Goal: Task Accomplishment & Management: Manage account settings

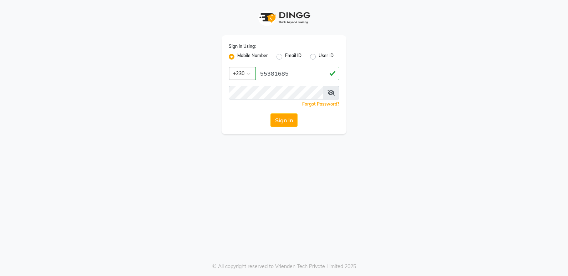
type input "55381685"
click at [273, 116] on button "Sign In" at bounding box center [283, 120] width 27 height 14
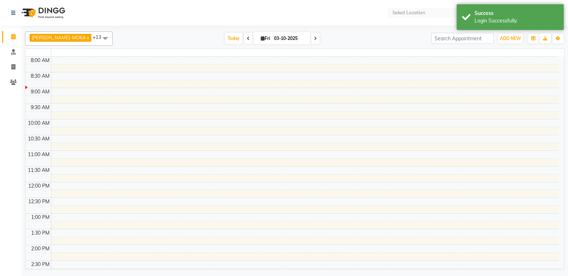
select select "en"
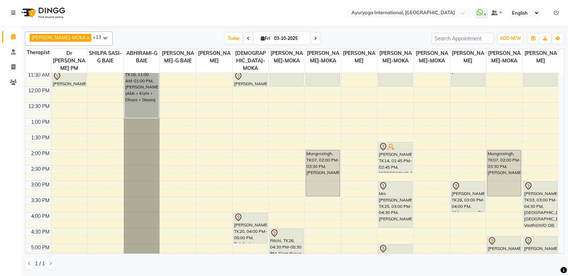
scroll to position [143, 0]
click at [110, 170] on div "7:00 AM 7:30 AM 8:00 AM 8:30 AM 9:00 AM 9:30 AM 10:00 AM 10:30 AM 11:00 AM 11:3…" at bounding box center [291, 149] width 533 height 439
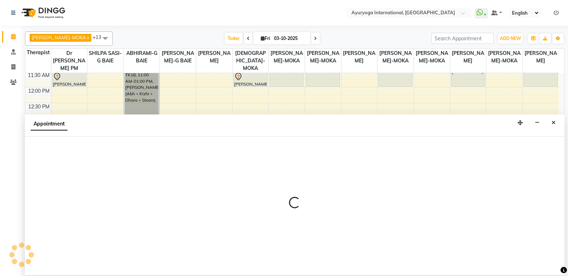
select select "11400"
select select "870"
select select "tentative"
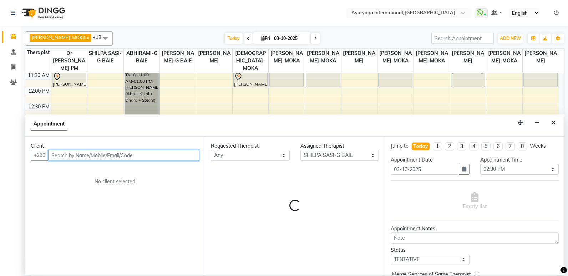
click at [144, 157] on input "text" at bounding box center [123, 155] width 151 height 11
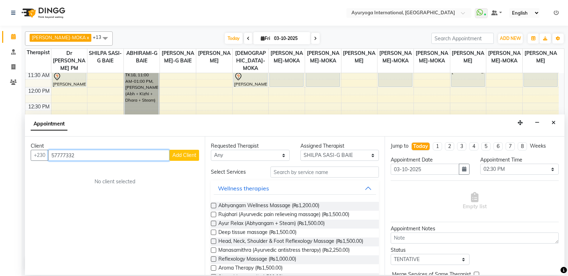
type input "57777332"
click at [184, 151] on button "Add Client" at bounding box center [184, 155] width 30 height 11
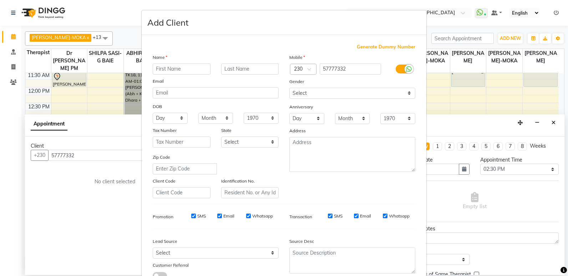
click at [191, 66] on input "text" at bounding box center [182, 69] width 58 height 11
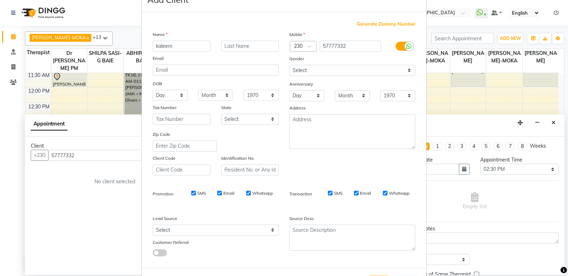
scroll to position [53, 0]
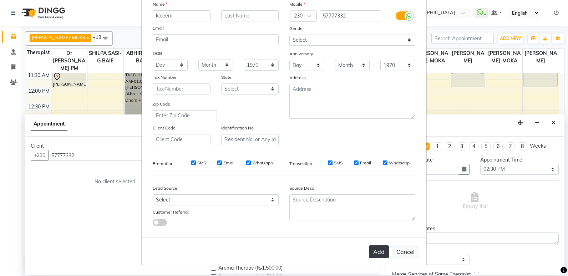
type input "kaleem"
click at [371, 252] on button "Add" at bounding box center [379, 251] width 20 height 13
type input "57****32"
select select
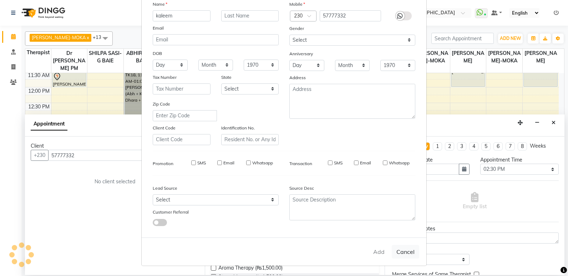
select select
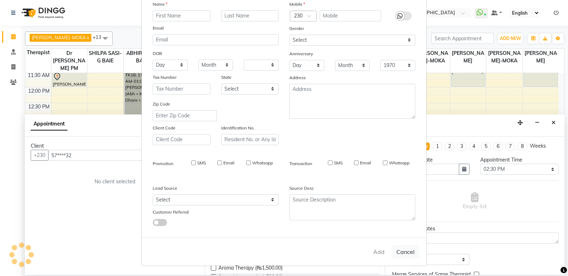
checkbox input "false"
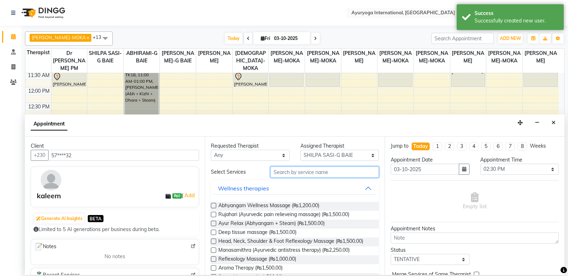
click at [308, 177] on input "text" at bounding box center [324, 172] width 108 height 11
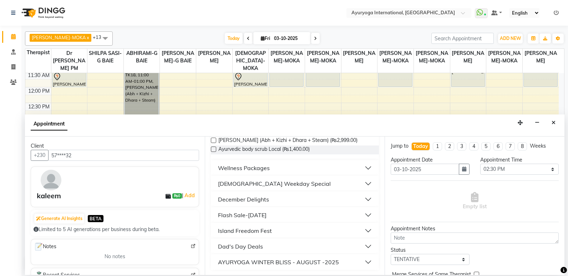
scroll to position [146, 0]
type input "ayur"
click at [290, 213] on button "Flash Sale-[DATE]" at bounding box center [295, 214] width 162 height 13
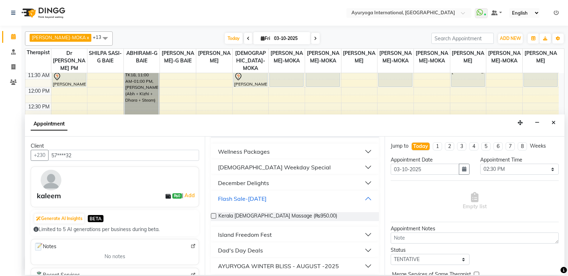
scroll to position [167, 0]
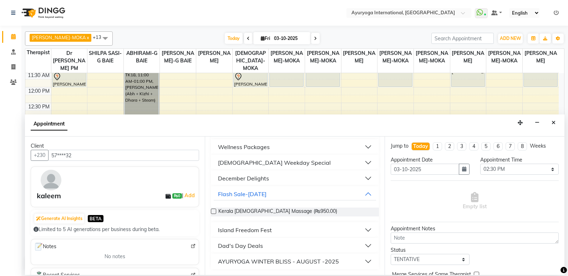
click at [261, 230] on div "Island Freedom Fest" at bounding box center [245, 230] width 54 height 9
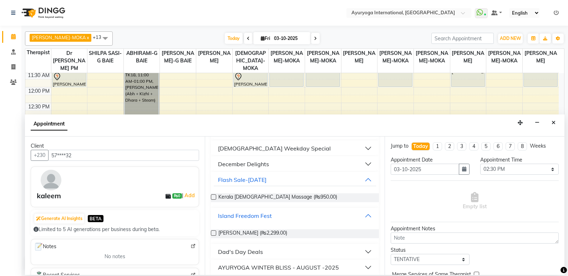
scroll to position [187, 0]
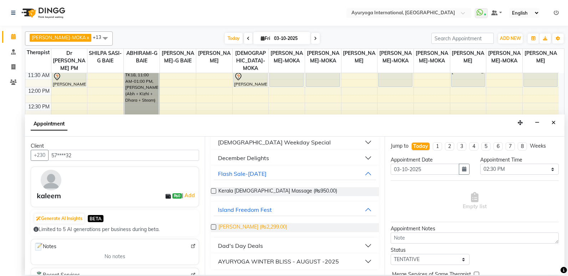
click at [262, 228] on span "Ayur Soukya (₨2,299.00)" at bounding box center [252, 227] width 69 height 9
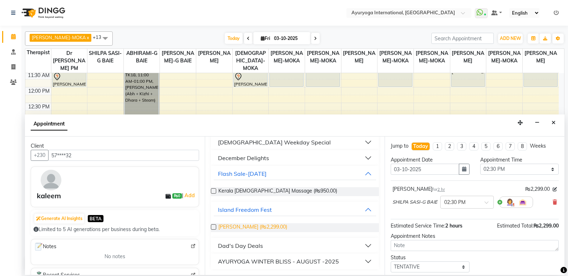
click at [262, 228] on span "Ayur Soukya (₨2,299.00)" at bounding box center [252, 227] width 69 height 9
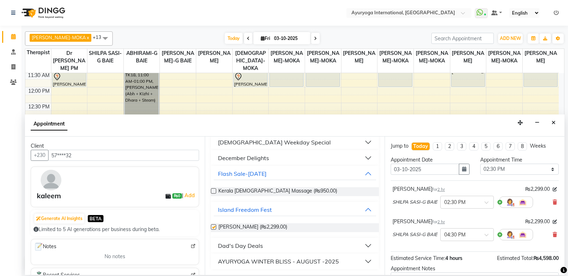
checkbox input "false"
click at [481, 238] on div "× 04:30 PM" at bounding box center [462, 234] width 42 height 7
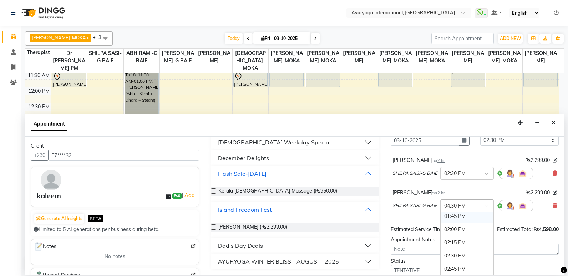
scroll to position [71, 0]
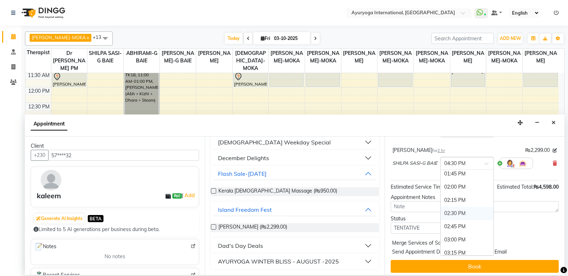
click at [464, 213] on div "02:30 PM" at bounding box center [467, 213] width 53 height 13
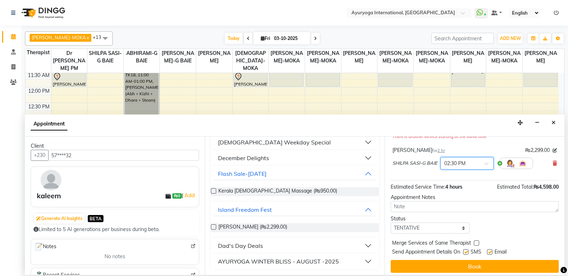
scroll to position [82, 0]
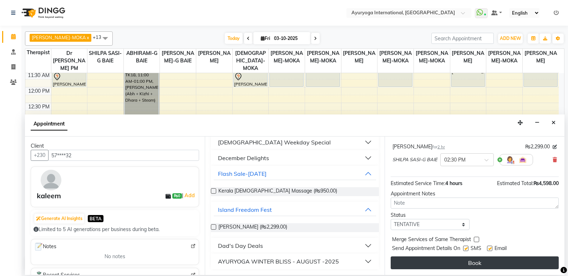
click at [453, 259] on button "Book" at bounding box center [475, 263] width 168 height 13
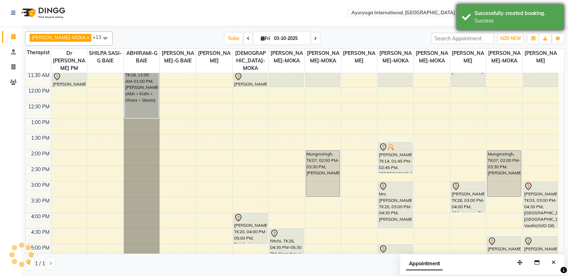
click at [486, 14] on div "Successfully created booking." at bounding box center [516, 13] width 84 height 7
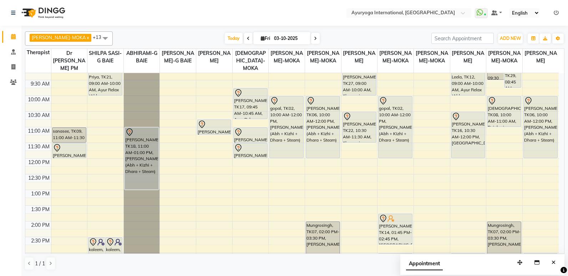
scroll to position [143, 0]
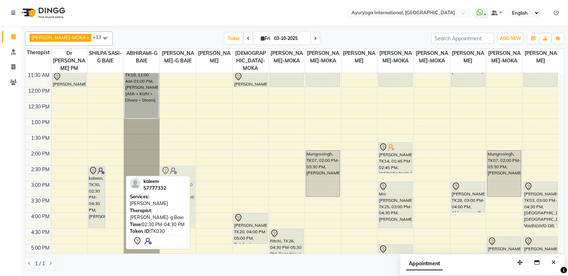
drag, startPoint x: 112, startPoint y: 189, endPoint x: 162, endPoint y: 190, distance: 50.3
click at [162, 190] on div "[PERSON_NAME]-MOKA x ABHIRAMI-G BAIE x [PERSON_NAME]-MOKA x ALEENA-MOKA x [PERS…" at bounding box center [294, 151] width 539 height 245
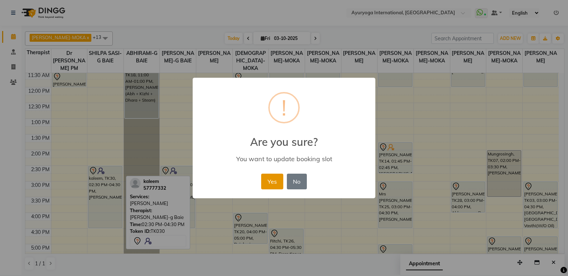
click at [276, 177] on button "Yes" at bounding box center [272, 182] width 22 height 16
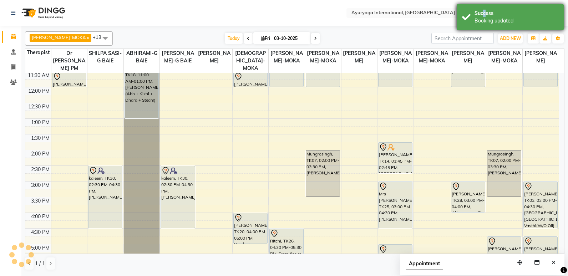
click at [482, 17] on div "Success" at bounding box center [516, 13] width 84 height 7
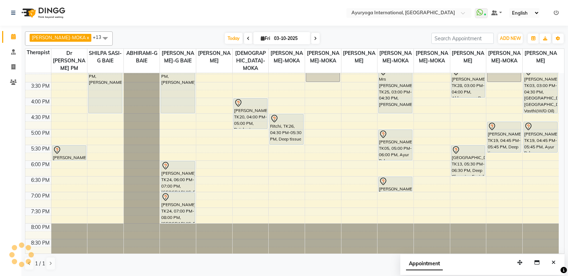
scroll to position [259, 0]
click at [311, 40] on span at bounding box center [315, 38] width 9 height 11
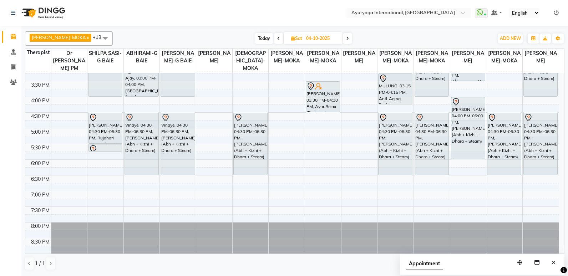
click at [343, 38] on span at bounding box center [347, 38] width 9 height 11
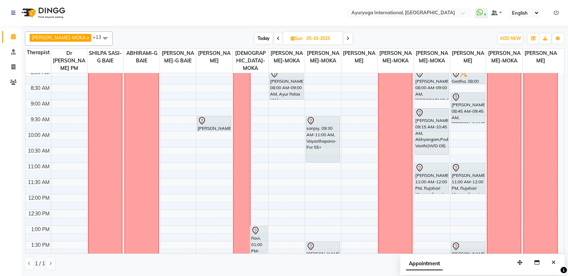
scroll to position [9, 0]
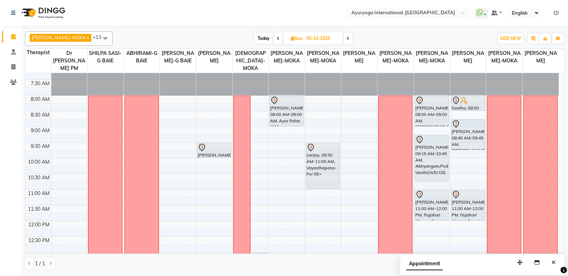
click at [260, 36] on span "Today" at bounding box center [264, 38] width 18 height 11
type input "03-10-2025"
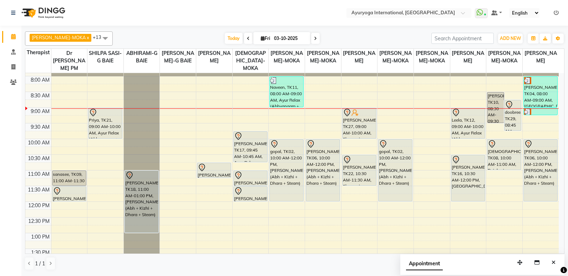
scroll to position [143, 0]
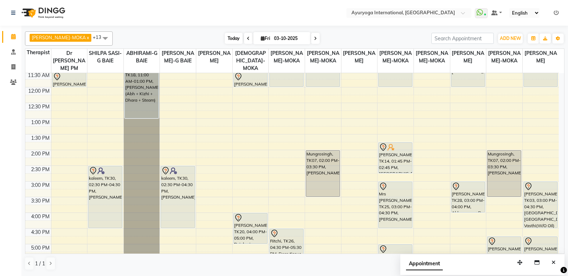
click at [225, 36] on span "Today" at bounding box center [234, 38] width 18 height 11
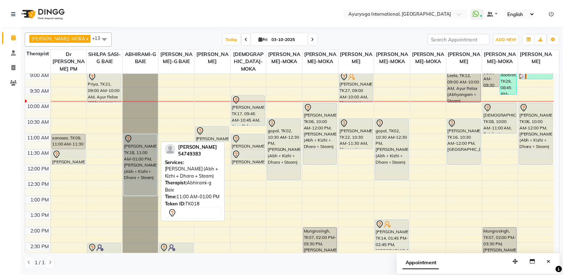
scroll to position [0, 0]
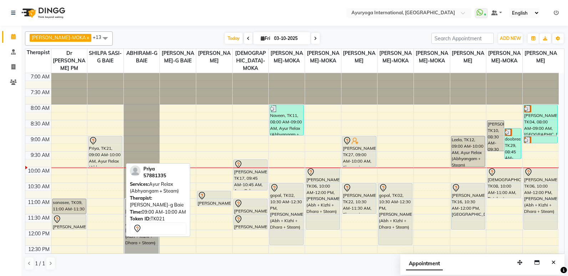
click at [114, 153] on div "Priya, TK21, 09:00 AM-10:00 AM, Ayur Relax (Abhyangam + Steam)" at bounding box center [105, 151] width 34 height 30
select select "7"
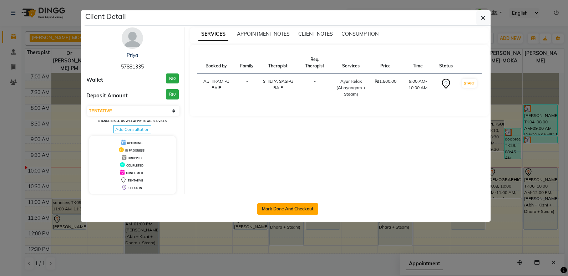
click at [280, 207] on button "Mark Done And Checkout" at bounding box center [287, 208] width 61 height 11
select select "service"
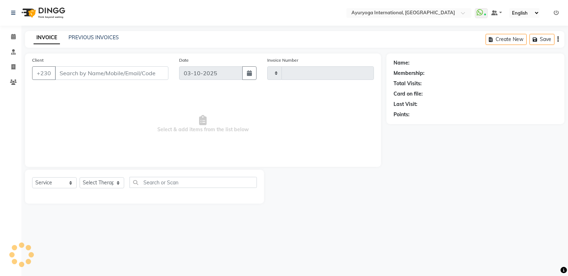
type input "6002"
select select "730"
type input "57****35"
select select "11400"
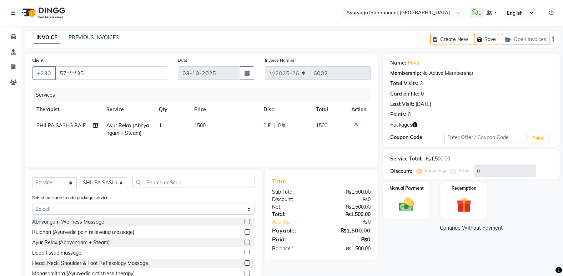
click at [414, 124] on icon "button" at bounding box center [414, 124] width 5 height 5
click at [54, 12] on img at bounding box center [42, 13] width 49 height 20
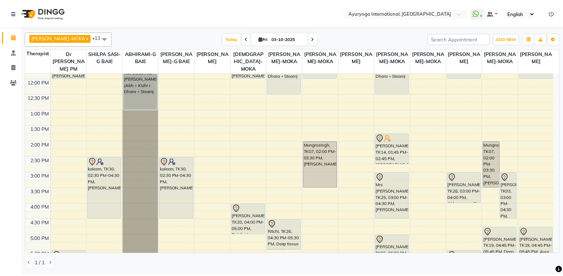
scroll to position [9, 0]
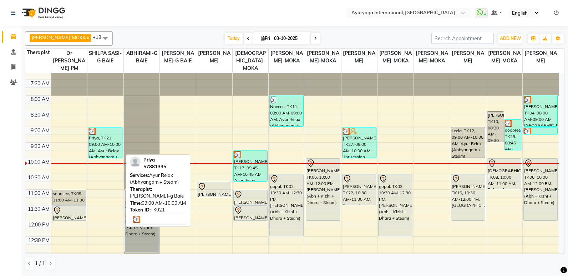
click at [115, 148] on div "Priya, TK21, 09:00 AM-10:00 AM, Ayur Relax (Abhyangam + Steam)" at bounding box center [105, 142] width 34 height 30
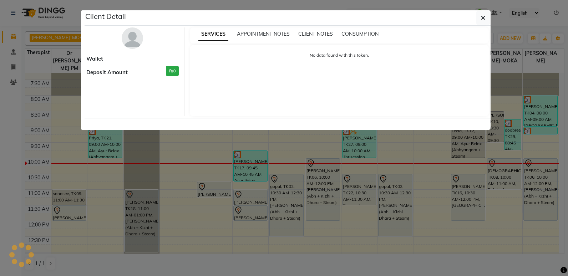
select select "3"
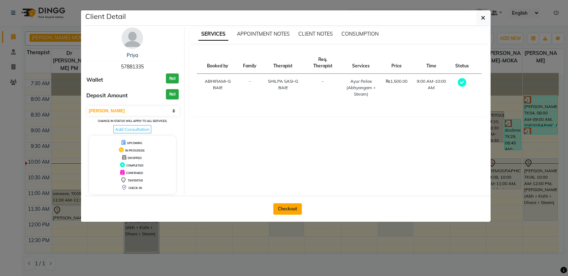
click at [293, 209] on button "Checkout" at bounding box center [287, 208] width 29 height 11
select select "service"
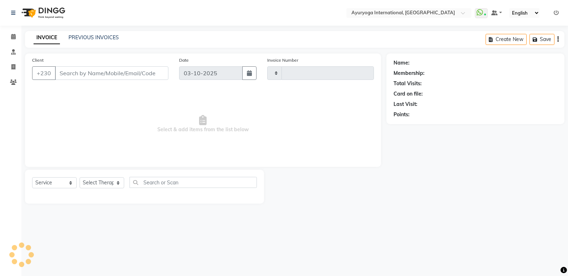
type input "6005"
select select "730"
type input "57****35"
select select "11400"
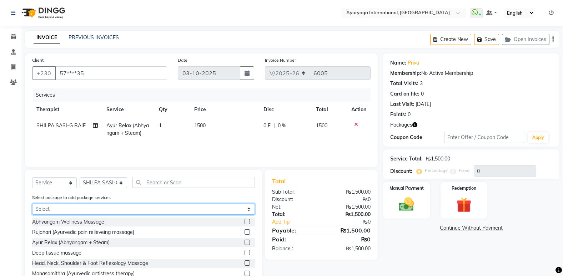
click at [195, 208] on select "Select ALACART PACKAGE 13 SESSIONS" at bounding box center [143, 209] width 223 height 11
select select "1: Object"
click at [32, 204] on select "Select ALACART PACKAGE 13 SESSIONS" at bounding box center [143, 209] width 223 height 11
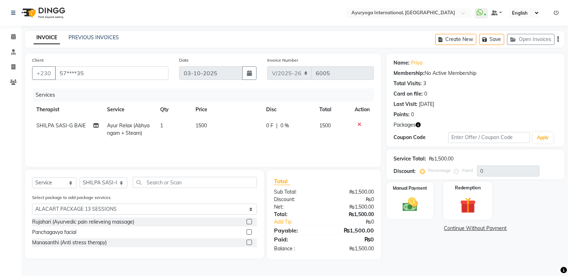
click at [459, 202] on img at bounding box center [468, 205] width 26 height 20
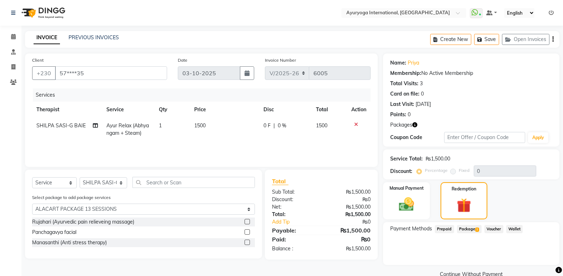
scroll to position [14, 0]
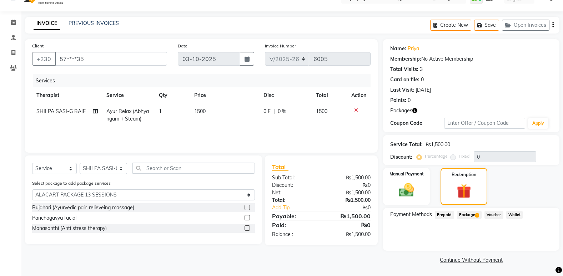
click at [472, 215] on span "Package 1" at bounding box center [469, 215] width 25 height 8
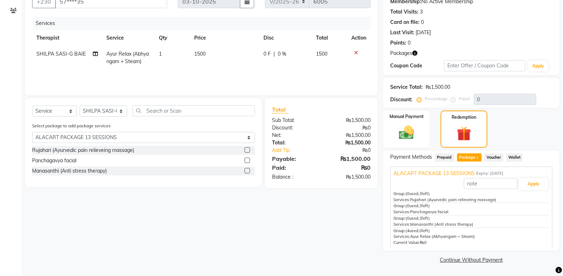
scroll to position [3, 0]
click at [526, 184] on button "Apply" at bounding box center [533, 183] width 30 height 12
type input "ALACART PACKAGE 13 SESSIONS"
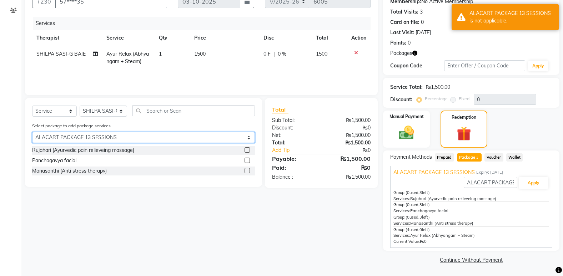
click at [187, 136] on select "Select ALACART PACKAGE 13 SESSIONS" at bounding box center [143, 137] width 223 height 11
click at [32, 132] on select "Select ALACART PACKAGE 13 SESSIONS" at bounding box center [143, 137] width 223 height 11
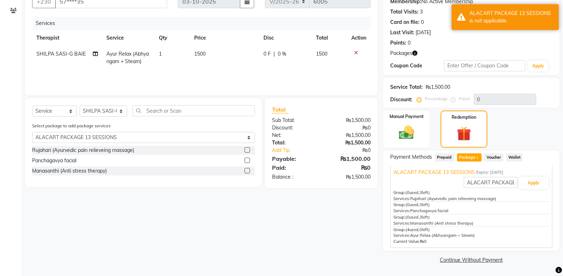
click at [178, 149] on div "Rujahari (Ayurvedic pain relieveing massage)" at bounding box center [143, 150] width 223 height 9
click at [184, 153] on div "Rujahari (Ayurvedic pain relieveing massage)" at bounding box center [143, 150] width 223 height 9
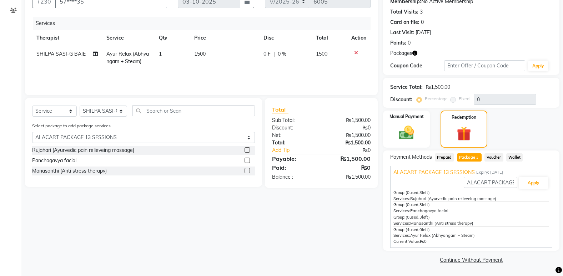
click at [248, 151] on label at bounding box center [246, 149] width 5 height 5
click at [248, 151] on input "checkbox" at bounding box center [246, 150] width 5 height 5
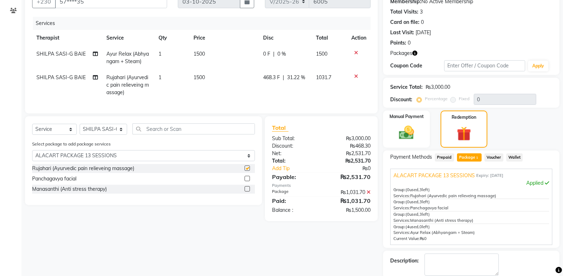
scroll to position [0, 0]
checkbox input "false"
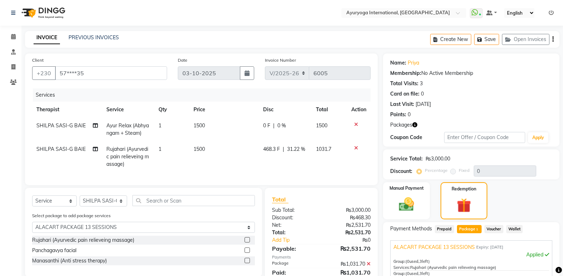
click at [355, 122] on icon at bounding box center [356, 124] width 4 height 5
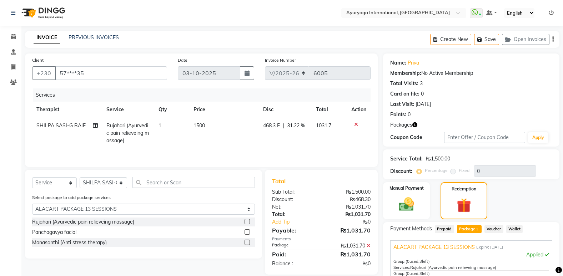
scroll to position [109, 0]
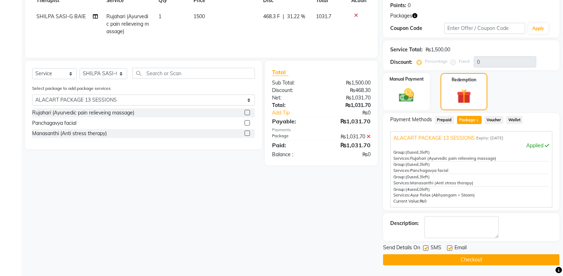
click at [458, 258] on button "Checkout" at bounding box center [471, 259] width 176 height 11
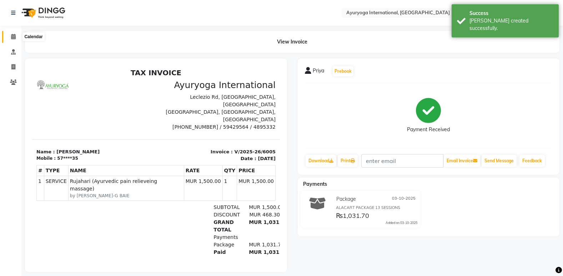
click at [15, 39] on icon at bounding box center [13, 36] width 5 height 5
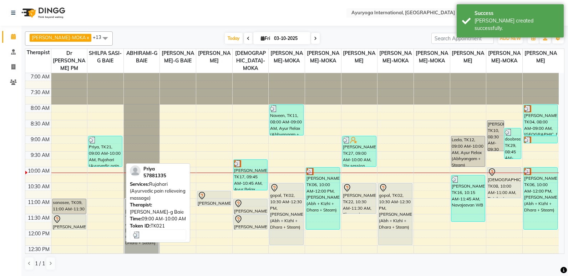
click at [98, 153] on div "Priya, TK21, 09:00 AM-10:00 AM, Rujahari (Ayurvedic pain relieveing massage)" at bounding box center [105, 151] width 34 height 30
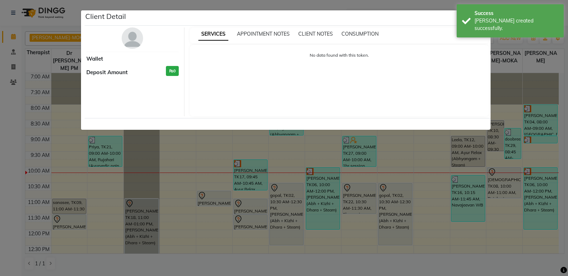
select select "3"
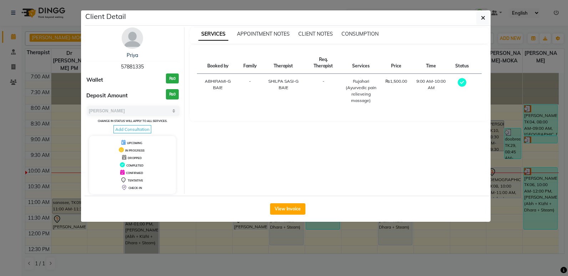
click at [125, 55] on div "Priya" at bounding box center [132, 55] width 92 height 7
click at [131, 55] on link "Priya" at bounding box center [132, 55] width 11 height 6
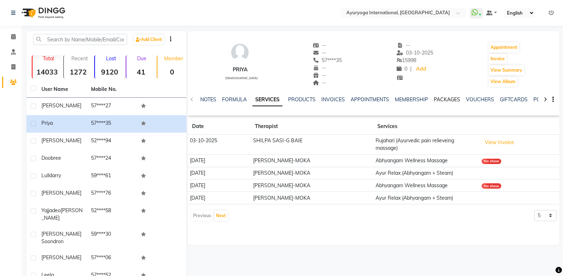
click at [442, 96] on link "PACKAGES" at bounding box center [446, 99] width 26 height 6
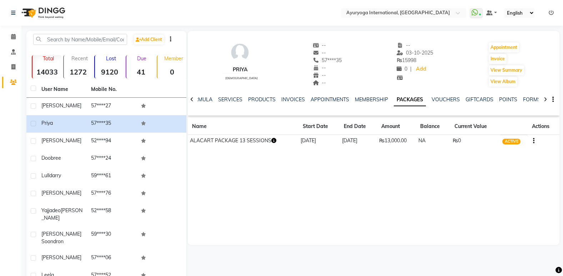
click at [275, 140] on icon "button" at bounding box center [273, 140] width 5 height 5
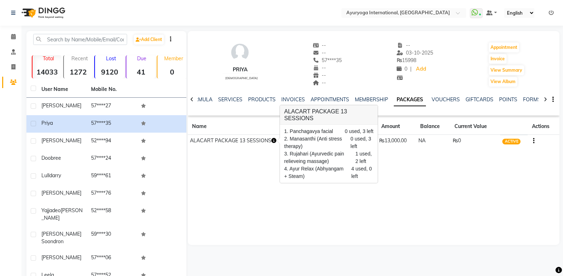
click at [322, 211] on div "Priya female -- -- 57****35 -- -- -- -- 03-10-2025 ₨ 15998 0 | Add Appointment …" at bounding box center [373, 138] width 371 height 214
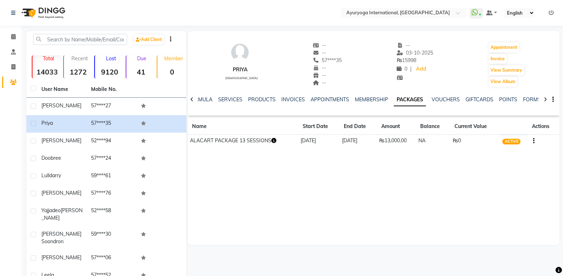
click at [50, 9] on img at bounding box center [42, 13] width 49 height 20
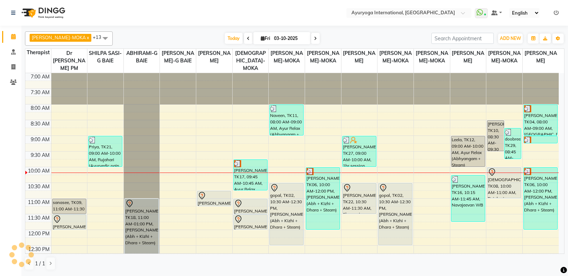
click at [272, 36] on input "03-10-2025" at bounding box center [290, 38] width 36 height 11
select select "10"
select select "2025"
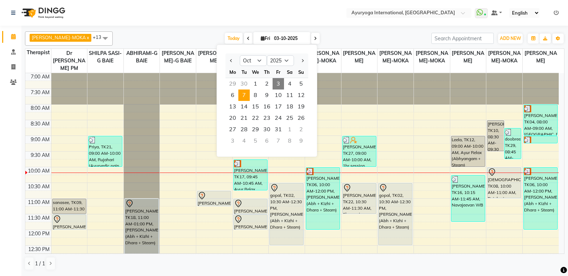
click at [246, 98] on span "7" at bounding box center [243, 95] width 11 height 11
type input "07-10-2025"
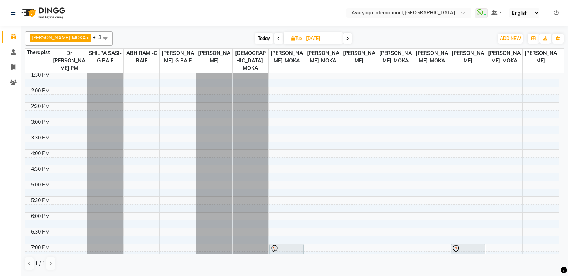
scroll to position [250, 0]
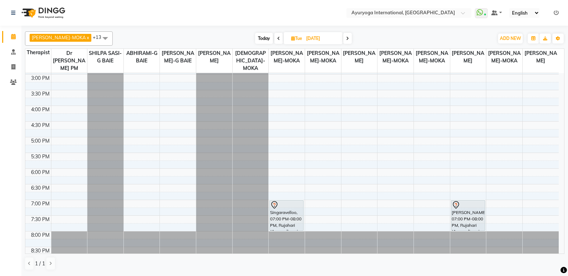
click at [144, 139] on div "7:00 AM 7:30 AM 8:00 AM 8:30 AM 9:00 AM 9:30 AM 10:00 AM 10:30 AM 11:00 AM 11:3…" at bounding box center [291, 42] width 533 height 439
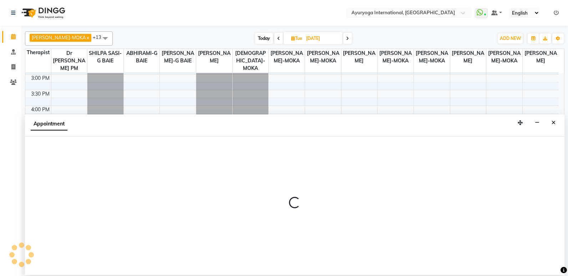
select select "70418"
select select "1020"
select select "tentative"
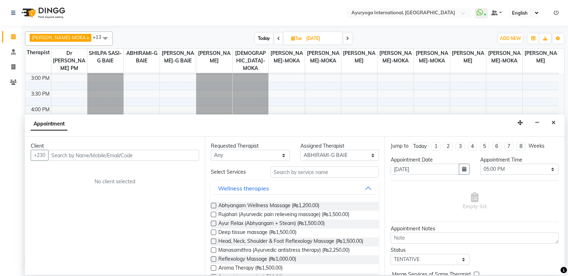
click at [130, 156] on input "text" at bounding box center [123, 155] width 151 height 11
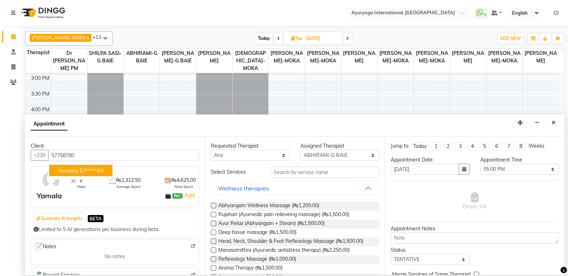
click at [99, 169] on ngb-highlight "57****80" at bounding box center [92, 170] width 24 height 7
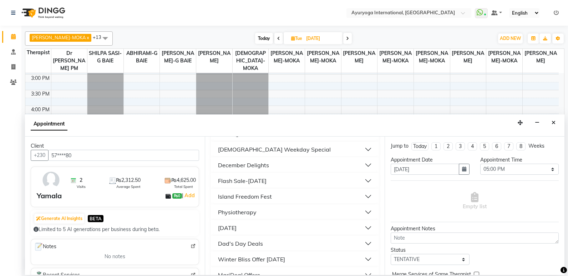
scroll to position [596, 0]
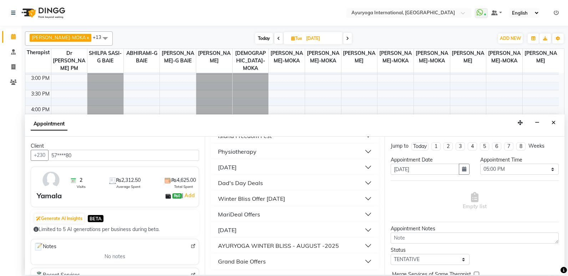
type input "57****80"
click at [284, 216] on button "MariDeal Offers" at bounding box center [295, 214] width 162 height 13
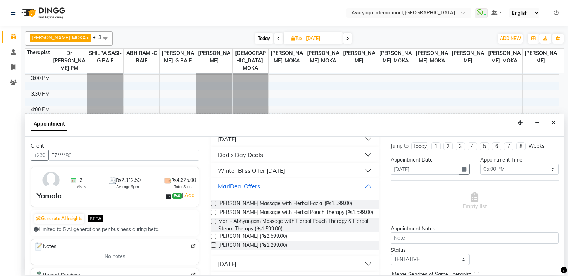
scroll to position [664, 0]
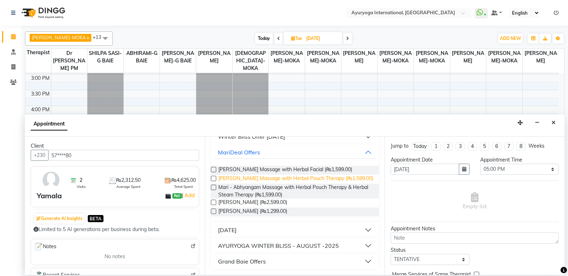
click at [283, 178] on span "Mari - Abhyangam Massage with Herbal Pouch Therapy (₨1,599.00)" at bounding box center [295, 179] width 155 height 9
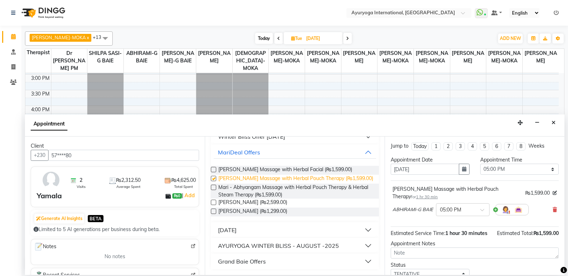
checkbox input "false"
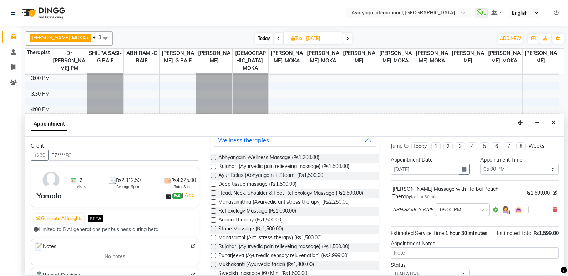
scroll to position [0, 0]
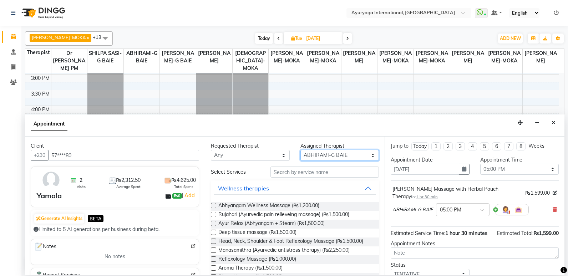
click at [336, 152] on select "Select ABHIRAMI-G BAIE ABHIRAM-MOKA ADHITHYA-MOKA ALEENA-MOKA ANAGHA-MOKA Dr AD…" at bounding box center [339, 155] width 79 height 11
select select "50740"
click at [300, 150] on select "Select ABHIRAMI-G BAIE ABHIRAM-MOKA ADHITHYA-MOKA ALEENA-MOKA ANAGHA-MOKA Dr AD…" at bounding box center [339, 155] width 79 height 11
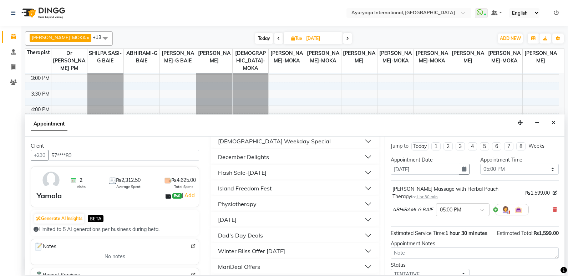
scroll to position [596, 0]
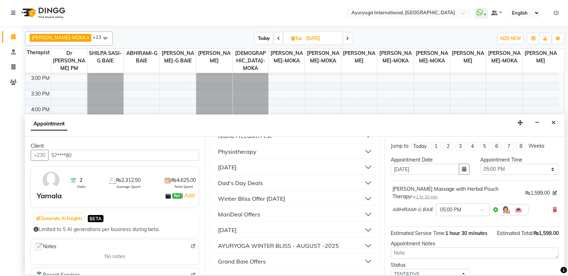
click at [263, 215] on button "MariDeal Offers" at bounding box center [295, 214] width 162 height 13
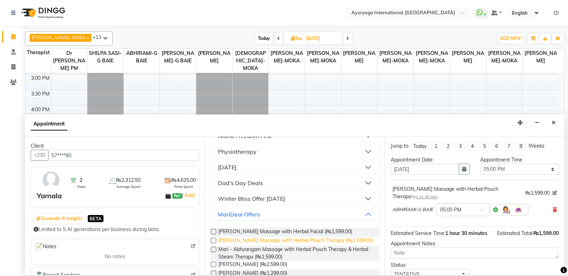
click at [257, 242] on span "Mari - Abhyangam Massage with Herbal Pouch Therapy (₨1,599.00)" at bounding box center [295, 241] width 155 height 9
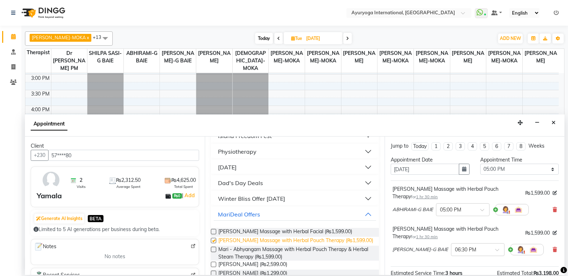
checkbox input "false"
click at [464, 251] on input "text" at bounding box center [470, 248] width 31 height 7
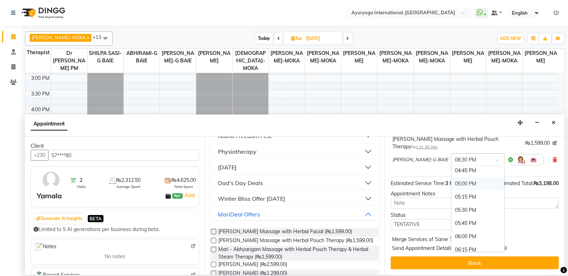
scroll to position [447, 0]
click at [473, 201] on div "05:00 PM" at bounding box center [477, 200] width 53 height 13
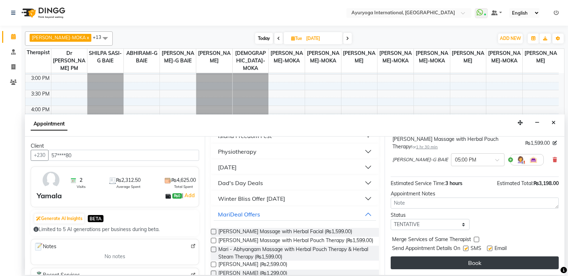
click at [485, 265] on button "Book" at bounding box center [475, 263] width 168 height 13
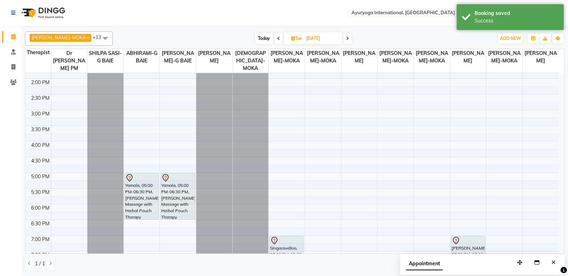
scroll to position [107, 0]
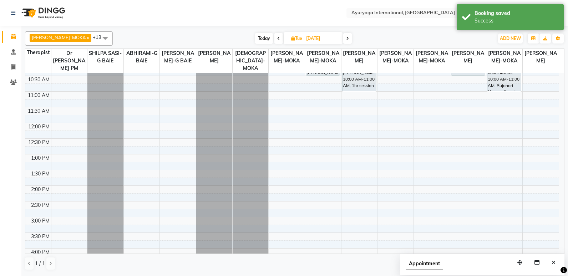
click at [261, 39] on span "Today" at bounding box center [264, 38] width 18 height 11
type input "03-10-2025"
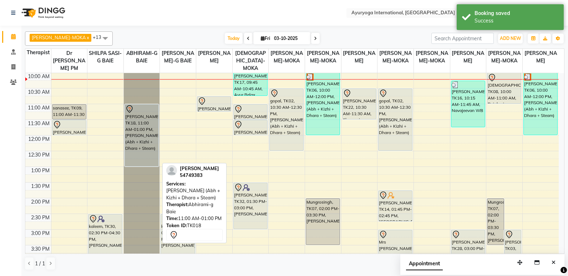
scroll to position [0, 0]
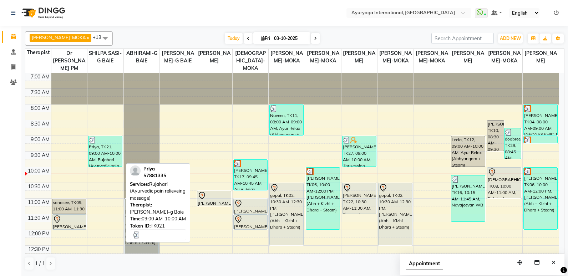
click at [117, 159] on div "Priya, TK21, 09:00 AM-10:00 AM, Rujahari (Ayurvedic pain relieveing massage)" at bounding box center [105, 151] width 34 height 30
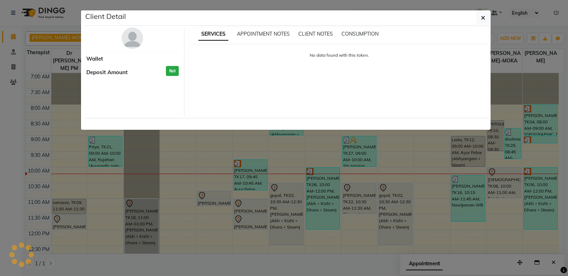
select select "3"
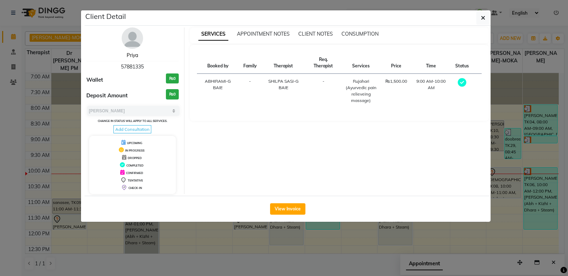
click at [133, 56] on link "Priya" at bounding box center [132, 55] width 11 height 6
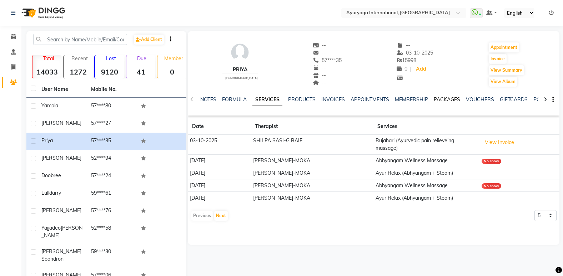
click at [447, 101] on link "PACKAGES" at bounding box center [446, 99] width 26 height 6
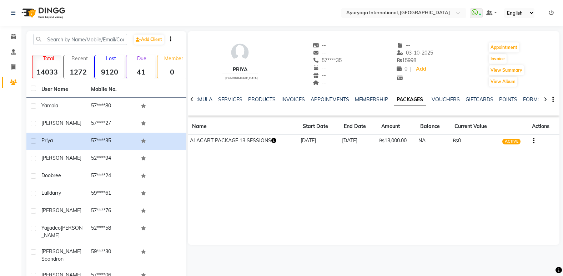
click at [272, 140] on icon "button" at bounding box center [273, 140] width 5 height 5
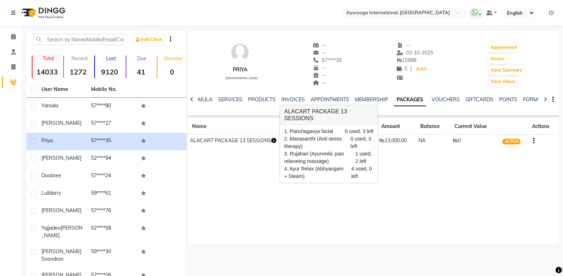
click at [299, 195] on div "Priya female -- -- 57****35 -- -- -- -- 03-10-2025 ₨ 15998 0 | Add Appointment …" at bounding box center [373, 138] width 371 height 214
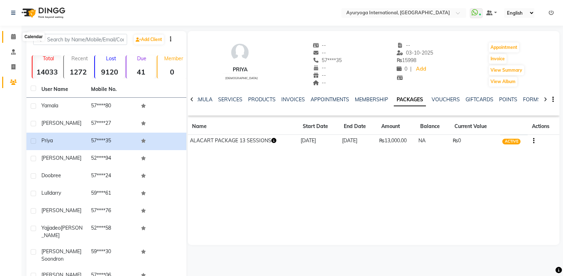
click at [12, 39] on icon at bounding box center [13, 36] width 5 height 5
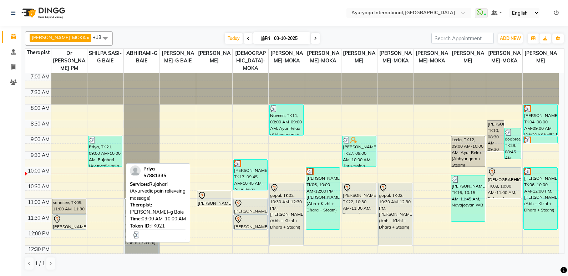
click at [122, 149] on div "Priya, TK21, 09:00 AM-10:00 AM, Rujahari (Ayurvedic pain relieveing massage)" at bounding box center [105, 151] width 34 height 30
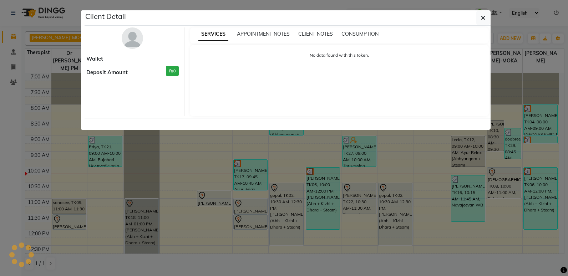
select select "3"
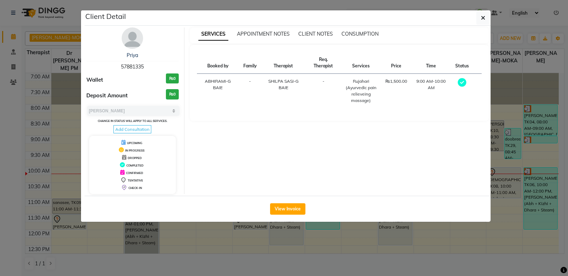
click at [158, 69] on div "Priya 57881335" at bounding box center [132, 61] width 92 height 19
click at [486, 20] on button "button" at bounding box center [483, 18] width 14 height 14
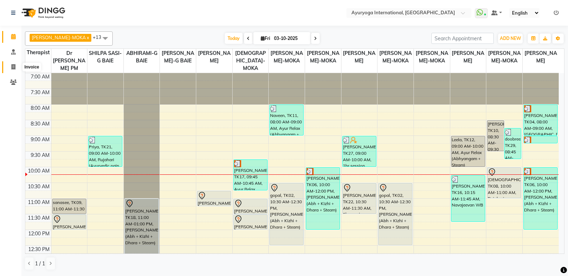
click at [12, 65] on icon at bounding box center [13, 66] width 4 height 5
select select "service"
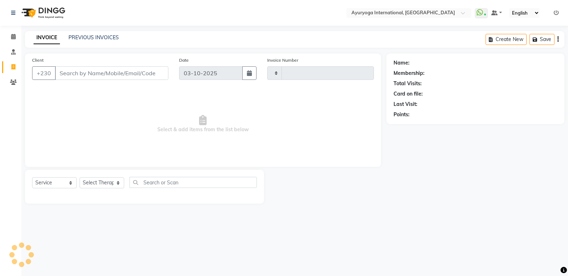
type input "6006"
select select "730"
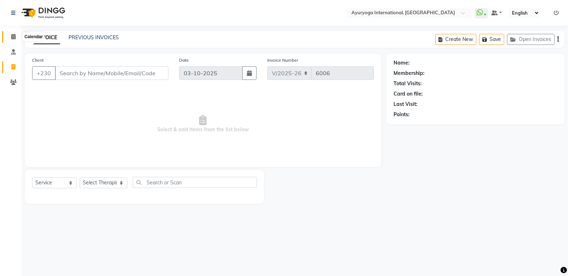
click at [13, 36] on icon at bounding box center [13, 36] width 5 height 5
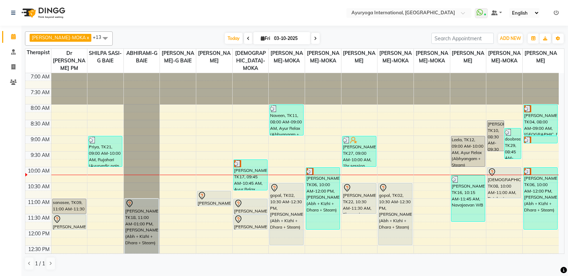
click at [281, 39] on input "03-10-2025" at bounding box center [290, 38] width 36 height 11
select select "10"
select select "2025"
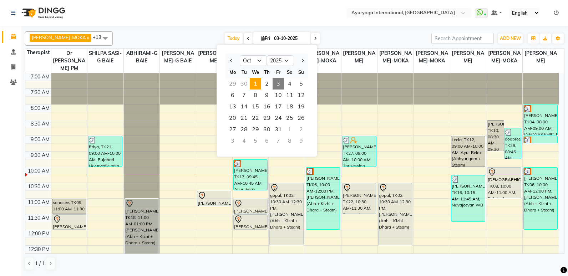
click at [253, 89] on span "1" at bounding box center [255, 83] width 11 height 11
type input "01-10-2025"
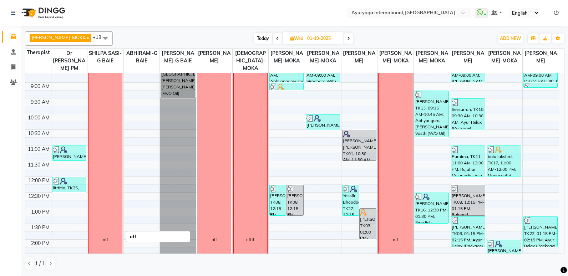
scroll to position [23, 0]
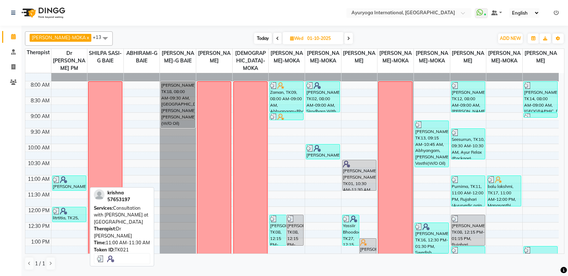
click at [66, 185] on div "krishna, TK21, 11:00 AM-11:30 AM, Consultation with Dr.Adarsh at Grand Baie" at bounding box center [69, 183] width 34 height 15
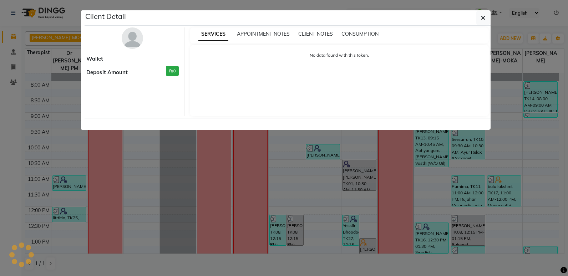
select select "3"
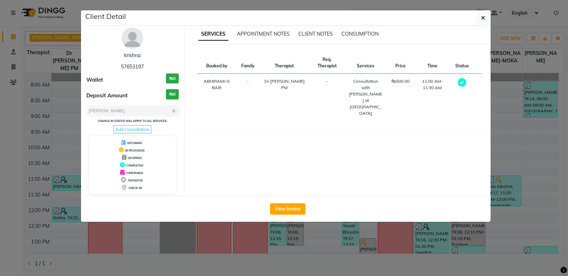
click at [71, 53] on ngb-modal-window "Client Detail krishna 57653197 Wallet ₨0 Deposit Amount ₨0 Select MARK DONE UPC…" at bounding box center [284, 138] width 568 height 276
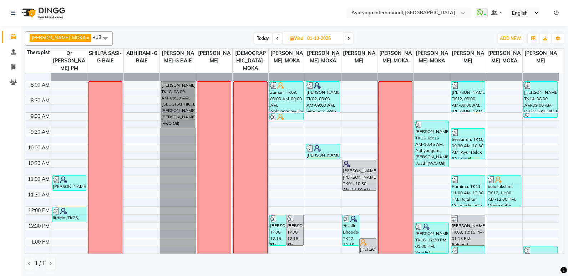
click at [254, 38] on span "Today" at bounding box center [263, 38] width 18 height 11
type input "03-10-2025"
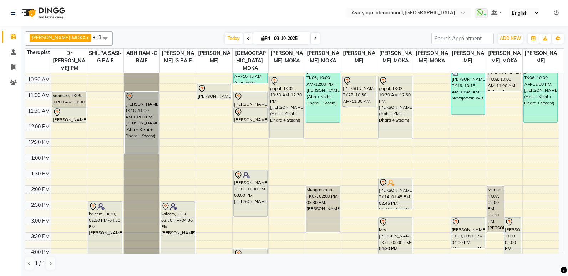
scroll to position [0, 0]
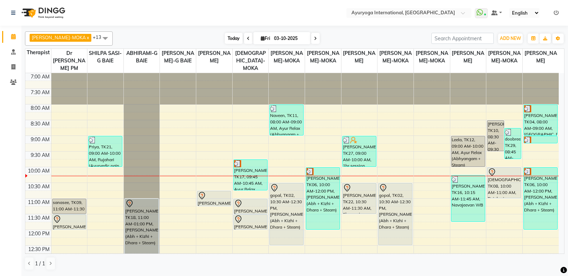
click at [227, 40] on span "Today" at bounding box center [234, 38] width 18 height 11
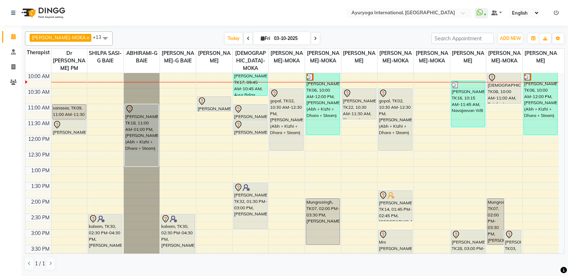
click at [253, 37] on span "Fri 03-10-2025" at bounding box center [281, 38] width 57 height 12
click at [253, 40] on span "Fri 03-10-2025" at bounding box center [281, 38] width 57 height 12
drag, startPoint x: 261, startPoint y: 37, endPoint x: 269, endPoint y: 41, distance: 8.8
click at [268, 38] on span "Fri 03-10-2025" at bounding box center [281, 38] width 57 height 12
click at [272, 37] on input "03-10-2025" at bounding box center [290, 38] width 36 height 11
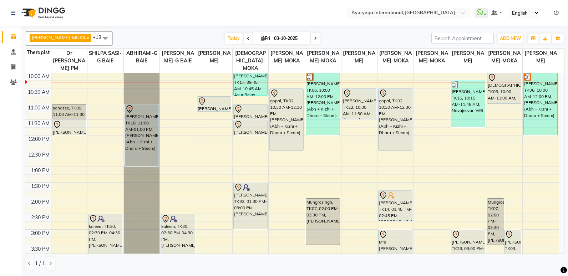
select select "10"
select select "2025"
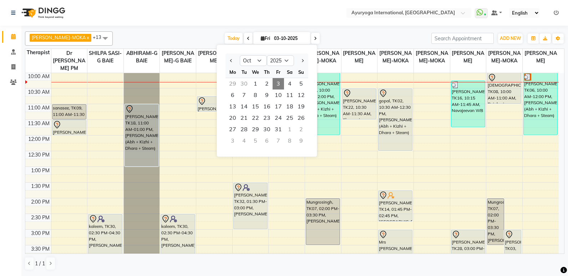
drag, startPoint x: 272, startPoint y: 37, endPoint x: 264, endPoint y: 36, distance: 7.6
click at [272, 36] on input "03-10-2025" at bounding box center [290, 38] width 36 height 11
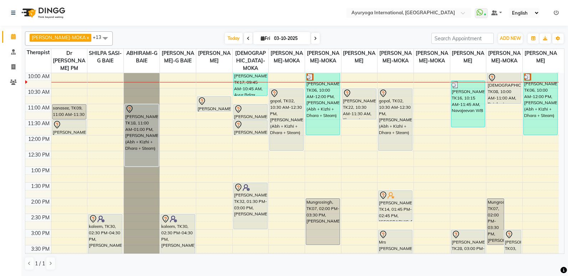
click at [272, 38] on input "03-10-2025" at bounding box center [290, 38] width 36 height 11
select select "10"
select select "2025"
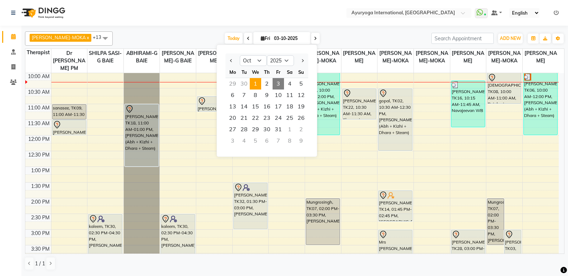
click at [259, 85] on span "1" at bounding box center [255, 83] width 11 height 11
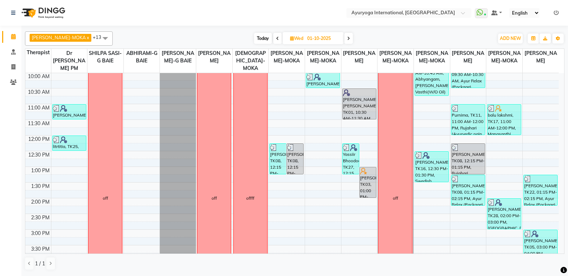
scroll to position [130, 0]
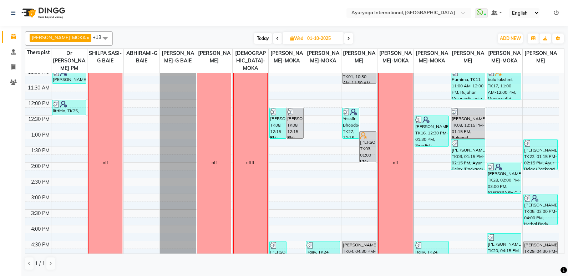
click at [254, 40] on span "Today" at bounding box center [263, 38] width 18 height 11
type input "03-10-2025"
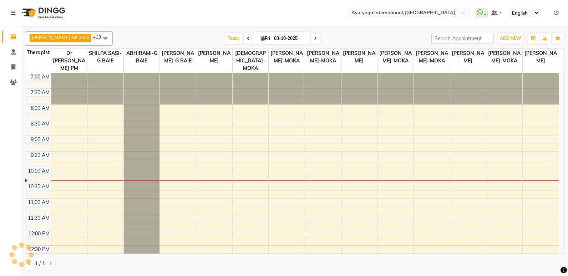
scroll to position [95, 0]
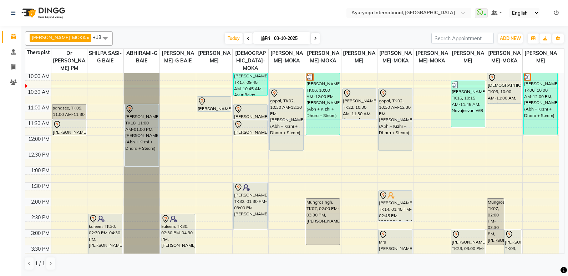
click at [294, 37] on input "03-10-2025" at bounding box center [290, 38] width 36 height 11
select select "10"
select select "2025"
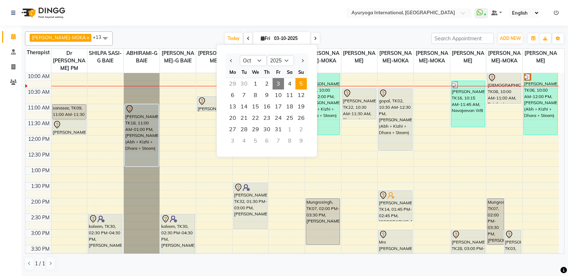
click at [305, 86] on span "5" at bounding box center [300, 83] width 11 height 11
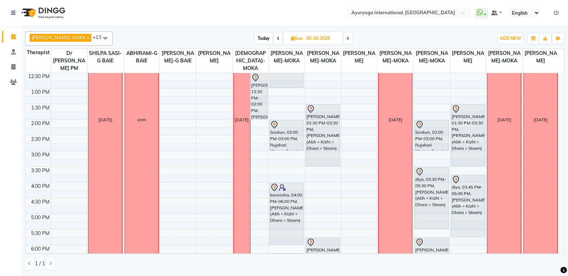
scroll to position [178, 0]
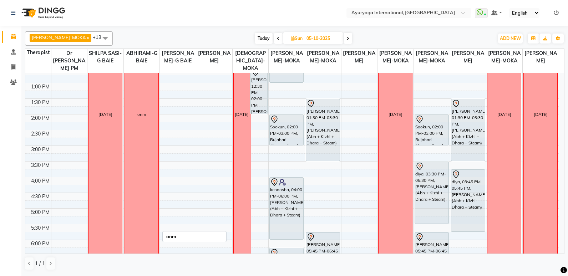
click at [142, 151] on div "onm" at bounding box center [142, 115] width 34 height 376
drag, startPoint x: 142, startPoint y: 151, endPoint x: 131, endPoint y: 93, distance: 58.8
click at [131, 93] on div "onm" at bounding box center [142, 115] width 34 height 376
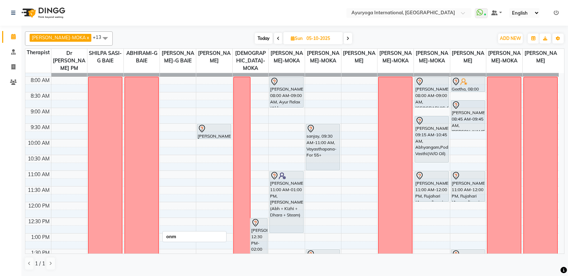
scroll to position [0, 0]
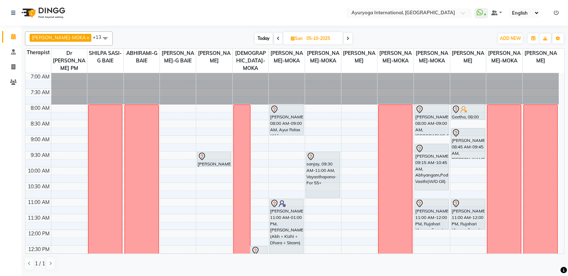
click at [255, 34] on span "Today" at bounding box center [264, 38] width 18 height 11
type input "03-10-2025"
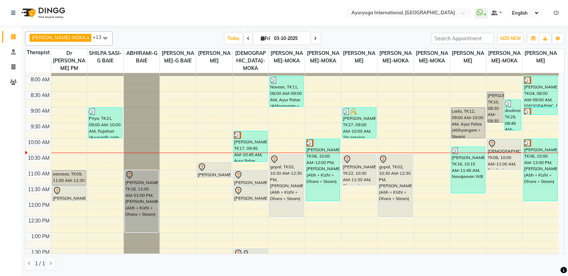
scroll to position [23, 0]
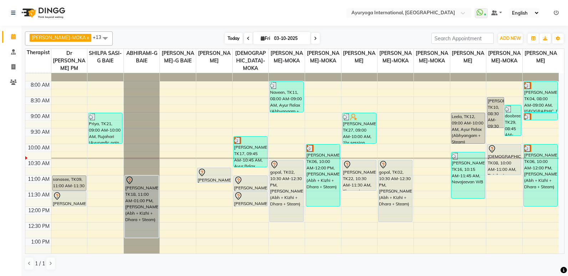
click at [227, 39] on span "Today" at bounding box center [234, 38] width 18 height 11
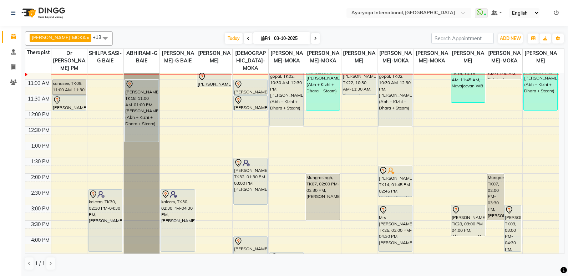
scroll to position [45, 0]
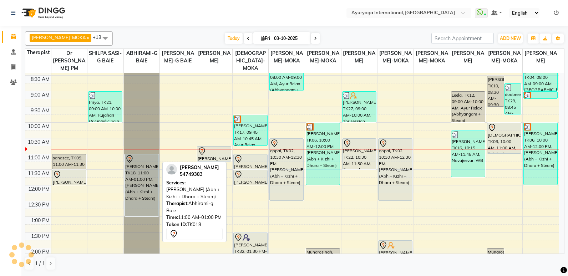
click at [131, 183] on div "Gayathri, TK18, 11:00 AM-01:00 PM, Ayur Soukya (Abh + Kizhi + Dhara + Steam)" at bounding box center [142, 185] width 34 height 62
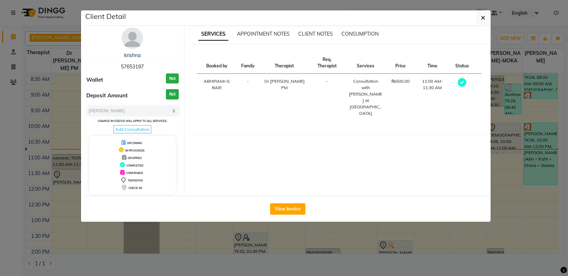
select select "7"
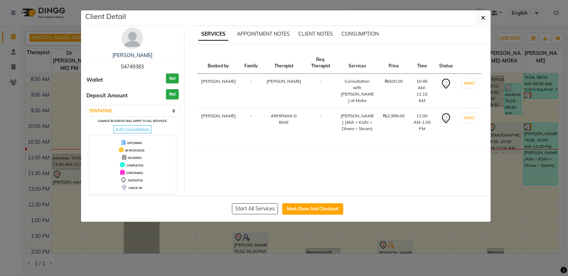
click at [66, 127] on ngb-modal-window "Client Detail Gayathri 54749383 Wallet ₨0 Deposit Amount ₨0 Select IN SERVICE C…" at bounding box center [284, 138] width 568 height 276
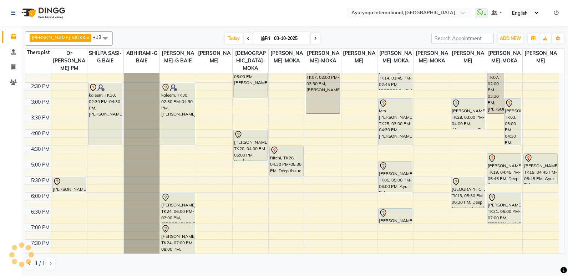
scroll to position [187, 0]
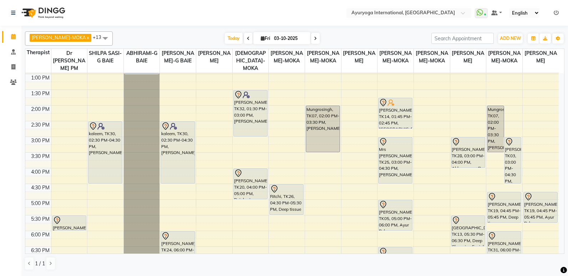
click at [311, 38] on span at bounding box center [315, 38] width 9 height 11
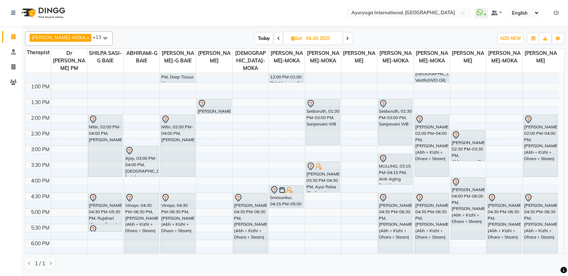
scroll to position [71, 0]
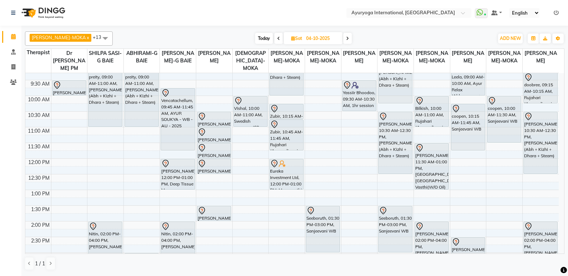
click at [343, 41] on span at bounding box center [347, 38] width 9 height 11
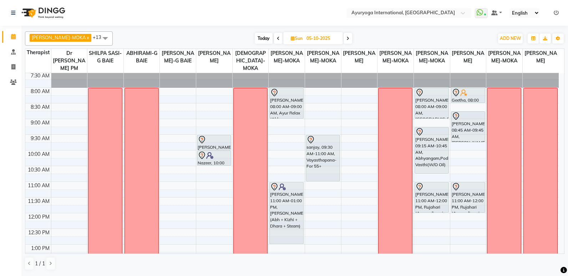
scroll to position [0, 0]
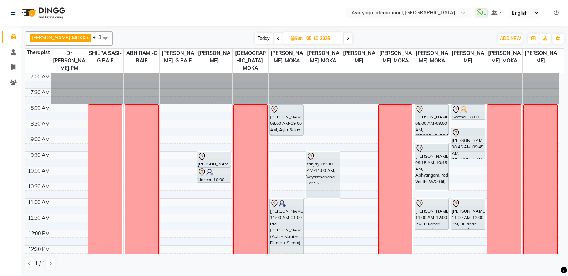
click at [277, 38] on icon at bounding box center [278, 38] width 3 height 4
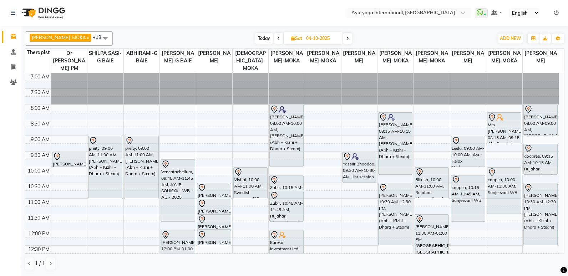
click at [260, 39] on span "Today" at bounding box center [264, 38] width 18 height 11
type input "03-10-2025"
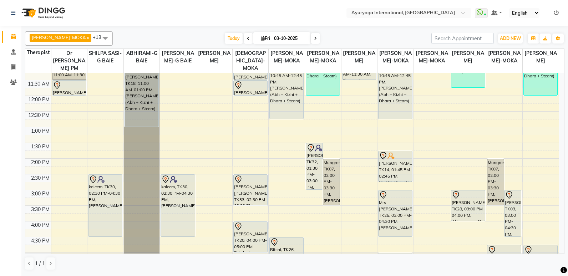
scroll to position [116, 0]
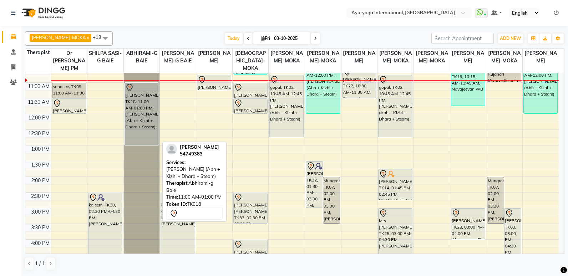
click at [131, 126] on div "Gayathri, TK18, 11:00 AM-01:00 PM, Ayur Soukya (Abh + Kizhi + Dhara + Steam)" at bounding box center [142, 114] width 34 height 62
select select "7"
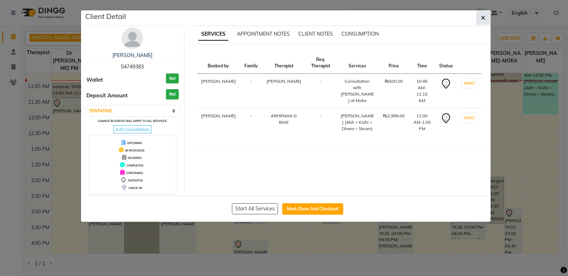
click at [484, 19] on icon "button" at bounding box center [483, 18] width 4 height 6
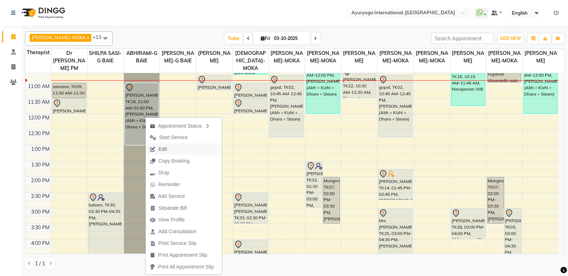
click at [162, 148] on span "Edit" at bounding box center [162, 149] width 9 height 7
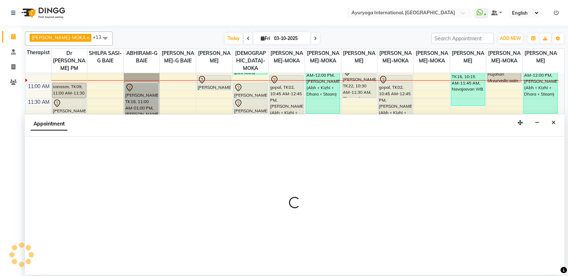
select select "tentative"
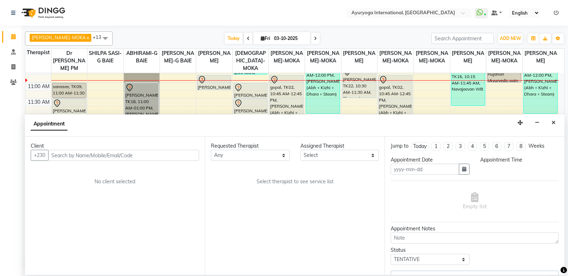
type input "03-10-2025"
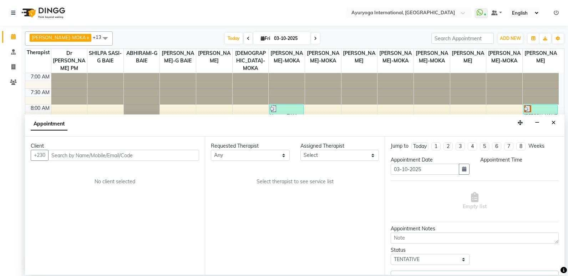
select select "645"
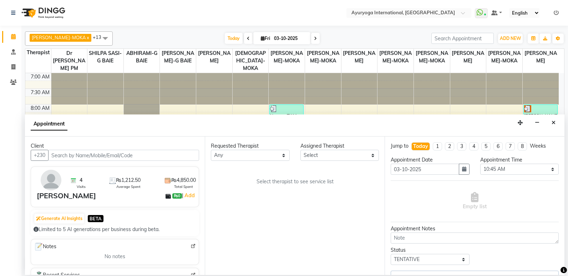
scroll to position [95, 0]
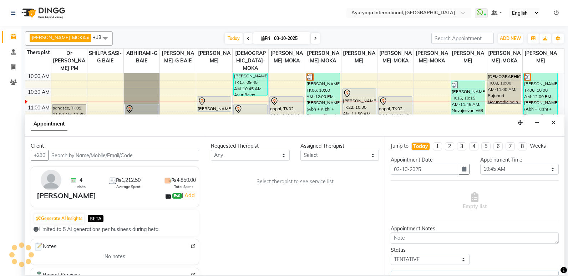
select select "70418"
select select "1144"
select select "1139"
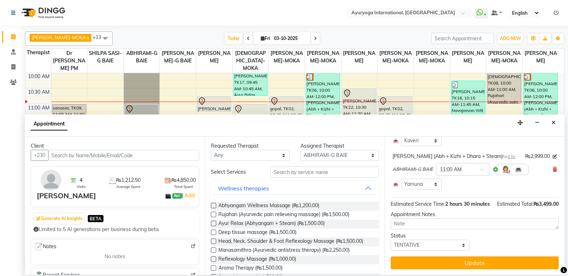
scroll to position [85, 0]
click at [327, 171] on input "text" at bounding box center [324, 172] width 108 height 11
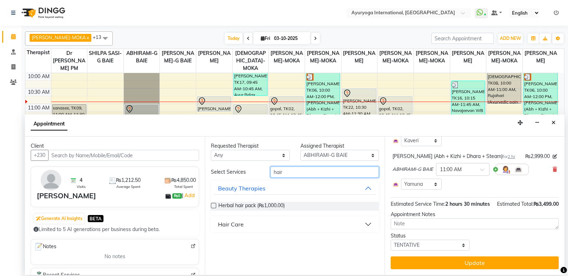
type input "hair"
click at [228, 225] on div "Hair Care" at bounding box center [231, 224] width 26 height 9
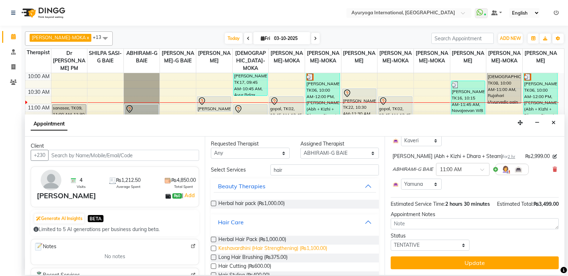
scroll to position [0, 0]
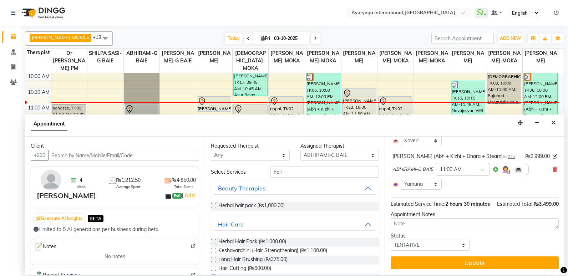
click at [214, 207] on label at bounding box center [213, 205] width 5 height 5
click at [214, 207] on input "checkbox" at bounding box center [213, 206] width 5 height 5
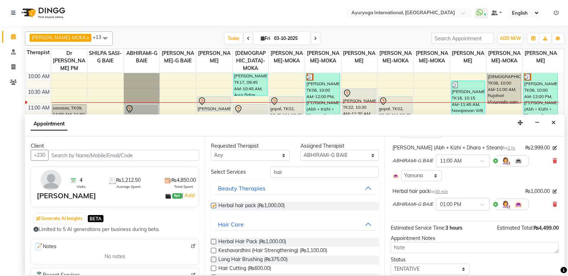
checkbox input "false"
click at [456, 206] on input "text" at bounding box center [455, 203] width 31 height 7
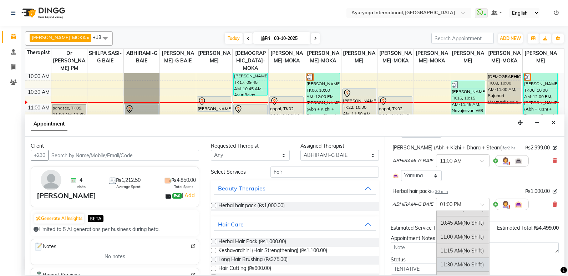
scroll to position [136, 0]
click at [458, 248] on div "11:00 AM (No Shift)" at bounding box center [462, 249] width 53 height 14
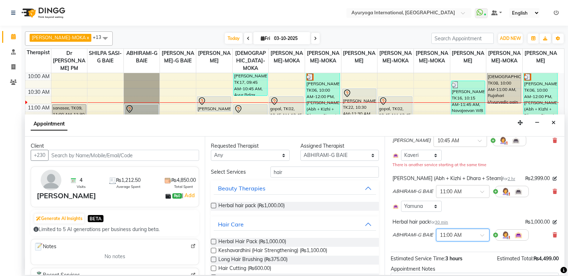
scroll to position [49, 0]
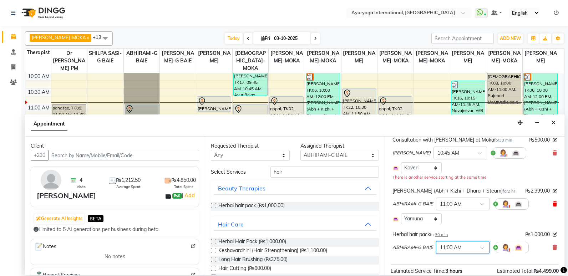
click at [553, 204] on icon at bounding box center [555, 204] width 4 height 5
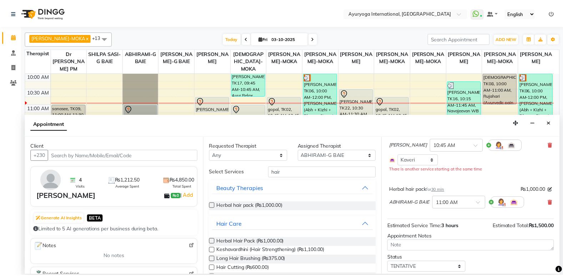
scroll to position [80, 0]
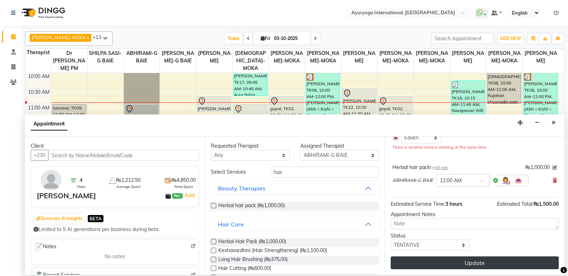
click at [490, 263] on button "Update" at bounding box center [475, 263] width 168 height 13
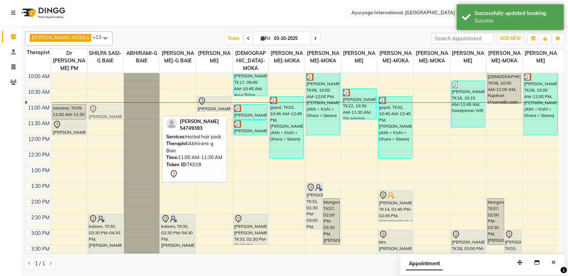
drag, startPoint x: 141, startPoint y: 116, endPoint x: 116, endPoint y: 115, distance: 25.0
click at [116, 115] on tr "sanasee, TK09, 11:00 AM-11:30 AM, Consultation with Dr.Adarsh at Grand Baie Dee…" at bounding box center [291, 198] width 533 height 439
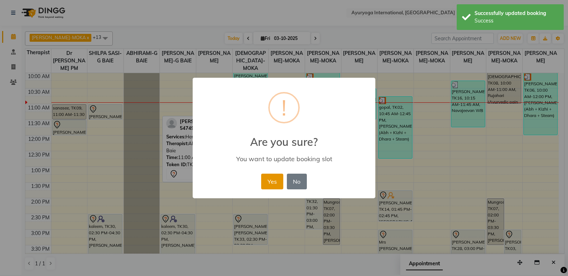
click at [279, 182] on button "Yes" at bounding box center [272, 182] width 22 height 16
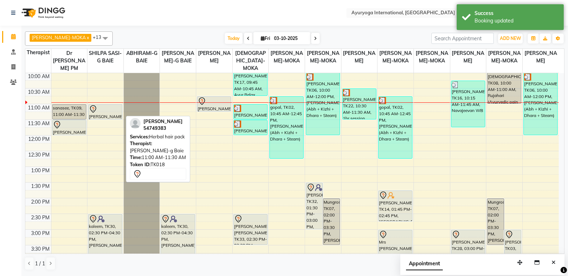
click at [102, 113] on div "Gayathri, TK18, 11:00 AM-11:30 AM, Herbal hair pack" at bounding box center [105, 112] width 34 height 15
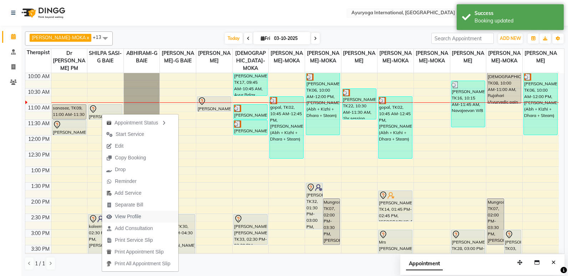
click at [123, 217] on span "View Profile" at bounding box center [128, 216] width 26 height 7
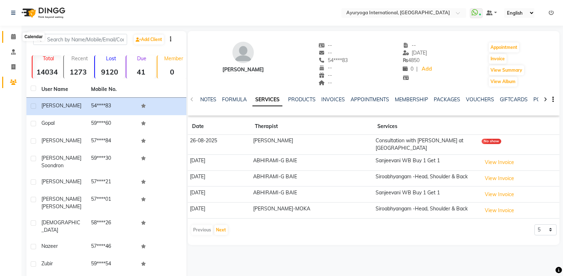
click at [11, 36] on icon at bounding box center [13, 36] width 5 height 5
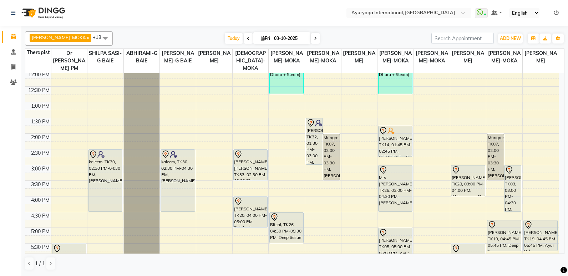
scroll to position [259, 0]
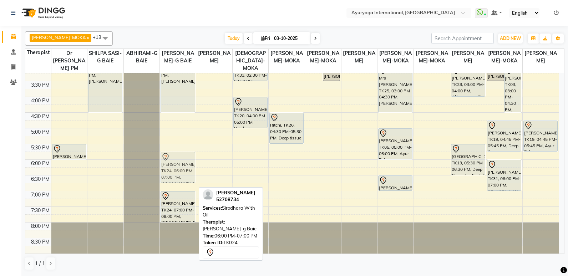
click at [172, 178] on div "kaleem, TK30, 02:30 PM-04:30 PM, Ayur Soukya navitha, TK24, 06:00 PM-07:00 PM, …" at bounding box center [178, 33] width 36 height 439
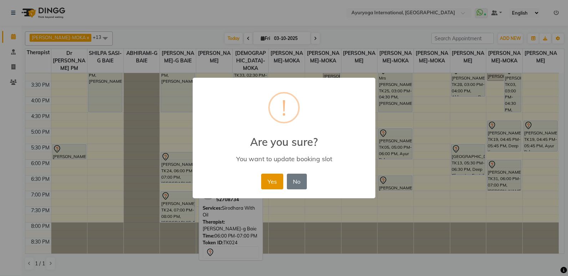
click at [280, 184] on button "Yes" at bounding box center [272, 182] width 22 height 16
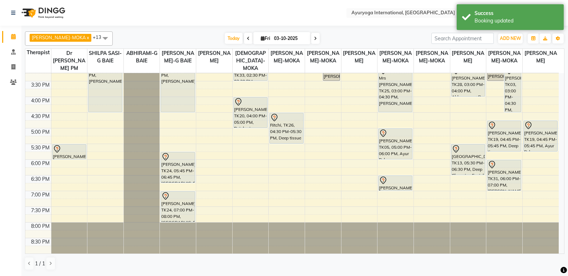
click at [348, 36] on div "Today Fri 03-10-2025" at bounding box center [271, 38] width 311 height 11
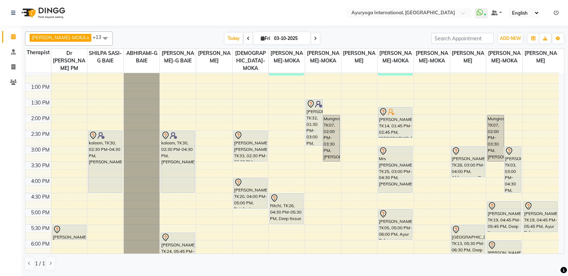
scroll to position [178, 0]
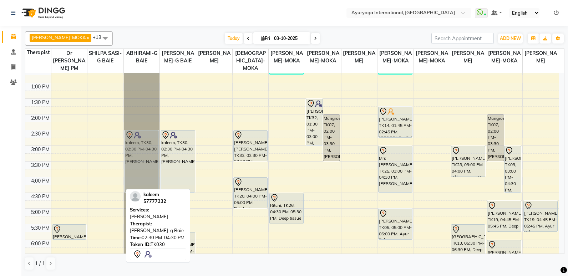
drag, startPoint x: 109, startPoint y: 146, endPoint x: 136, endPoint y: 144, distance: 27.1
click at [136, 144] on tr "sanasee, TK09, 11:00 AM-11:30 AM, Consultation with Dr.Adarsh at Grand Baie Dee…" at bounding box center [291, 114] width 533 height 439
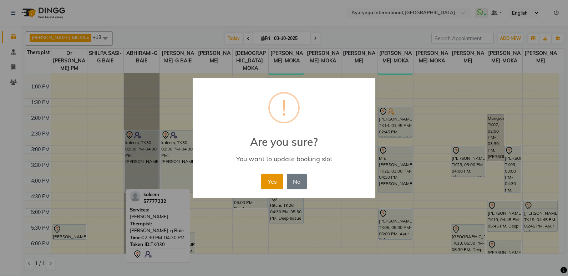
click at [268, 184] on button "Yes" at bounding box center [272, 182] width 22 height 16
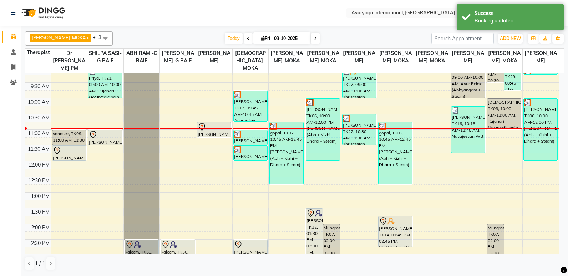
scroll to position [71, 0]
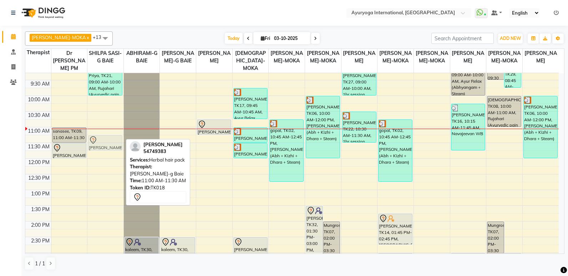
drag, startPoint x: 101, startPoint y: 138, endPoint x: 102, endPoint y: 143, distance: 5.5
click at [102, 143] on div "Priya, TK21, 09:00 AM-10:00 AM, Rujahari (Ayurvedic pain relieveing massage) Ga…" at bounding box center [105, 221] width 36 height 439
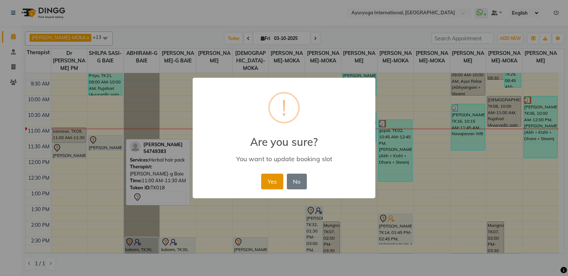
click at [271, 177] on button "Yes" at bounding box center [272, 182] width 22 height 16
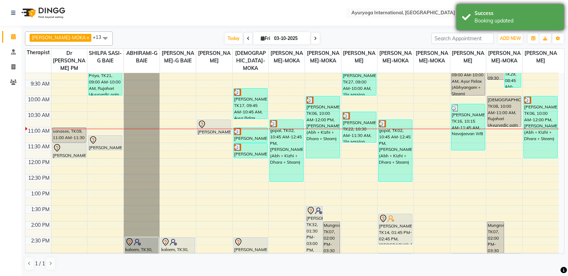
click at [546, 13] on div "Success" at bounding box center [516, 13] width 84 height 7
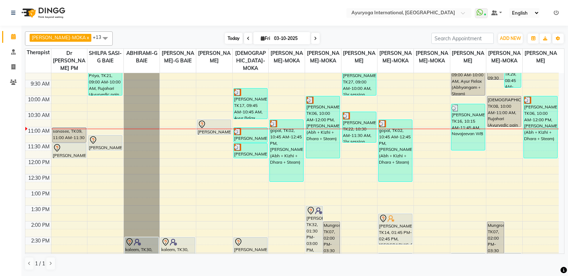
click at [225, 40] on span "Today" at bounding box center [234, 38] width 18 height 11
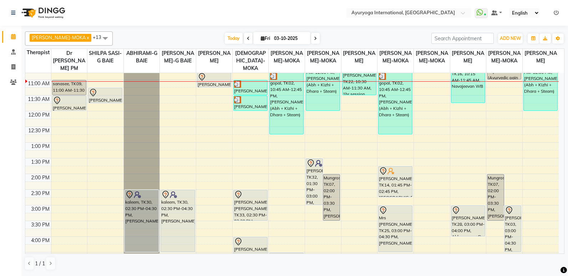
scroll to position [116, 0]
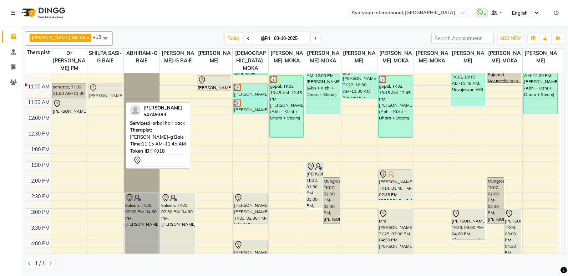
drag, startPoint x: 109, startPoint y: 96, endPoint x: 114, endPoint y: 88, distance: 9.0
click at [114, 88] on div "Priya, TK21, 09:00 AM-10:00 AM, Rujahari (Ayurvedic pain relieveing massage) Ga…" at bounding box center [105, 177] width 36 height 439
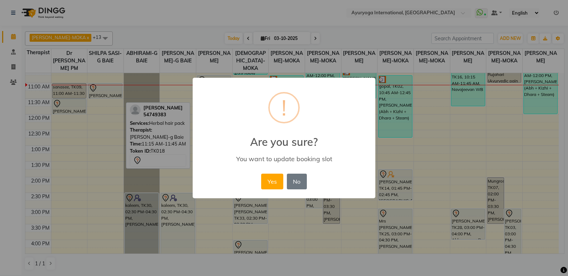
scroll to position [115, 0]
click at [279, 182] on button "Yes" at bounding box center [272, 182] width 22 height 16
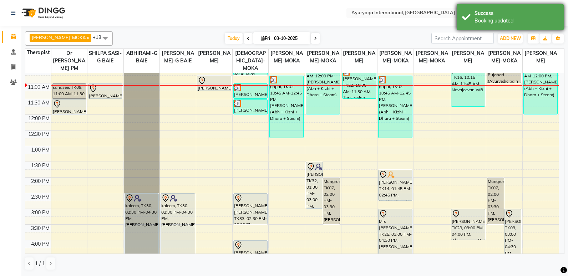
click at [501, 22] on div "Booking updated" at bounding box center [516, 20] width 84 height 7
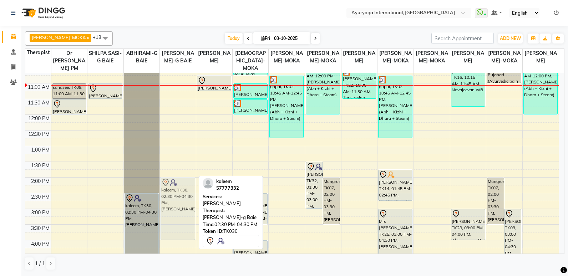
drag, startPoint x: 183, startPoint y: 210, endPoint x: 184, endPoint y: 197, distance: 13.2
click at [184, 197] on div "kaleem, TK30, 02:30 PM-04:30 PM, Ayur Soukya navitha, TK24, 05:45 PM-06:45 PM, …" at bounding box center [178, 177] width 36 height 439
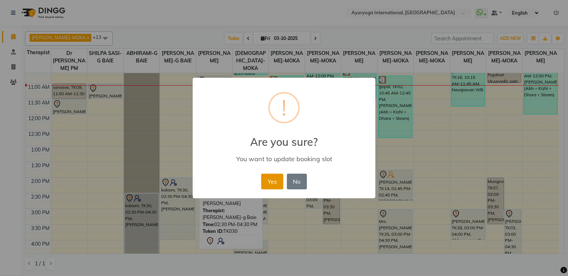
click at [268, 187] on button "Yes" at bounding box center [272, 182] width 22 height 16
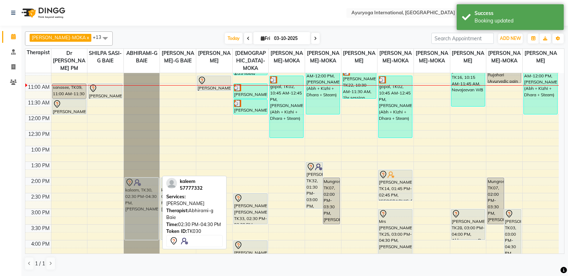
drag, startPoint x: 149, startPoint y: 213, endPoint x: 157, endPoint y: 197, distance: 17.6
click at [157, 197] on div "kaleem, TK30, 02:30 PM-04:30 PM, Ayur Soukya kaleem, TK30, 02:30 PM-04:30 PM, A…" at bounding box center [142, 177] width 36 height 439
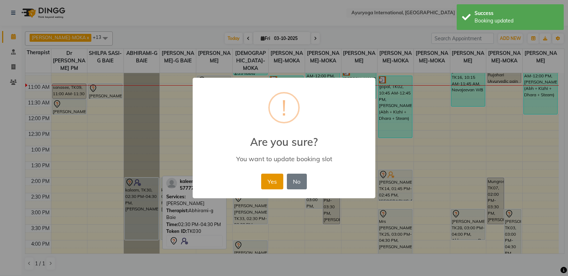
click at [268, 186] on button "Yes" at bounding box center [272, 182] width 22 height 16
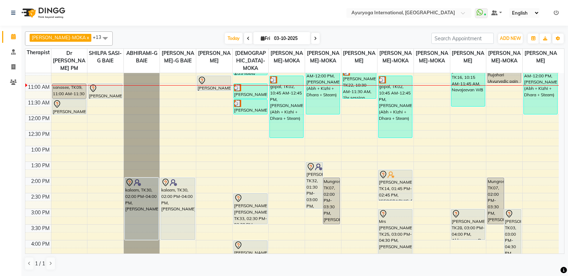
scroll to position [80, 0]
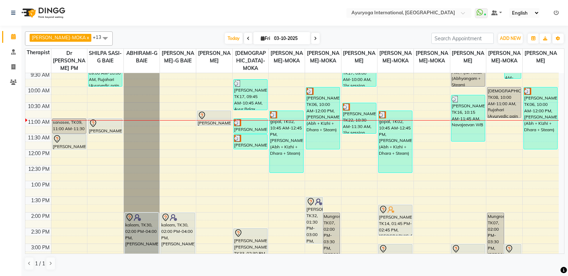
click at [311, 39] on span at bounding box center [315, 38] width 9 height 11
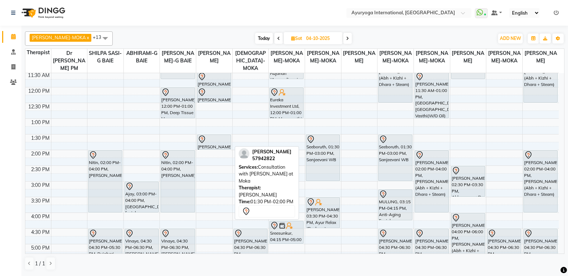
scroll to position [71, 0]
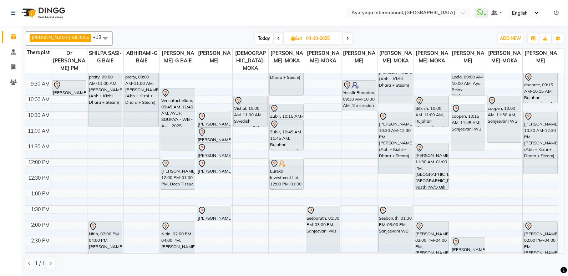
click at [255, 39] on span "Today" at bounding box center [264, 38] width 18 height 11
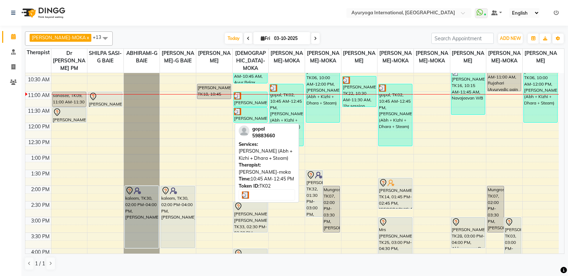
scroll to position [90, 0]
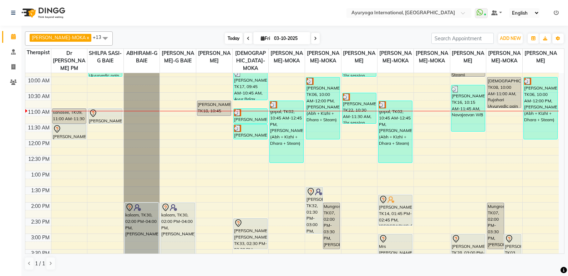
click at [225, 42] on span "Today" at bounding box center [234, 38] width 18 height 11
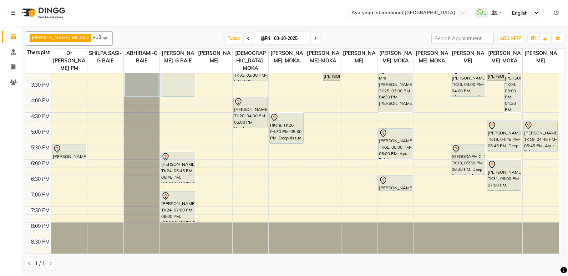
scroll to position [187, 0]
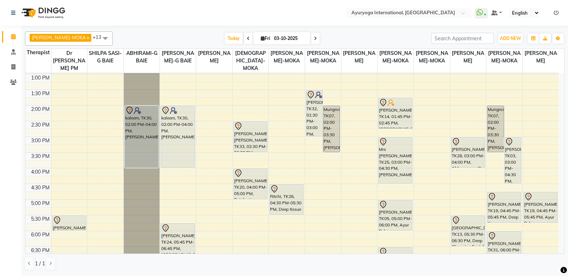
click at [314, 37] on icon at bounding box center [315, 38] width 3 height 4
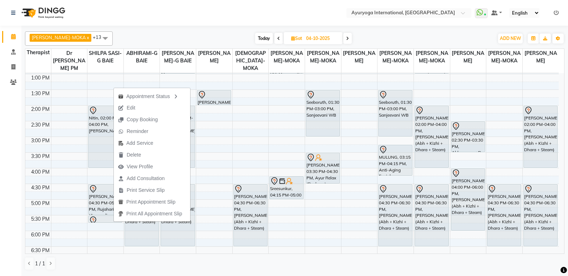
click at [161, 44] on div "ABHIRAM-MOKA x ABHIRAMI-G BAIE x ADHITHYA-MOKA x ALEENA-MOKA x ANAGHA-MOKA x Dr…" at bounding box center [294, 38] width 539 height 14
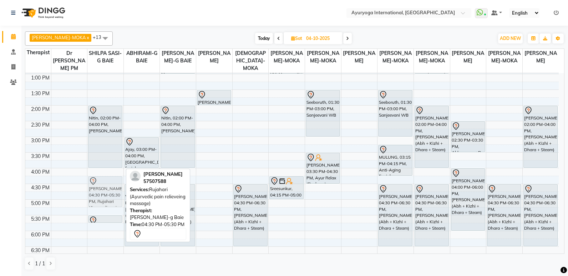
click at [94, 201] on div "preity, 09:00 AM-11:00 AM, Ayur Soukya (Abh + Kizhi + Dhara + Steam) Nitin, 02:…" at bounding box center [105, 105] width 36 height 439
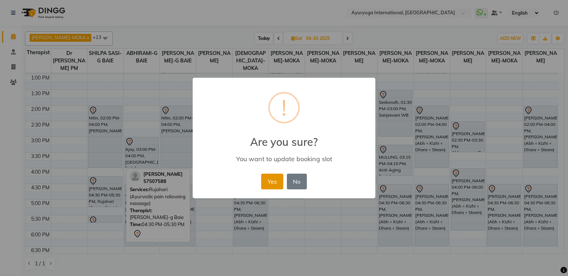
click at [275, 176] on button "Yes" at bounding box center [272, 182] width 22 height 16
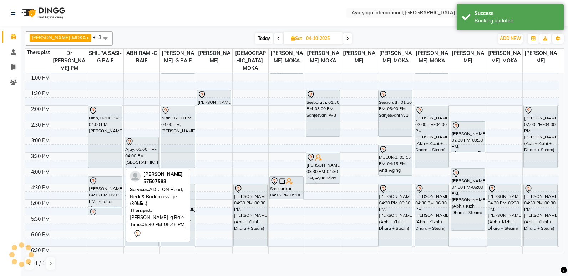
drag, startPoint x: 107, startPoint y: 219, endPoint x: 112, endPoint y: 212, distance: 8.9
click at [112, 212] on div "preity, 09:00 AM-11:00 AM, Ayur Soukya (Abh + Kizhi + Dhara + Steam) Nitin, 02:…" at bounding box center [105, 105] width 36 height 439
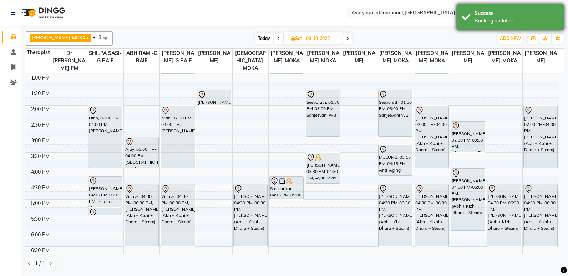
click at [536, 21] on div "Booking updated" at bounding box center [516, 20] width 84 height 7
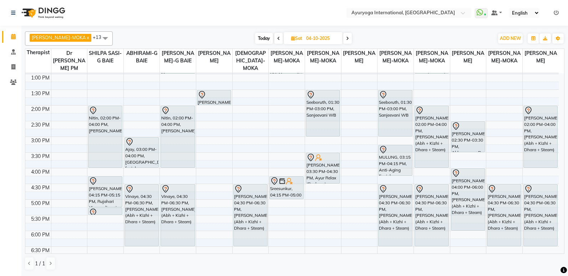
click at [343, 39] on span at bounding box center [347, 38] width 9 height 11
type input "05-10-2025"
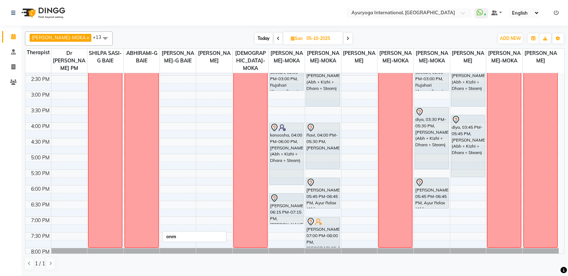
scroll to position [259, 0]
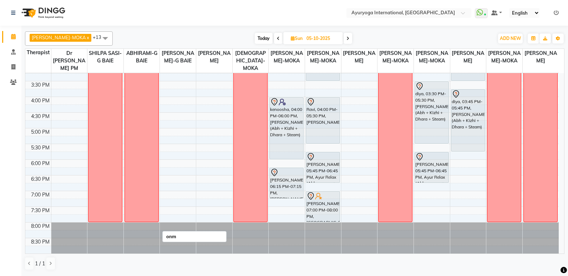
click at [140, 158] on div "onm" at bounding box center [142, 34] width 34 height 376
click at [174, 162] on div "7:00 AM 7:30 AM 8:00 AM 8:30 AM 9:00 AM 9:30 AM 10:00 AM 10:30 AM 11:00 AM 11:3…" at bounding box center [291, 33] width 533 height 439
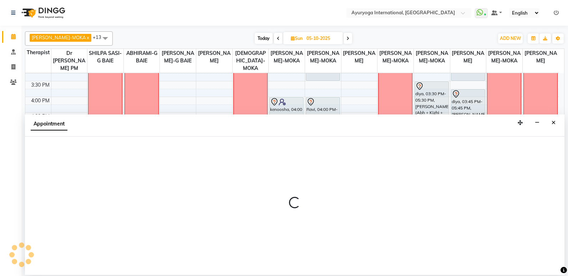
select select "50740"
select select "tentative"
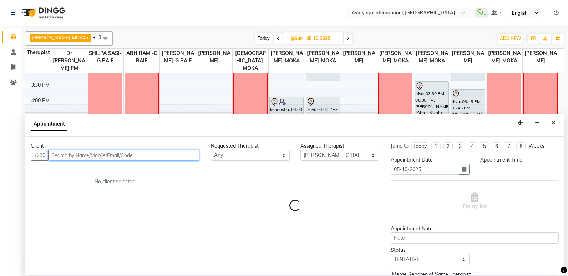
select select "1080"
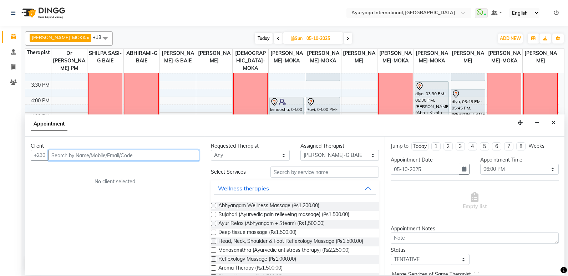
click at [180, 159] on input "text" at bounding box center [123, 155] width 151 height 11
type input "58369965"
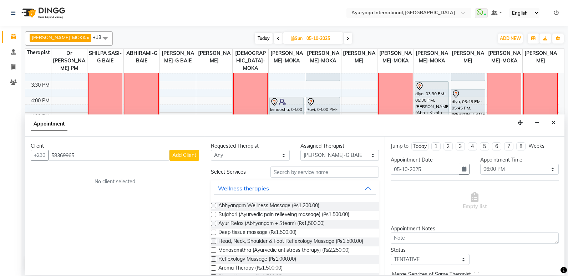
click at [186, 157] on span "Add Client" at bounding box center [184, 155] width 24 height 6
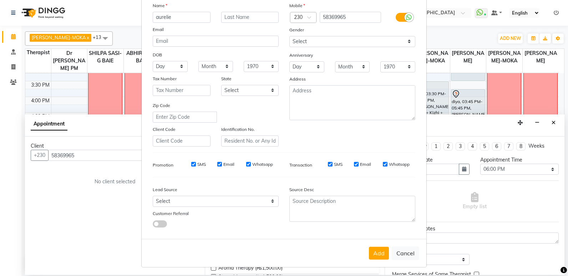
scroll to position [53, 0]
type input "aurelie"
click at [375, 254] on button "Add" at bounding box center [379, 251] width 20 height 13
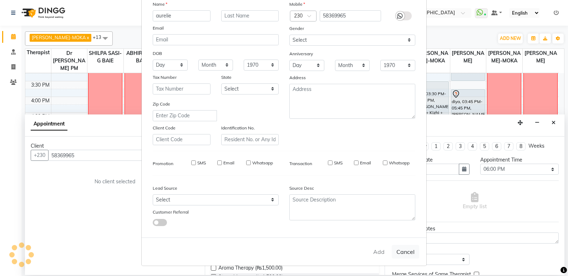
type input "58****65"
select select
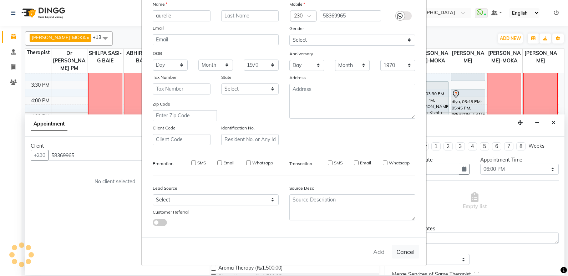
select select
checkbox input "false"
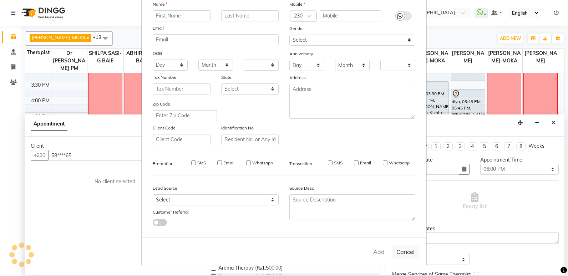
checkbox input "false"
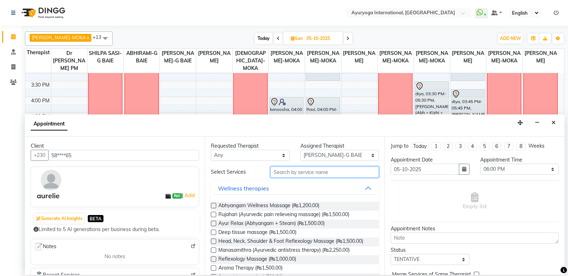
click at [289, 173] on input "text" at bounding box center [324, 172] width 108 height 11
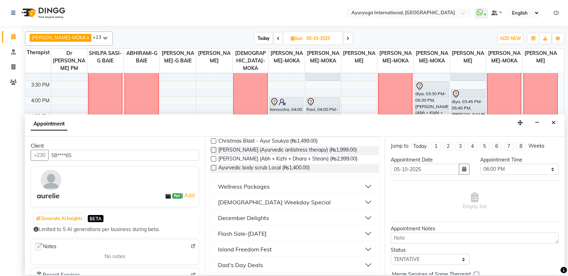
scroll to position [146, 0]
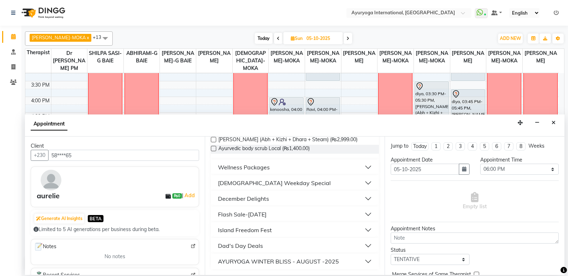
type input "ayur"
click at [266, 213] on div "Flash Sale-[DATE]" at bounding box center [242, 214] width 49 height 9
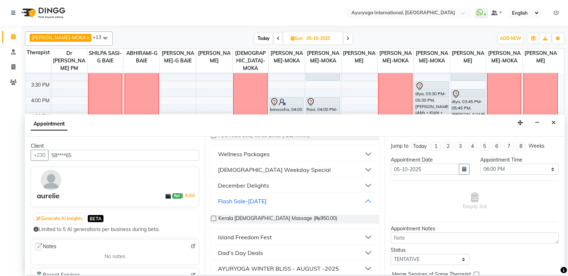
scroll to position [167, 0]
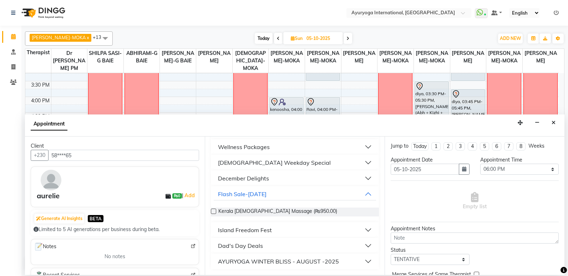
click at [256, 230] on div "Island Freedom Fest" at bounding box center [245, 230] width 54 height 9
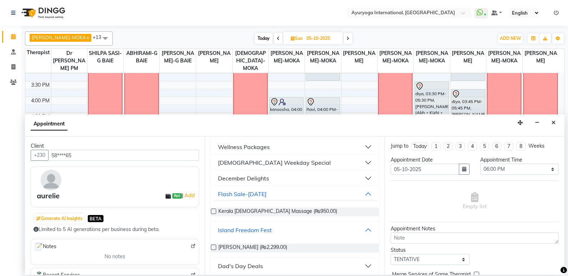
scroll to position [187, 0]
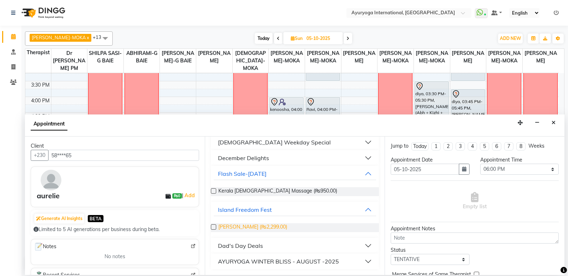
click at [254, 227] on span "Ayur Soukya (₨2,299.00)" at bounding box center [252, 227] width 69 height 9
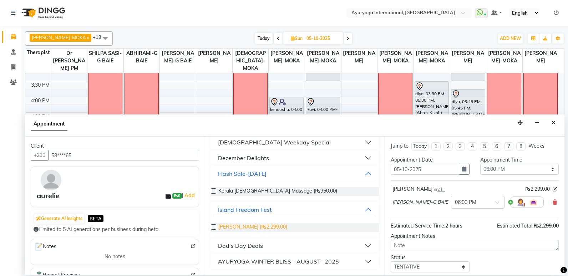
click at [254, 227] on span "Ayur Soukya (₨2,299.00)" at bounding box center [252, 227] width 69 height 9
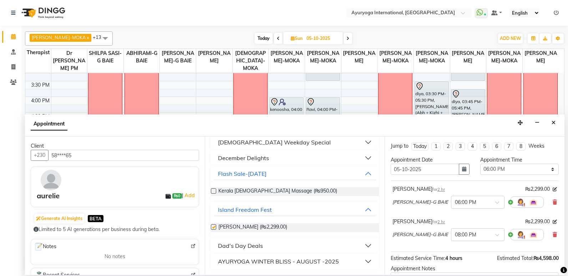
checkbox input "false"
click at [553, 234] on icon at bounding box center [555, 234] width 4 height 5
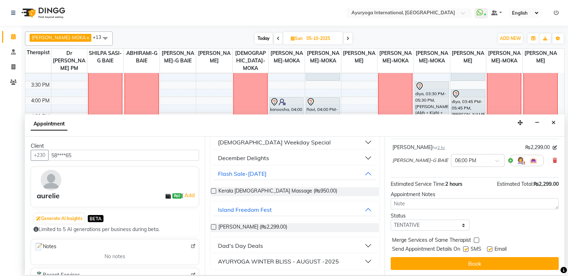
scroll to position [44, 0]
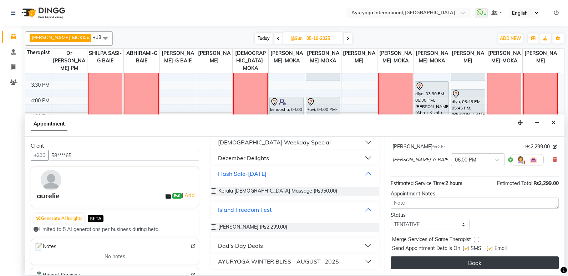
click at [488, 263] on button "Book" at bounding box center [475, 263] width 168 height 13
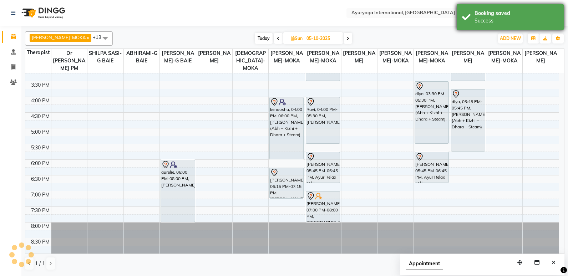
click at [513, 24] on div "Success" at bounding box center [516, 20] width 84 height 7
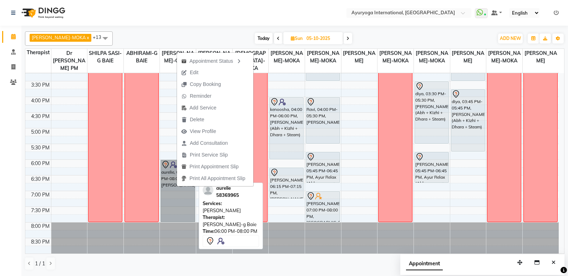
click at [164, 175] on link "aurelie, 06:00 PM-08:00 PM, Ayur Soukya" at bounding box center [178, 191] width 34 height 62
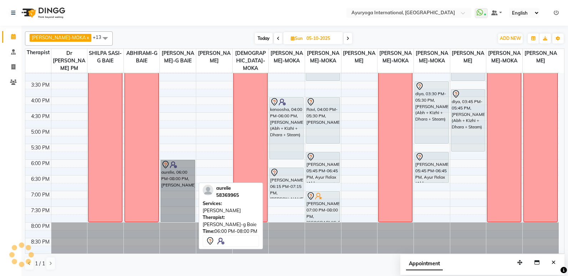
click at [165, 175] on link "aurelie, 06:00 PM-08:00 PM, Ayur Soukya" at bounding box center [178, 191] width 34 height 62
select select "7"
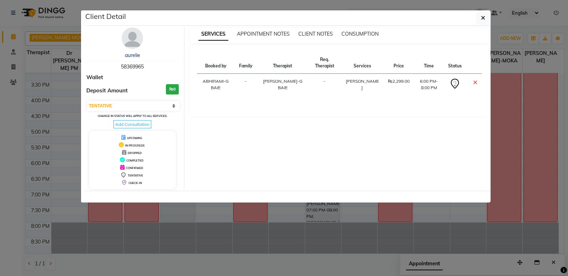
drag, startPoint x: 122, startPoint y: 67, endPoint x: 147, endPoint y: 67, distance: 25.7
click at [147, 67] on div "aurelie 58369965" at bounding box center [132, 61] width 92 height 19
copy span "58369965"
click at [486, 18] on button "button" at bounding box center [483, 18] width 14 height 14
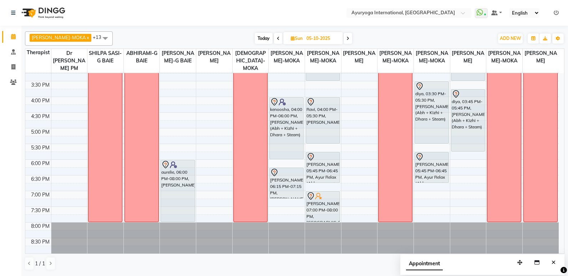
click at [259, 37] on span "Today" at bounding box center [264, 38] width 18 height 11
type input "03-10-2025"
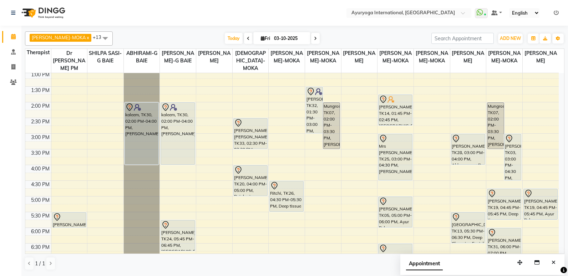
scroll to position [178, 0]
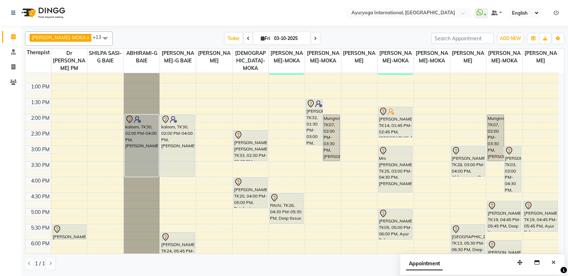
click at [101, 150] on div "7:00 AM 7:30 AM 8:00 AM 8:30 AM 9:00 AM 9:30 AM 10:00 AM 10:30 AM 11:00 AM 11:3…" at bounding box center [291, 114] width 533 height 439
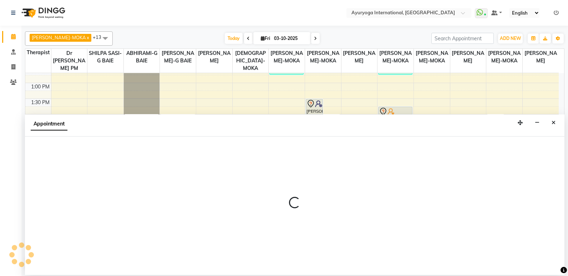
select select "11400"
select select "900"
select select "tentative"
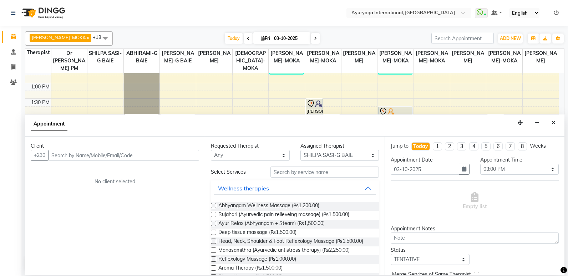
click at [183, 154] on input "text" at bounding box center [123, 155] width 151 height 11
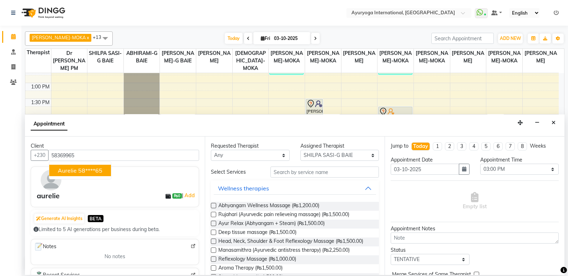
click at [100, 172] on ngb-highlight "58****65" at bounding box center [90, 170] width 24 height 7
type input "58****65"
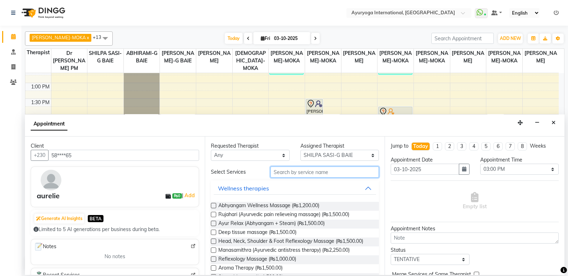
click at [311, 169] on input "text" at bounding box center [324, 172] width 108 height 11
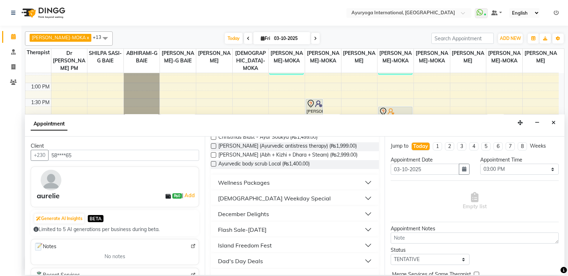
scroll to position [143, 0]
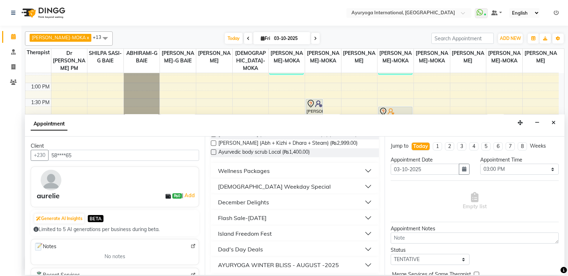
type input "ayur"
click at [249, 236] on div "Island Freedom Fest" at bounding box center [245, 233] width 54 height 9
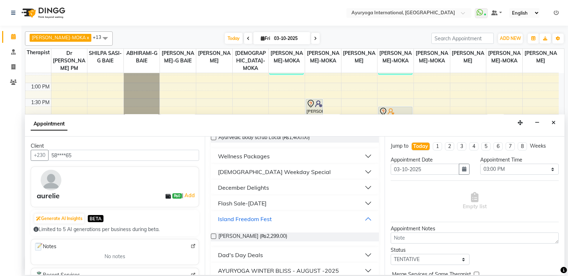
scroll to position [167, 0]
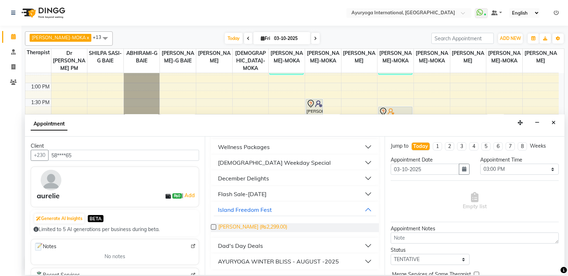
click at [249, 228] on span "Ayur Soukya (₨2,299.00)" at bounding box center [252, 227] width 69 height 9
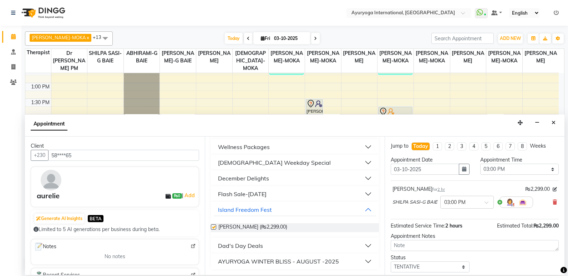
checkbox input "false"
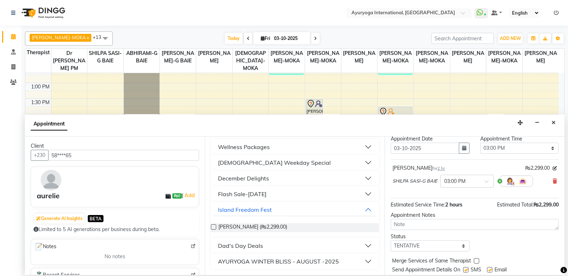
scroll to position [42, 0]
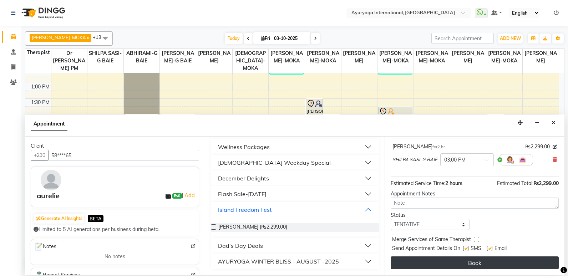
click at [444, 263] on button "Book" at bounding box center [475, 263] width 168 height 13
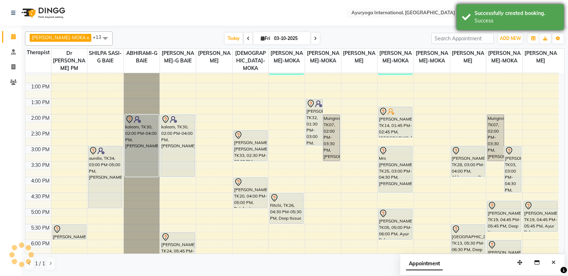
click at [508, 19] on div "Success" at bounding box center [516, 20] width 84 height 7
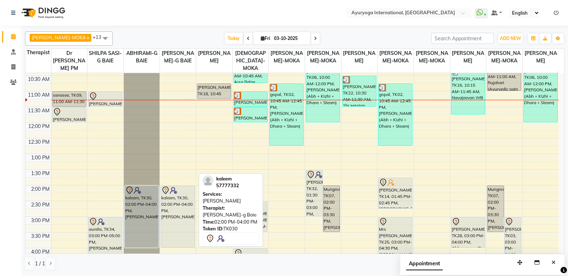
scroll to position [107, 0]
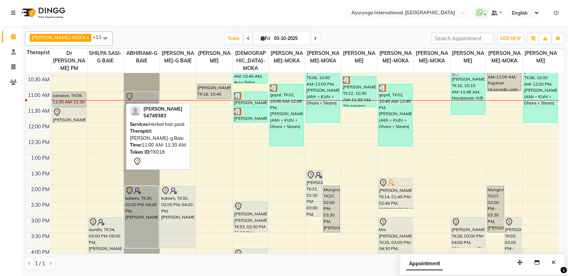
drag, startPoint x: 110, startPoint y: 95, endPoint x: 130, endPoint y: 96, distance: 20.4
click at [130, 96] on tr "sanasee, TK09, 11:00 AM-11:30 AM, Consultation with Dr.Adarsh at Grand Baie Dee…" at bounding box center [291, 185] width 533 height 439
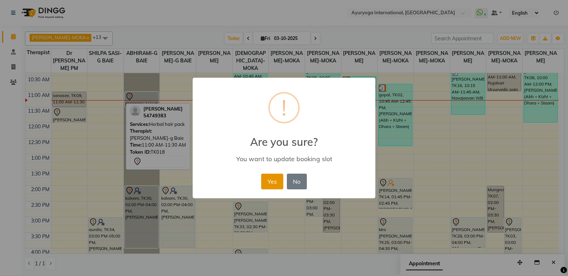
click at [270, 181] on button "Yes" at bounding box center [272, 182] width 22 height 16
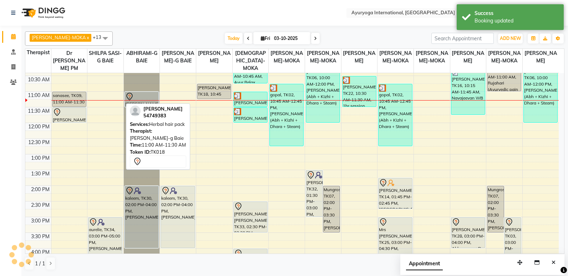
scroll to position [71, 0]
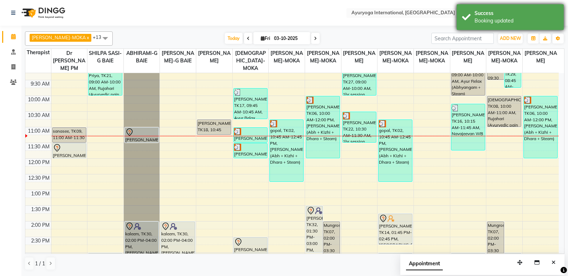
click at [463, 20] on div "Success Booking updated" at bounding box center [510, 17] width 107 height 26
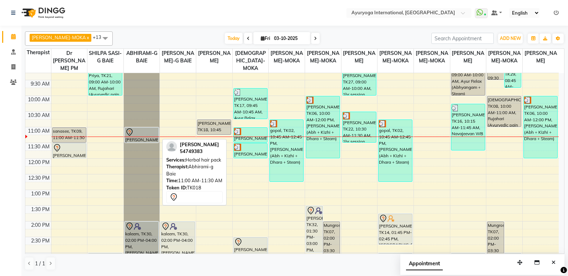
click at [139, 133] on div at bounding box center [141, 132] width 33 height 9
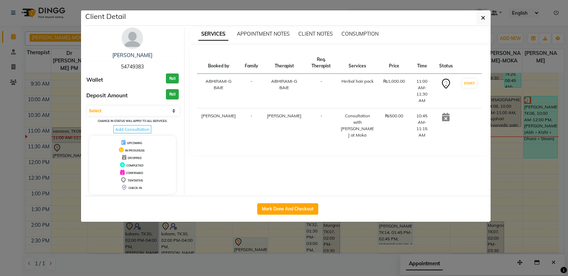
drag, startPoint x: 119, startPoint y: 66, endPoint x: 150, endPoint y: 66, distance: 31.4
click at [150, 66] on div "Gayathri 54749383" at bounding box center [132, 61] width 92 height 19
copy span "54749383"
click at [482, 14] on span "button" at bounding box center [483, 17] width 4 height 7
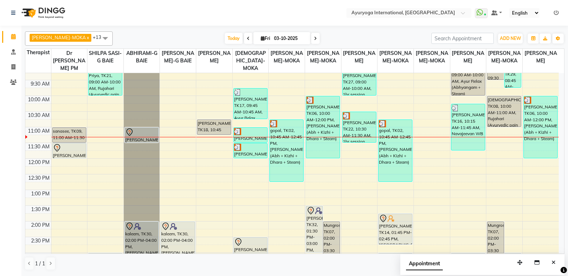
click at [73, 124] on div "7:00 AM 7:30 AM 8:00 AM 8:30 AM 9:00 AM 9:30 AM 10:00 AM 10:30 AM 11:00 AM 11:3…" at bounding box center [291, 221] width 533 height 439
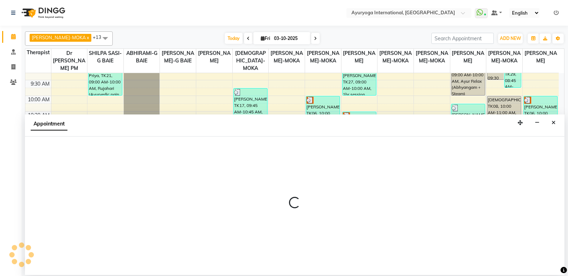
select select "92659"
select select "645"
select select "tentative"
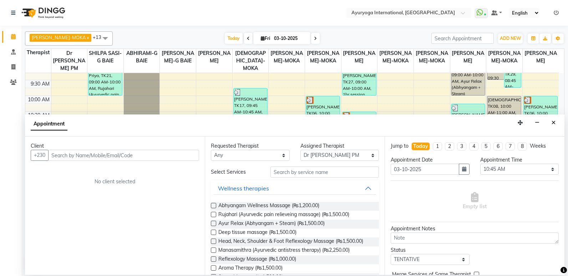
drag, startPoint x: 73, startPoint y: 124, endPoint x: 59, endPoint y: 179, distance: 56.6
click at [59, 179] on div "No client selected" at bounding box center [115, 181] width 134 height 7
click at [68, 155] on input "text" at bounding box center [123, 155] width 151 height 11
paste input "54749383"
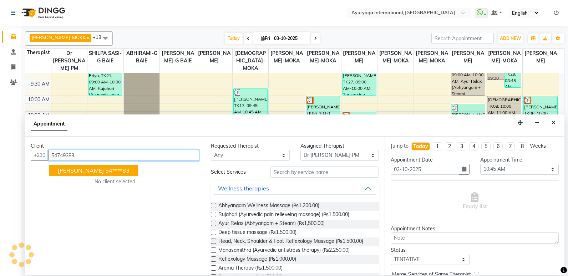
type input "54749383"
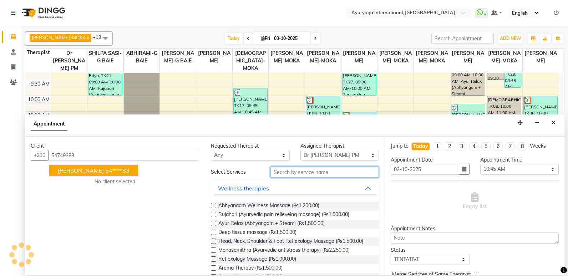
click at [293, 168] on input "text" at bounding box center [324, 172] width 108 height 11
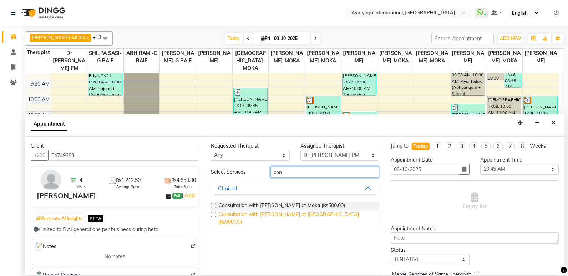
type input "con"
click at [299, 216] on span "Consultation with Dr.Adarsh at Grand Baie (₨500.00)" at bounding box center [295, 218] width 155 height 15
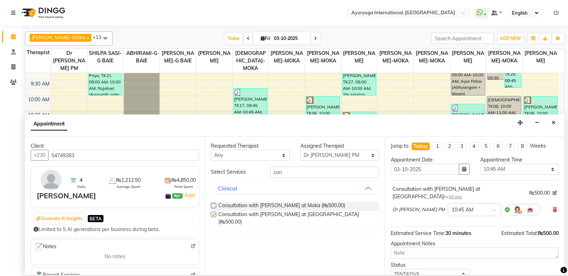
checkbox input "false"
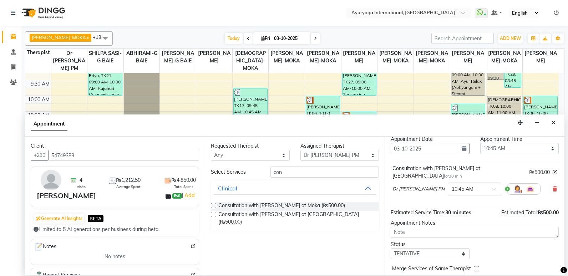
scroll to position [42, 0]
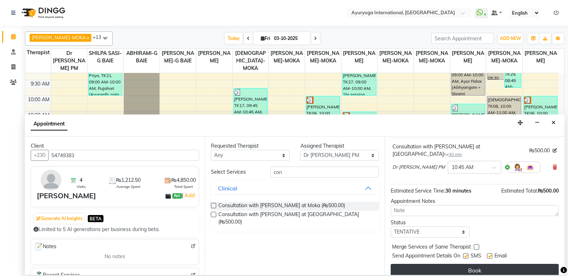
click at [424, 264] on button "Book" at bounding box center [475, 270] width 168 height 13
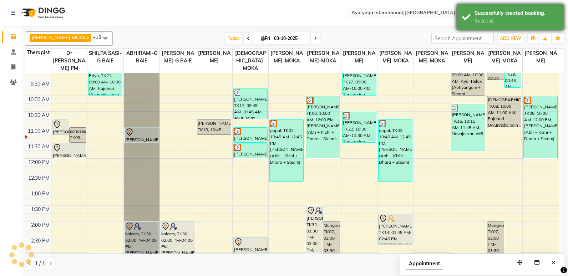
click at [507, 24] on div "Success" at bounding box center [516, 20] width 84 height 7
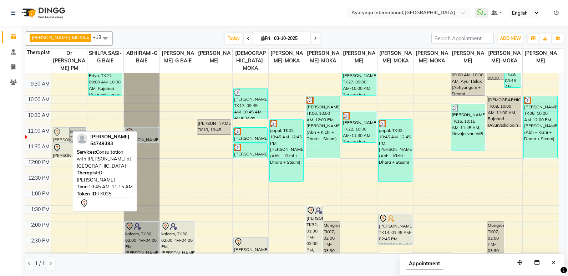
click at [60, 135] on div "Gayathri, TK35, 10:45 AM-11:15 AM, Consultation with Dr.Adarsh at Grand Baie sa…" at bounding box center [69, 221] width 36 height 439
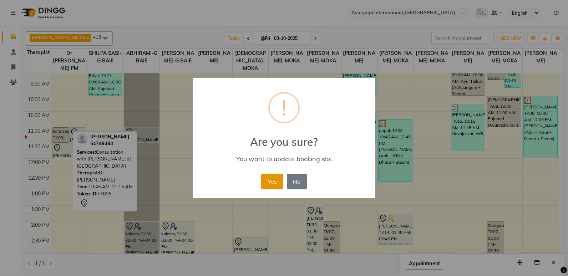
click at [278, 176] on button "Yes" at bounding box center [272, 182] width 22 height 16
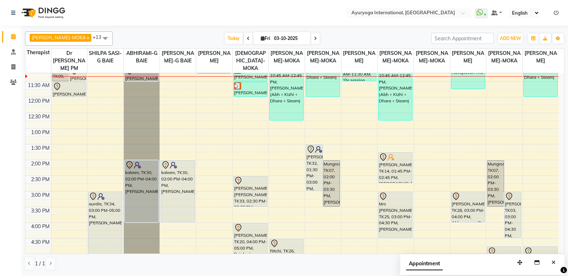
scroll to position [116, 0]
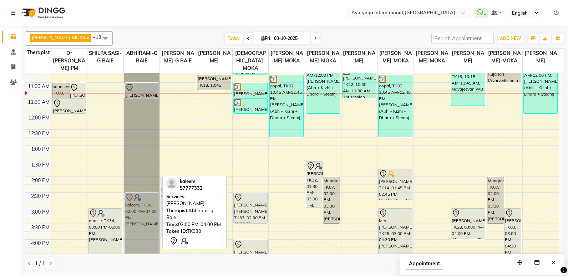
drag, startPoint x: 145, startPoint y: 204, endPoint x: 143, endPoint y: 216, distance: 12.3
click at [143, 216] on div "Gayathri, TK18, 11:00 AM-11:30 AM, Herbal hair pack kaleem, TK30, 02:00 PM-04:0…" at bounding box center [142, 176] width 36 height 439
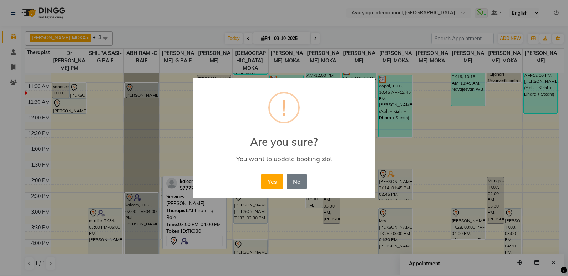
click at [270, 172] on div "Yes No No" at bounding box center [283, 181] width 49 height 19
click at [274, 184] on button "Yes" at bounding box center [272, 182] width 22 height 16
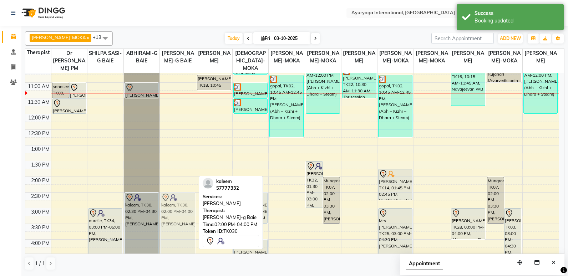
drag, startPoint x: 163, startPoint y: 187, endPoint x: 166, endPoint y: 201, distance: 14.5
click at [166, 201] on div "kaleem, TK30, 02:00 PM-04:00 PM, Ayur Soukya navitha, TK24, 05:45 PM-06:45 PM, …" at bounding box center [178, 176] width 36 height 439
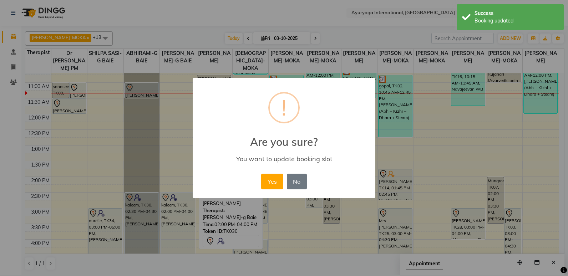
drag, startPoint x: 269, startPoint y: 183, endPoint x: 267, endPoint y: 179, distance: 4.2
click at [268, 183] on button "Yes" at bounding box center [272, 182] width 22 height 16
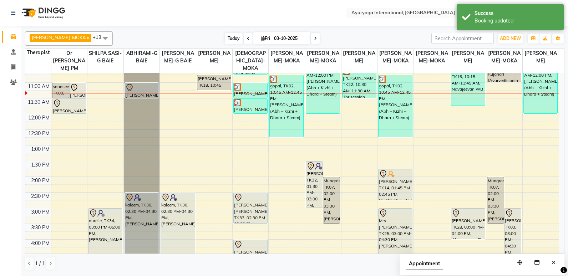
click at [225, 34] on span "Today" at bounding box center [234, 38] width 18 height 11
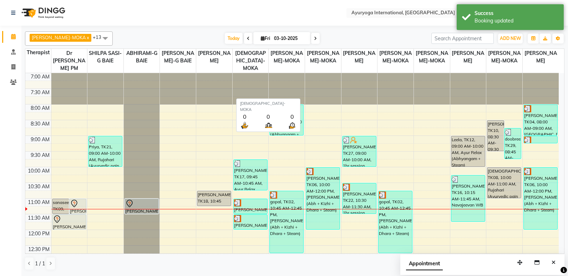
scroll to position [126, 0]
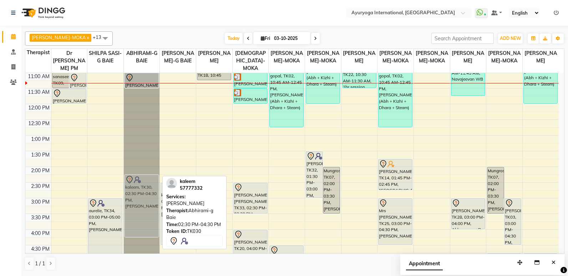
drag, startPoint x: 149, startPoint y: 205, endPoint x: 149, endPoint y: 201, distance: 4.3
click at [149, 201] on div "Gayathri, TK18, 11:00 AM-11:30 AM, Herbal hair pack kaleem, TK30, 02:30 PM-04:3…" at bounding box center [142, 166] width 36 height 439
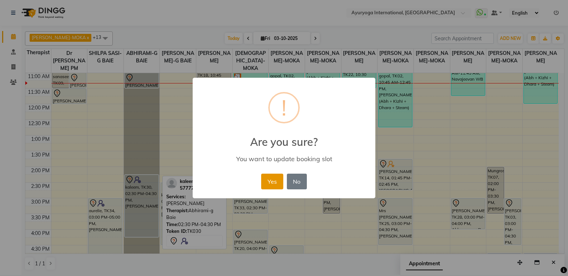
click at [271, 176] on button "Yes" at bounding box center [272, 182] width 22 height 16
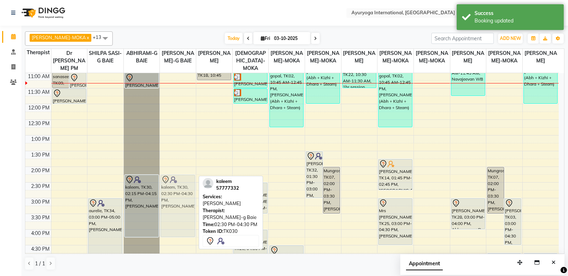
drag, startPoint x: 167, startPoint y: 190, endPoint x: 172, endPoint y: 184, distance: 8.1
click at [172, 184] on div "kaleem, TK30, 02:30 PM-04:30 PM, Ayur Soukya navitha, TK24, 05:45 PM-06:45 PM, …" at bounding box center [178, 166] width 36 height 439
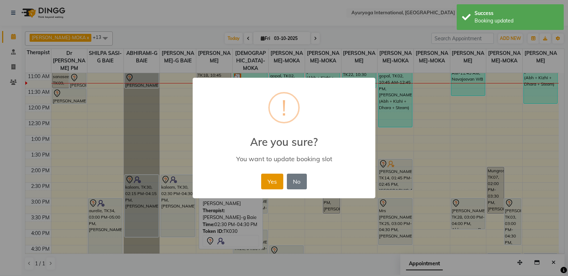
click at [271, 178] on button "Yes" at bounding box center [272, 182] width 22 height 16
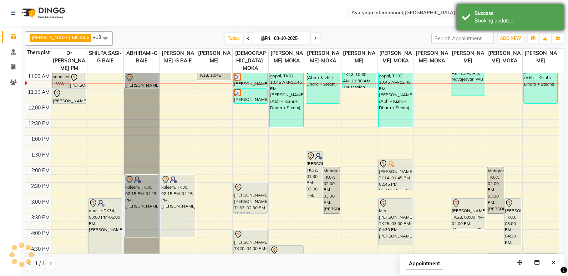
click at [482, 17] on div "Booking updated" at bounding box center [516, 20] width 84 height 7
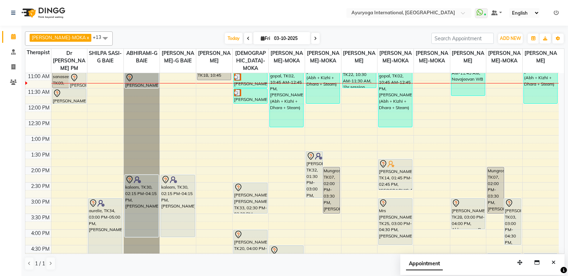
click at [261, 38] on icon at bounding box center [263, 38] width 4 height 5
select select "10"
select select "2025"
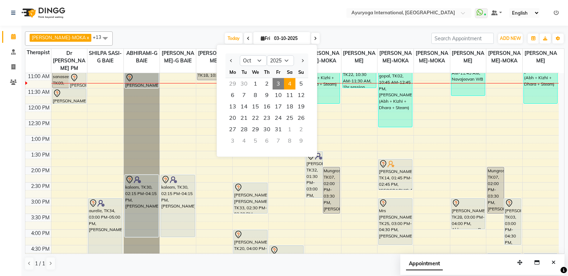
click at [290, 83] on span "4" at bounding box center [289, 83] width 11 height 11
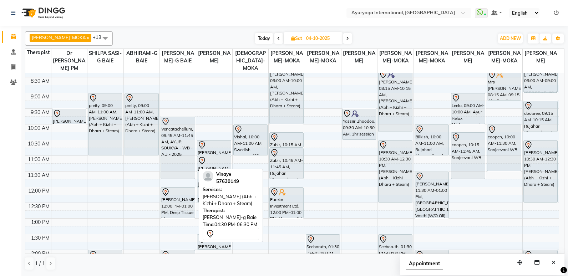
scroll to position [0, 0]
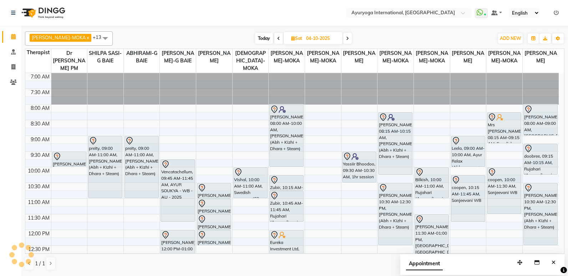
click at [258, 38] on span "Today" at bounding box center [264, 38] width 18 height 11
type input "03-10-2025"
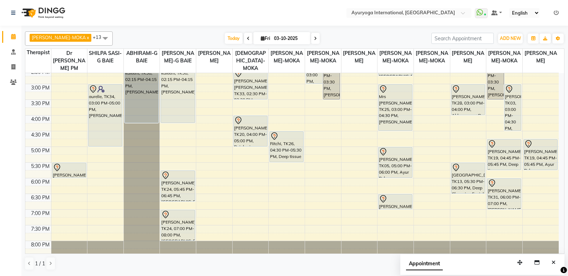
scroll to position [223, 0]
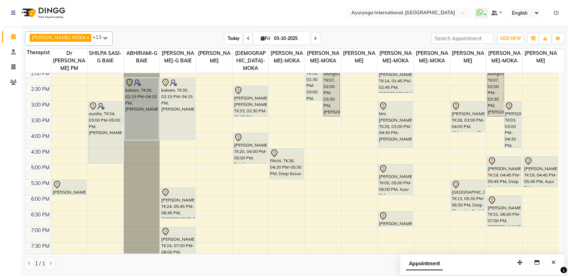
click at [225, 39] on span "Today" at bounding box center [234, 38] width 18 height 11
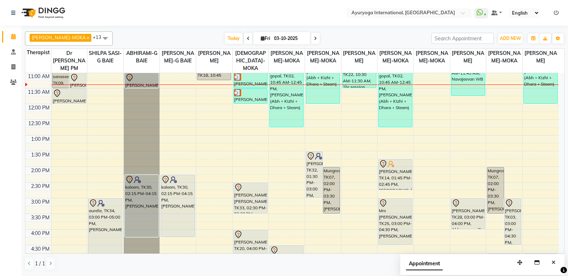
scroll to position [90, 0]
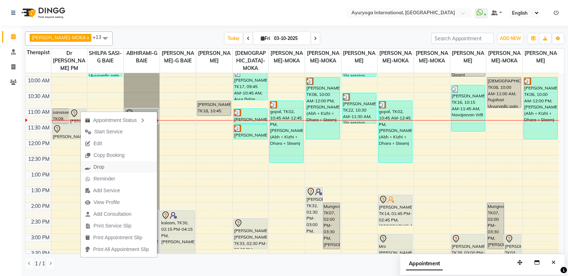
click at [105, 168] on span "Drop" at bounding box center [95, 167] width 28 height 12
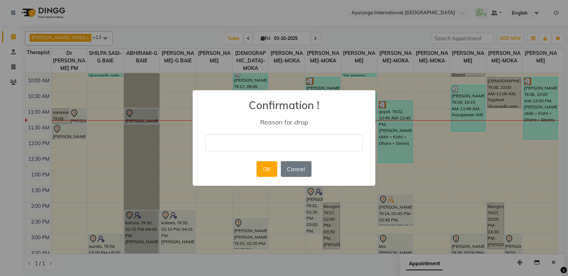
click at [269, 147] on input "text" at bounding box center [283, 142] width 157 height 17
click at [307, 86] on div "× Confirmation ! Reason for drop OK No Cancel" at bounding box center [284, 138] width 568 height 276
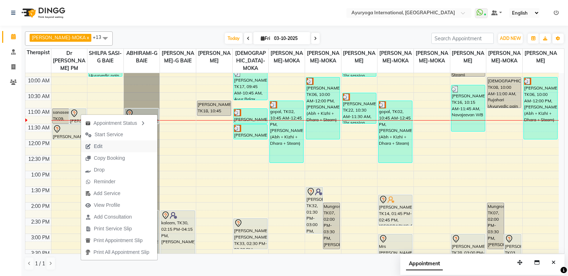
click at [117, 147] on button "Edit" at bounding box center [119, 147] width 76 height 12
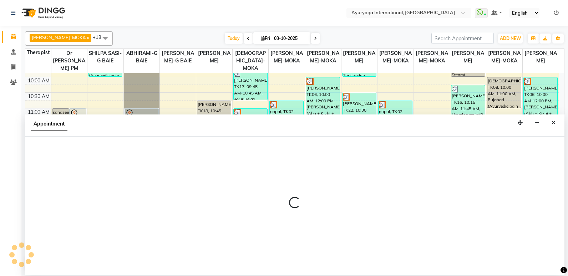
select select "tentative"
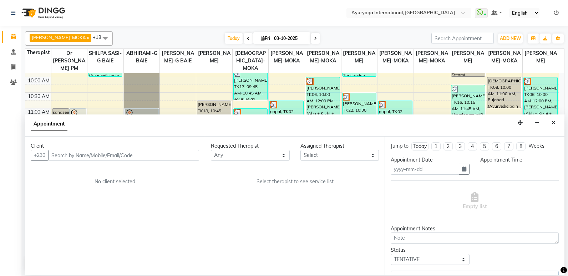
type input "03-10-2025"
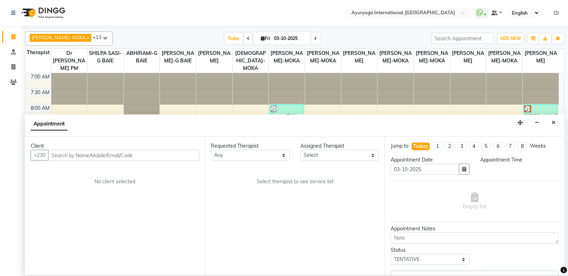
select select "660"
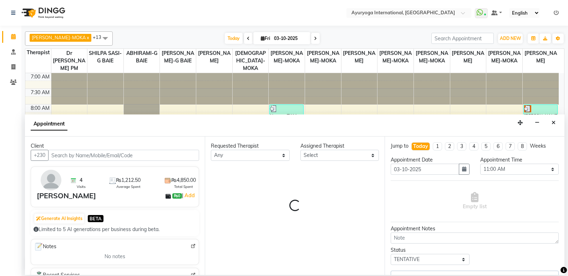
select select "92659"
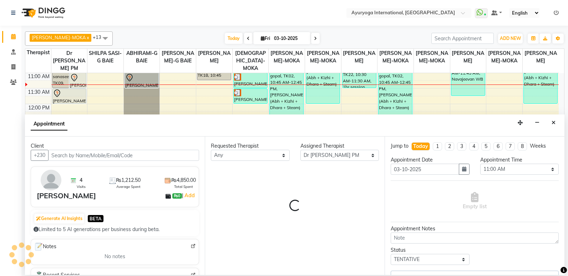
select select "1137"
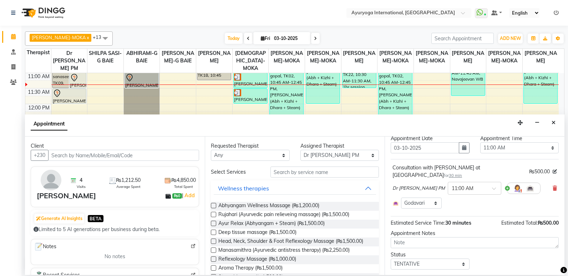
scroll to position [33, 0]
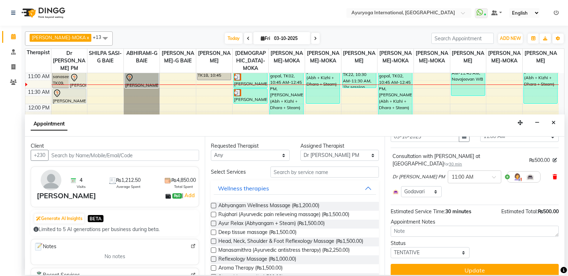
click at [553, 173] on span at bounding box center [555, 176] width 4 height 7
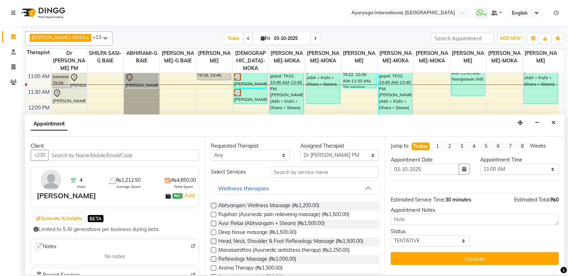
scroll to position [0, 0]
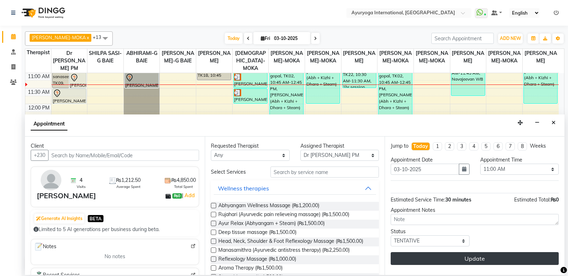
click at [496, 259] on button "Update" at bounding box center [475, 258] width 168 height 13
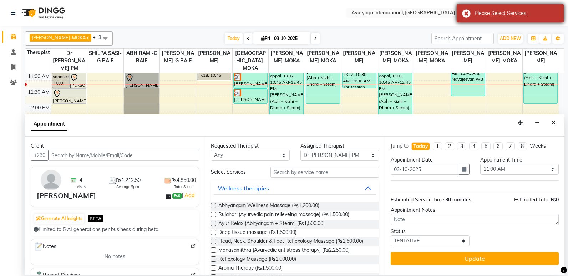
click at [526, 14] on div "Please Select Services" at bounding box center [516, 13] width 84 height 7
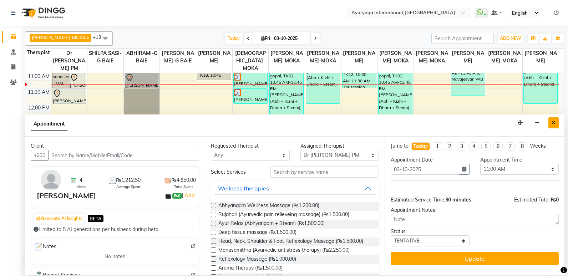
click at [554, 123] on icon "Close" at bounding box center [554, 122] width 4 height 5
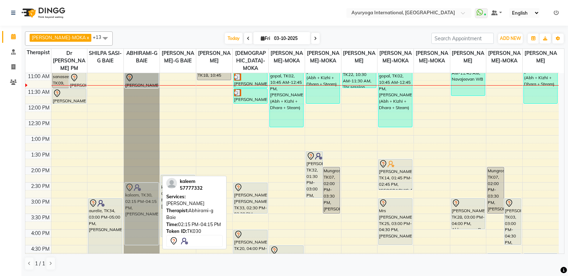
drag, startPoint x: 140, startPoint y: 199, endPoint x: 141, endPoint y: 204, distance: 4.4
click at [141, 207] on div "Gayathri, TK18, 11:00 AM-11:30 AM, Herbal hair pack kaleem, TK30, 02:15 PM-04:1…" at bounding box center [142, 166] width 36 height 439
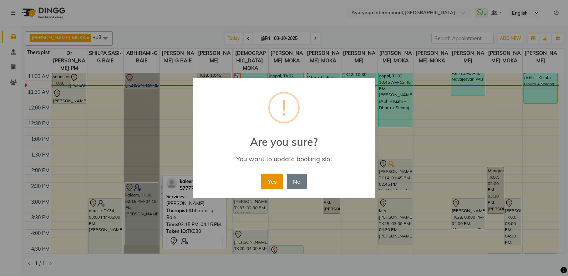
click at [271, 185] on button "Yes" at bounding box center [272, 182] width 22 height 16
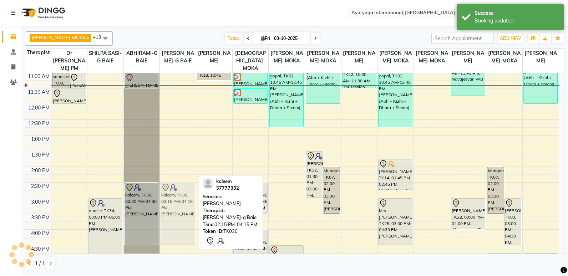
click at [189, 194] on div "kaleem, TK30, 02:15 PM-04:15 PM, Ayur Soukya navitha, TK24, 05:45 PM-06:45 PM, …" at bounding box center [178, 166] width 36 height 439
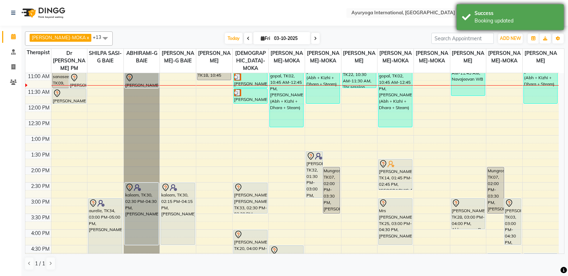
click at [505, 15] on div "Success" at bounding box center [516, 13] width 84 height 7
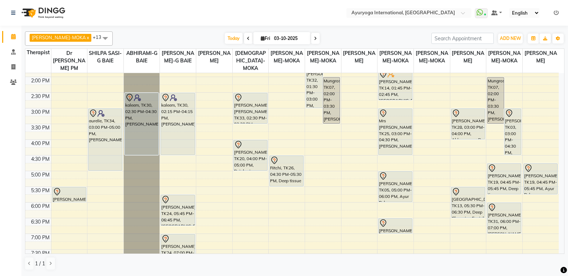
scroll to position [233, 0]
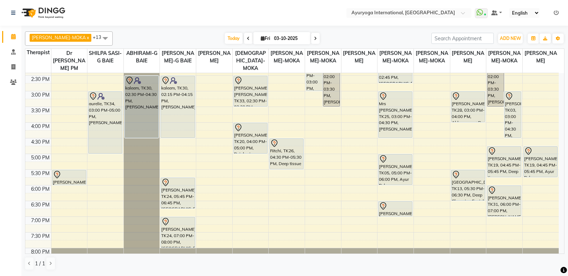
click at [262, 37] on span "Fri" at bounding box center [265, 38] width 13 height 5
select select "10"
select select "2025"
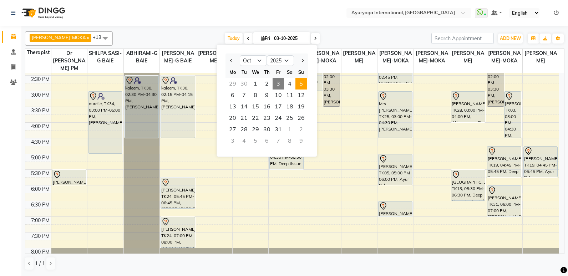
click at [301, 86] on span "5" at bounding box center [300, 83] width 11 height 11
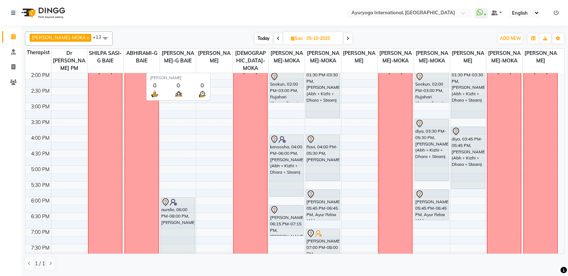
scroll to position [187, 0]
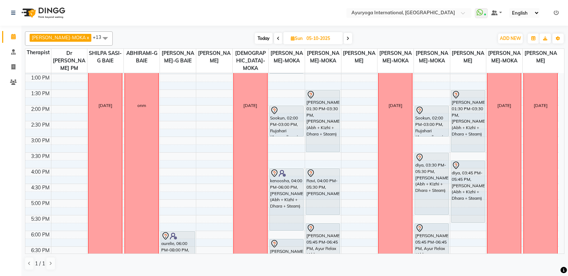
click at [259, 36] on span "Today" at bounding box center [264, 38] width 18 height 11
type input "03-10-2025"
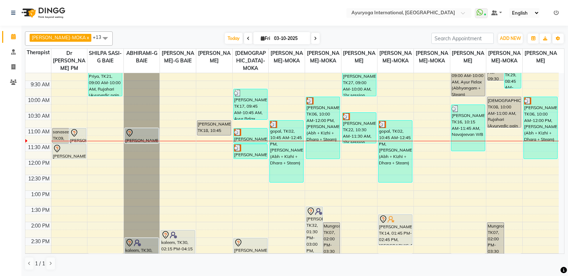
scroll to position [71, 0]
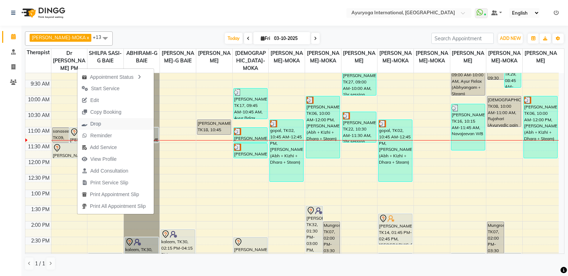
click at [100, 123] on span "Drop" at bounding box center [95, 123] width 11 height 7
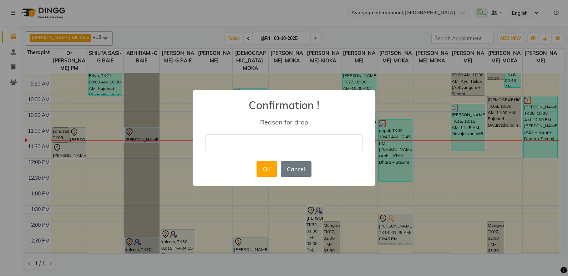
click at [232, 138] on input "text" at bounding box center [283, 142] width 157 height 17
type input "ca"
click at [259, 169] on button "OK" at bounding box center [267, 169] width 20 height 16
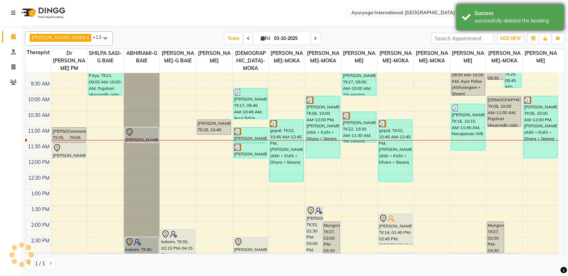
click at [486, 16] on div "Success" at bounding box center [516, 13] width 84 height 7
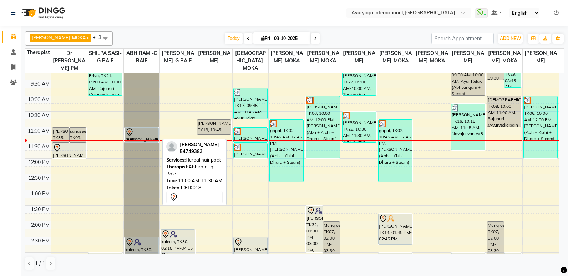
click at [147, 140] on div "Gayathri, TK18, 11:00 AM-11:30 AM, Herbal hair pack" at bounding box center [142, 135] width 34 height 15
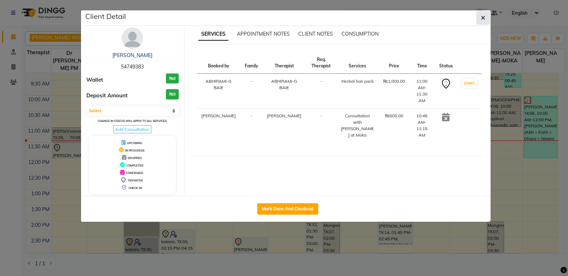
click at [489, 23] on button "button" at bounding box center [483, 18] width 14 height 14
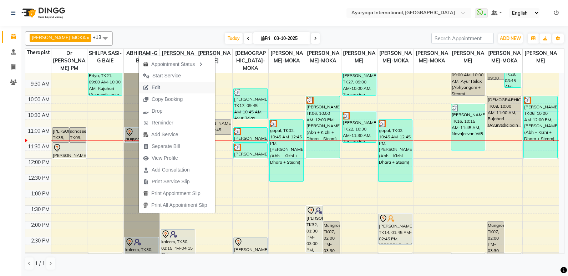
click at [178, 88] on button "Edit" at bounding box center [177, 88] width 76 height 12
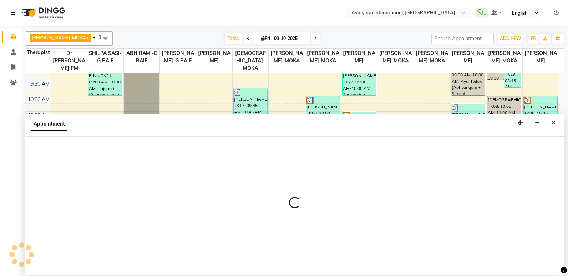
select select "tentative"
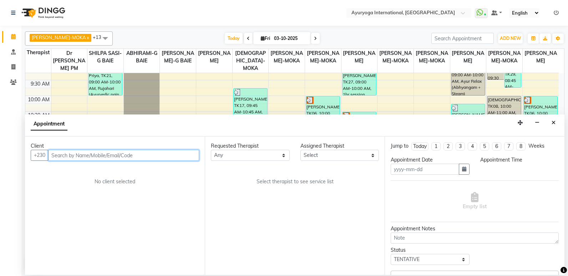
type input "03-10-2025"
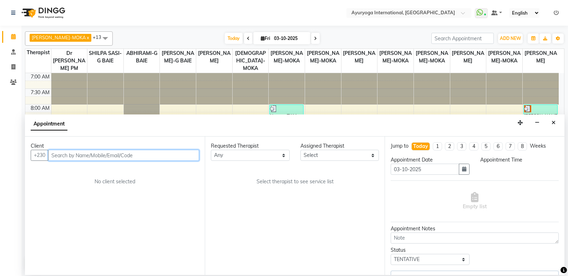
select select "660"
select select "70418"
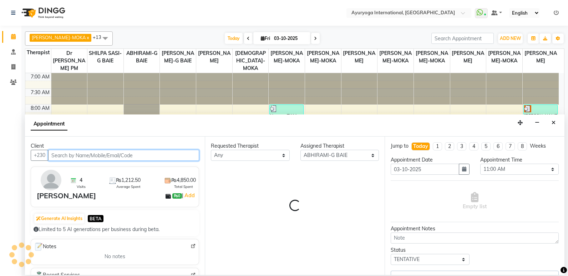
scroll to position [126, 0]
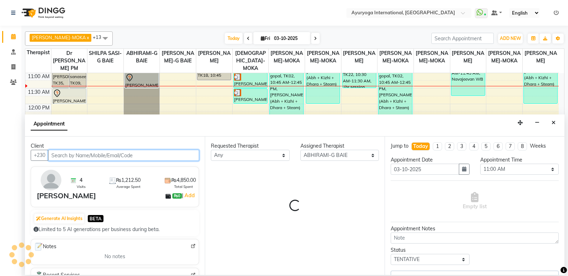
select select "1144"
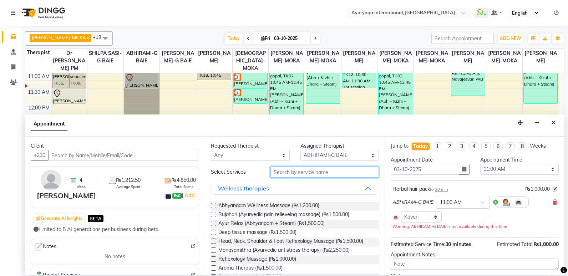
click at [283, 172] on input "text" at bounding box center [324, 172] width 108 height 11
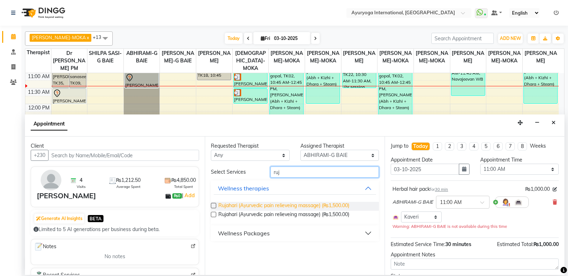
type input "ruj"
click at [257, 207] on span "Rujahari (Ayurvedic pain relieveing massage) (₨1,500.00)" at bounding box center [283, 206] width 131 height 9
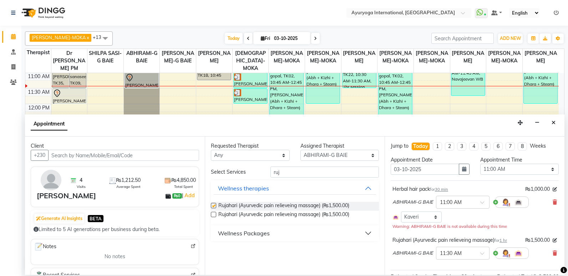
checkbox input "false"
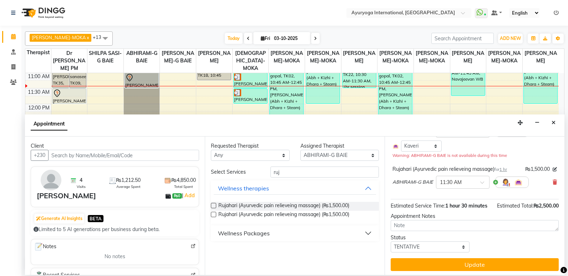
scroll to position [71, 0]
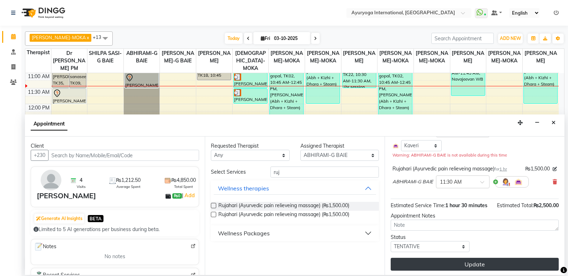
click at [438, 270] on button "Update" at bounding box center [475, 264] width 168 height 13
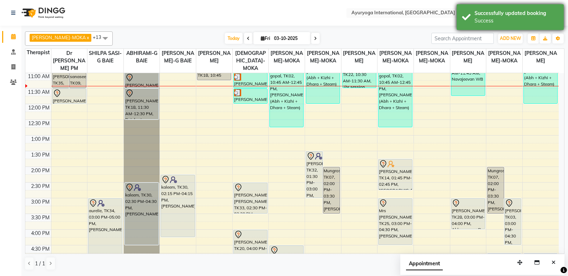
click at [528, 20] on div "Success" at bounding box center [516, 20] width 84 height 7
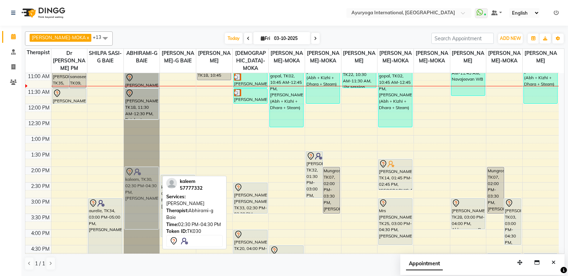
drag, startPoint x: 149, startPoint y: 193, endPoint x: 155, endPoint y: 181, distance: 14.1
click at [155, 181] on div "Gayathri, TK18, 11:00 AM-11:30 AM, Herbal hair pack Gayathri, TK18, 11:30 AM-12…" at bounding box center [142, 166] width 36 height 439
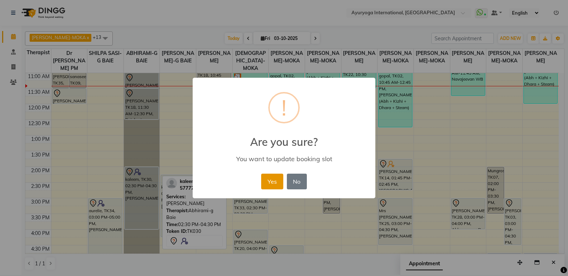
click at [268, 184] on button "Yes" at bounding box center [272, 182] width 22 height 16
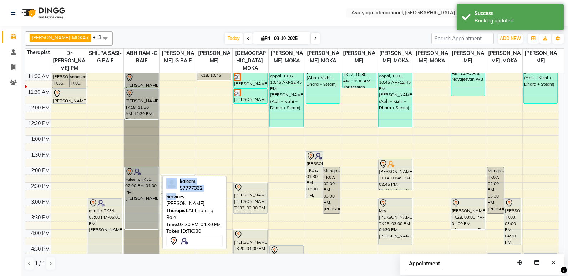
drag, startPoint x: 176, startPoint y: 200, endPoint x: 166, endPoint y: 180, distance: 22.2
click at [166, 181] on div "kaleem 57777332 Services: Ayur Soukya Therapist: Abhirami-g Baie Time: 02:30 PM…" at bounding box center [194, 212] width 64 height 73
drag, startPoint x: 166, startPoint y: 180, endPoint x: 160, endPoint y: 181, distance: 5.8
click at [158, 179] on div "kaleem, TK30, 02:00 PM-04:00 PM, [PERSON_NAME]" at bounding box center [142, 198] width 34 height 62
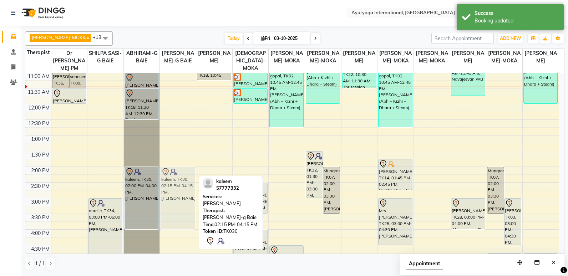
drag, startPoint x: 172, startPoint y: 185, endPoint x: 176, endPoint y: 178, distance: 7.7
click at [176, 178] on div "kaleem, TK30, 02:15 PM-04:15 PM, Ayur Soukya navitha, TK24, 05:45 PM-06:45 PM, …" at bounding box center [178, 166] width 36 height 439
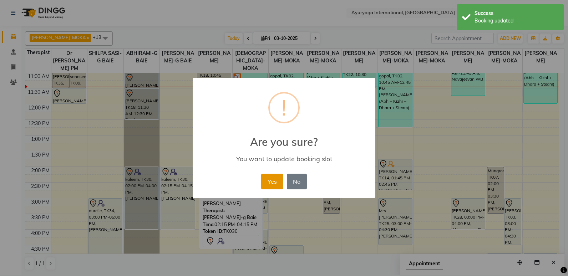
click at [271, 183] on button "Yes" at bounding box center [272, 182] width 22 height 16
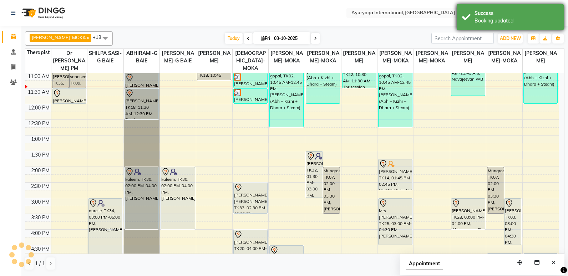
click at [494, 12] on div "Success" at bounding box center [516, 13] width 84 height 7
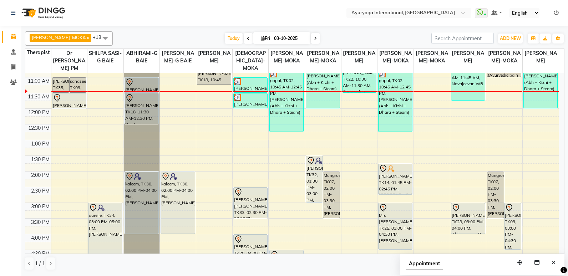
scroll to position [116, 0]
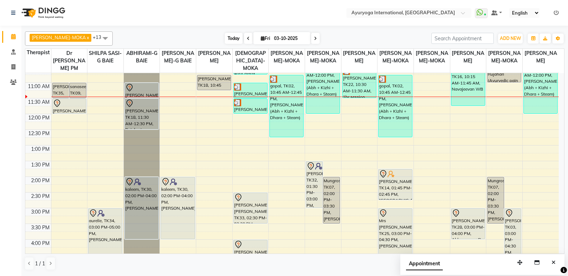
click at [225, 40] on span "Today" at bounding box center [234, 38] width 18 height 11
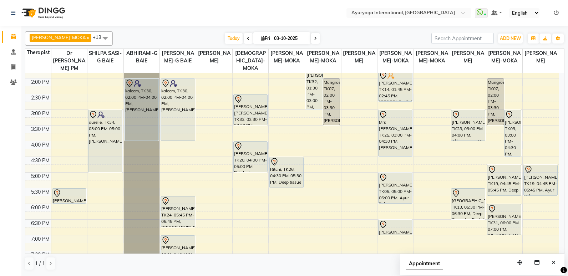
scroll to position [223, 0]
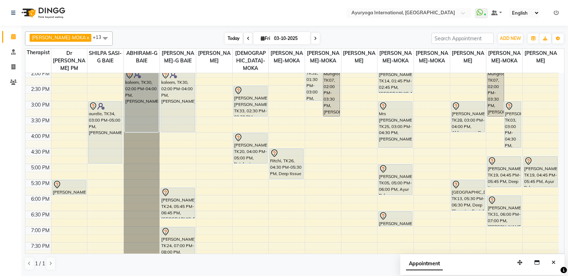
click at [228, 40] on span "Today" at bounding box center [234, 38] width 18 height 11
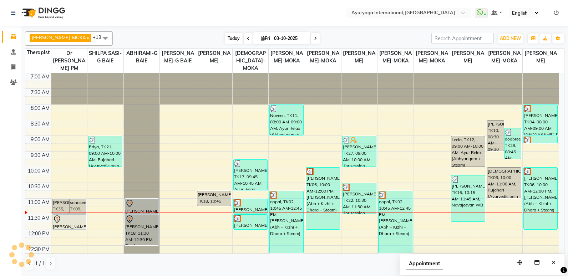
scroll to position [126, 0]
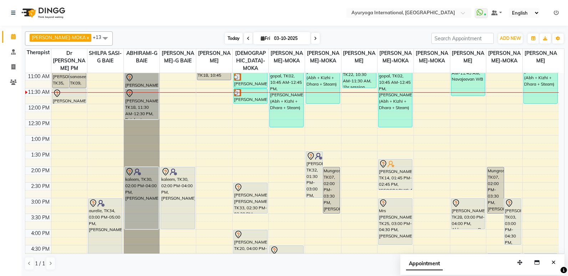
click at [226, 40] on span "Today" at bounding box center [234, 38] width 18 height 11
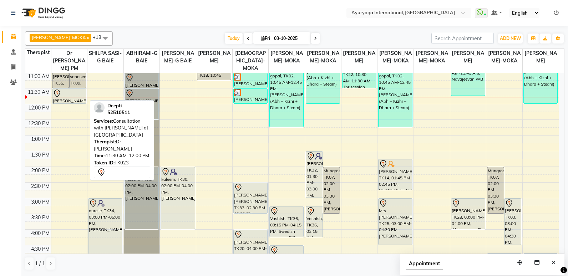
click at [67, 95] on div at bounding box center [69, 93] width 33 height 9
click at [67, 100] on div "[PERSON_NAME], TK23, 11:30 AM-12:00 PM, Consultation with [PERSON_NAME] at [GEO…" at bounding box center [69, 96] width 34 height 15
select select "7"
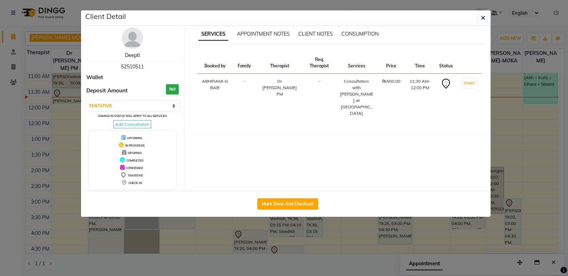
drag, startPoint x: 139, startPoint y: 52, endPoint x: 137, endPoint y: 57, distance: 5.4
click at [139, 52] on link "Deepti" at bounding box center [132, 55] width 15 height 6
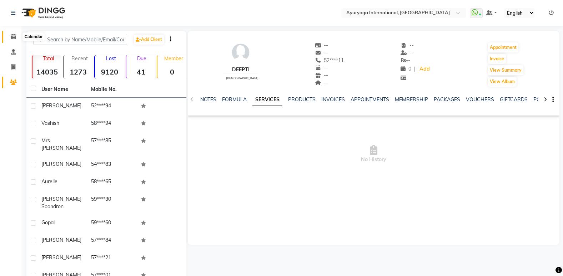
click at [14, 38] on icon at bounding box center [13, 36] width 5 height 5
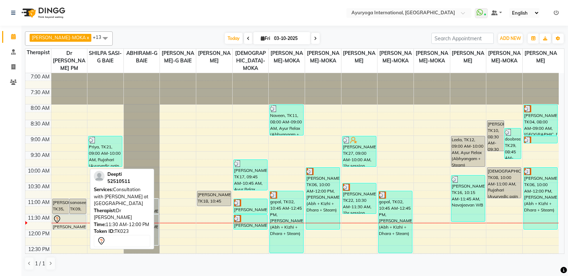
click at [77, 223] on div at bounding box center [69, 223] width 36 height 0
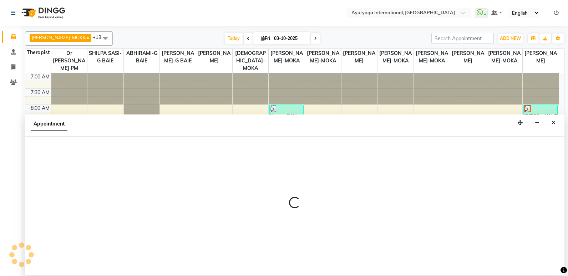
select select "92659"
select select "tentative"
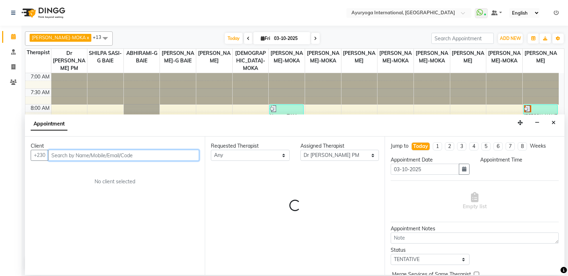
select select "705"
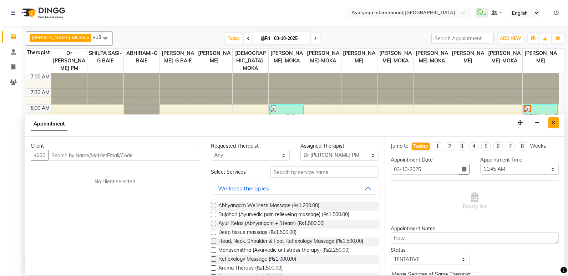
click at [551, 118] on button "Close" at bounding box center [553, 122] width 10 height 11
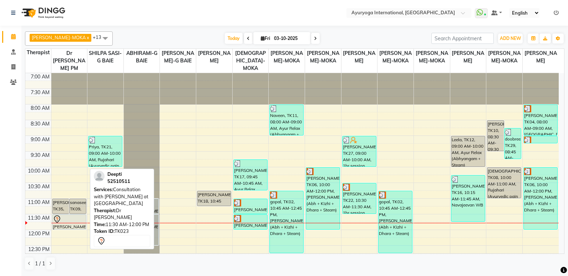
click at [80, 224] on div "[PERSON_NAME], TK23, 11:30 AM-12:00 PM, Consultation with [PERSON_NAME] at [GEO…" at bounding box center [69, 222] width 34 height 15
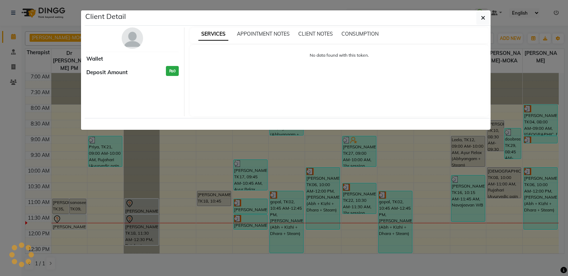
select select "7"
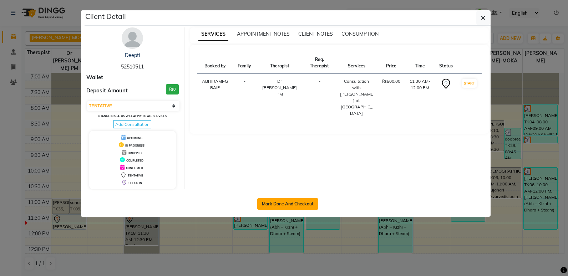
click at [276, 202] on button "Mark Done And Checkout" at bounding box center [287, 203] width 61 height 11
select select "service"
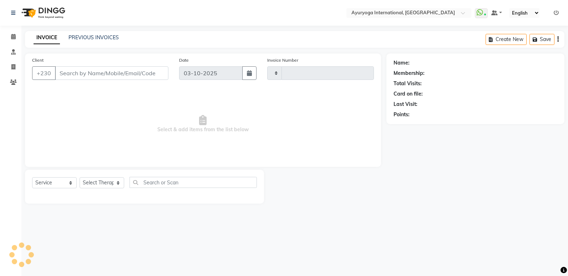
type input "6008"
select select "730"
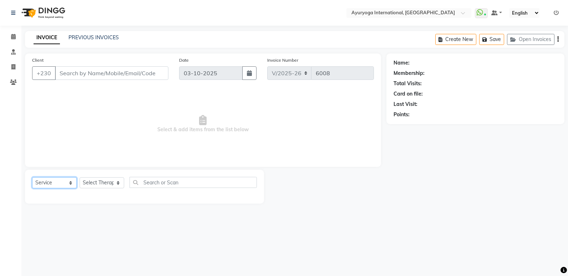
click at [65, 187] on select "Select Service Product Membership Package Voucher Prepaid Gift Card" at bounding box center [54, 182] width 45 height 11
type input "52****11"
select select "92659"
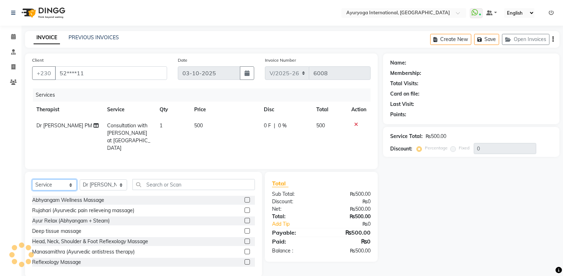
select select "product"
click at [32, 179] on select "Select Service Product Membership Package Voucher Prepaid Gift Card" at bounding box center [54, 184] width 45 height 11
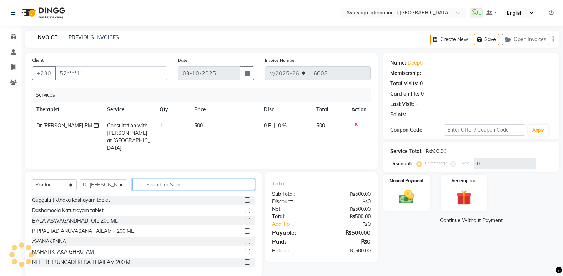
click at [164, 183] on input "text" at bounding box center [193, 184] width 122 height 11
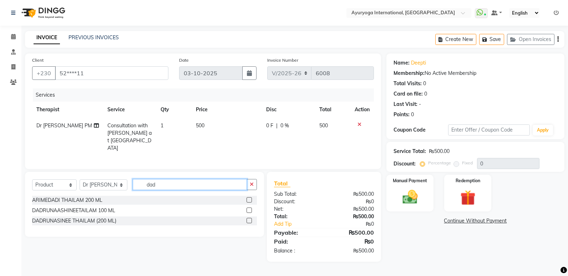
type input "dad"
click at [252, 218] on label at bounding box center [249, 220] width 5 height 5
click at [251, 219] on input "checkbox" at bounding box center [249, 221] width 5 height 5
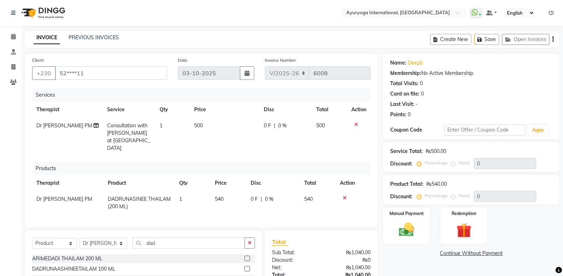
checkbox input "false"
click at [158, 239] on input "dad" at bounding box center [188, 243] width 112 height 11
type input "d"
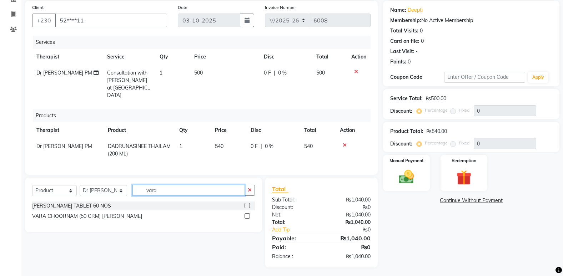
type input "vara"
click at [246, 213] on label at bounding box center [246, 215] width 5 height 5
click at [246, 214] on input "checkbox" at bounding box center [246, 216] width 5 height 5
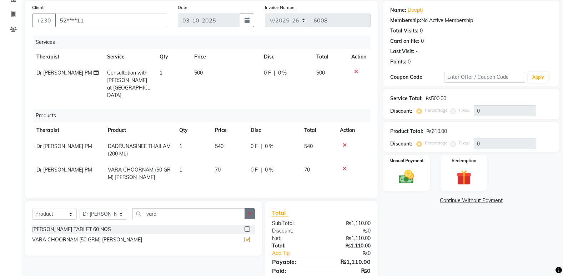
checkbox input "false"
click at [346, 166] on div at bounding box center [353, 168] width 26 height 5
click at [342, 166] on div at bounding box center [353, 168] width 26 height 5
click at [345, 166] on icon at bounding box center [344, 168] width 4 height 5
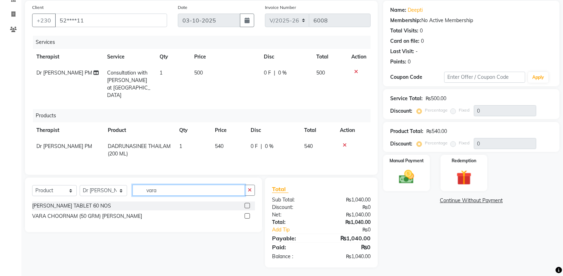
click at [202, 191] on input "vara" at bounding box center [188, 190] width 112 height 11
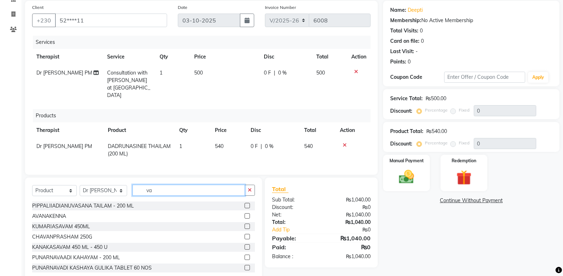
type input "v"
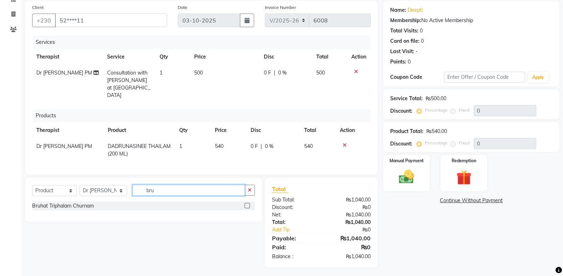
type input "bru"
click at [249, 204] on label at bounding box center [246, 205] width 5 height 5
click at [249, 204] on input "checkbox" at bounding box center [246, 206] width 5 height 5
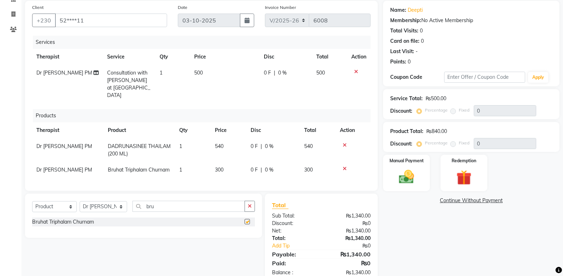
checkbox input "false"
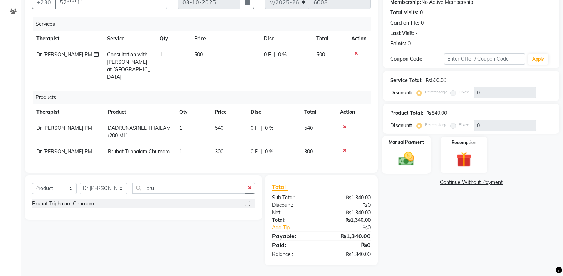
click at [397, 158] on img at bounding box center [405, 159] width 25 height 18
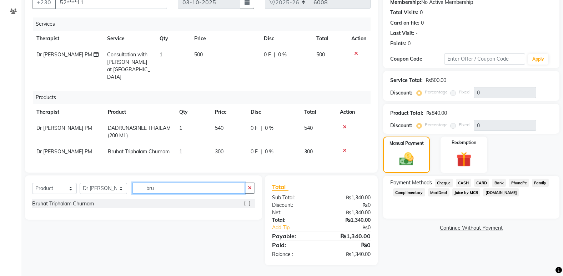
click at [167, 190] on input "bru" at bounding box center [188, 188] width 112 height 11
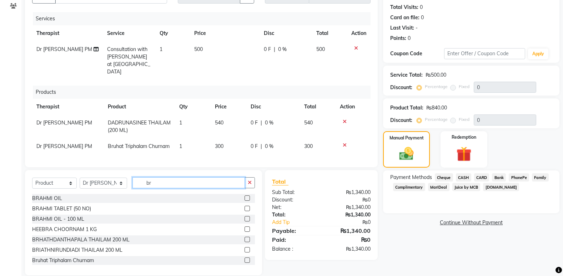
type input "b"
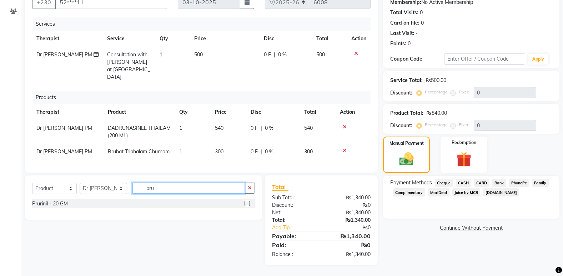
type input "pru"
click at [249, 203] on label at bounding box center [246, 203] width 5 height 5
click at [249, 203] on input "checkbox" at bounding box center [246, 204] width 5 height 5
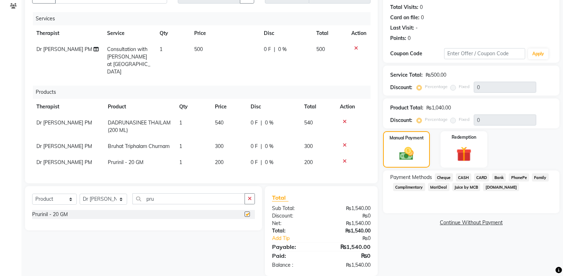
checkbox input "false"
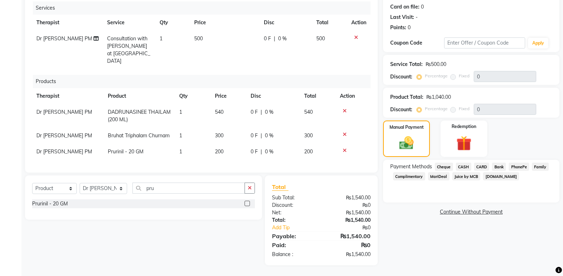
click at [459, 163] on span "CASH" at bounding box center [463, 167] width 15 height 8
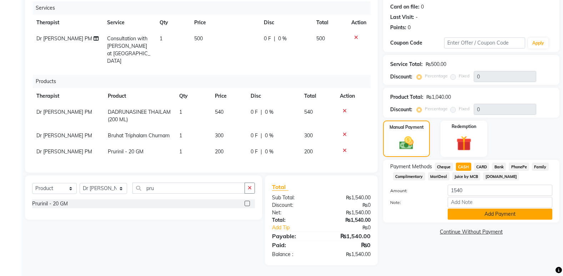
click at [478, 209] on button "Add Payment" at bounding box center [499, 214] width 105 height 11
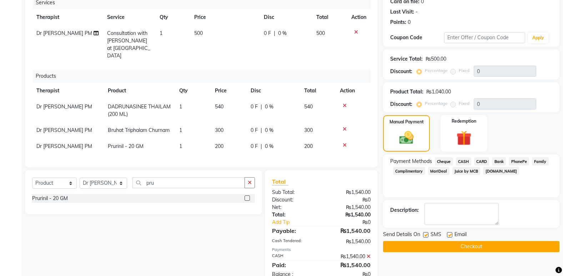
click at [461, 163] on span "CASH" at bounding box center [463, 161] width 15 height 8
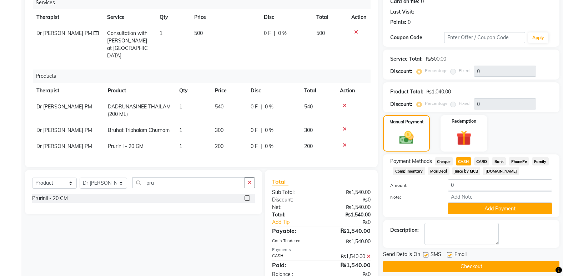
scroll to position [118, 0]
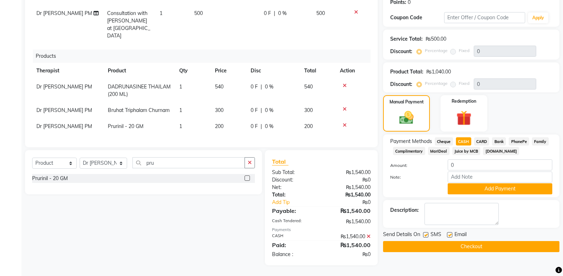
click at [449, 241] on button "Checkout" at bounding box center [471, 246] width 176 height 11
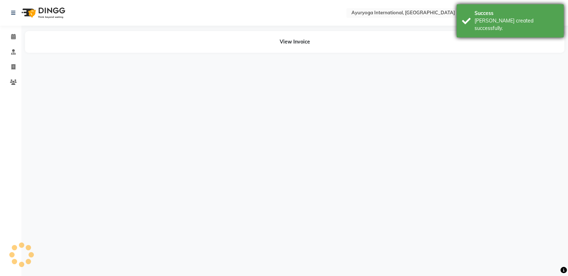
click at [535, 20] on div "Bill created successfully." at bounding box center [516, 24] width 84 height 15
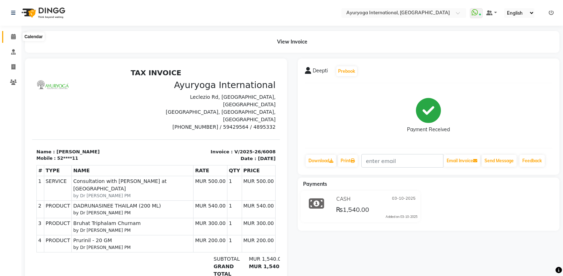
click at [13, 36] on icon at bounding box center [13, 36] width 5 height 5
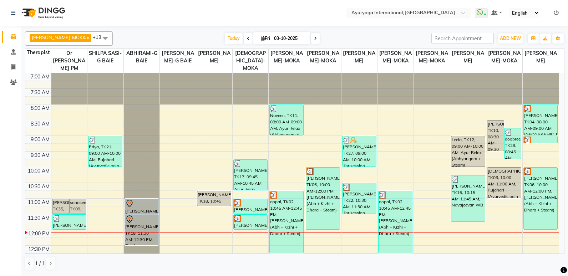
click at [312, 31] on div "[PERSON_NAME]-MOKA x ABHIRAMI-G BAIE x [PERSON_NAME]-MOKA x ALEENA-MOKA x [PERS…" at bounding box center [294, 151] width 539 height 245
click at [311, 37] on span at bounding box center [315, 38] width 9 height 11
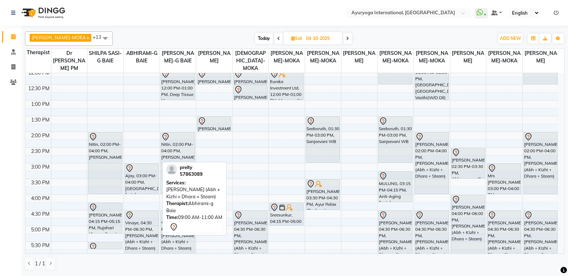
scroll to position [178, 0]
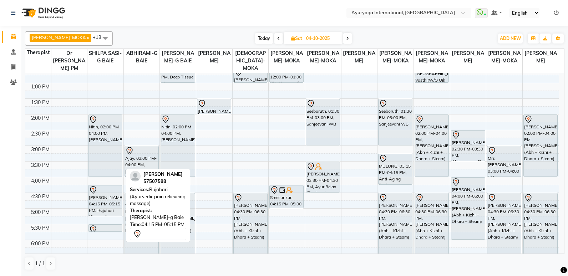
drag, startPoint x: 110, startPoint y: 230, endPoint x: 114, endPoint y: 215, distance: 15.6
drag, startPoint x: 112, startPoint y: 226, endPoint x: 112, endPoint y: 222, distance: 4.3
click at [112, 219] on div "preity, 09:00 AM-11:00 AM, Ayur Soukya (Abh + Kizhi + Dhara + Steam) Nitin, 02:…" at bounding box center [105, 114] width 36 height 439
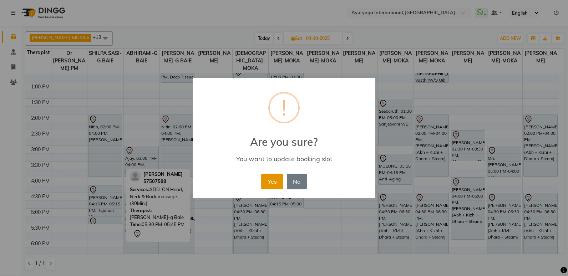
click at [265, 187] on button "Yes" at bounding box center [272, 182] width 22 height 16
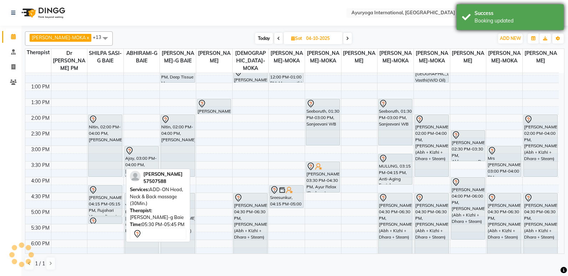
click at [525, 12] on div "Success" at bounding box center [516, 13] width 84 height 7
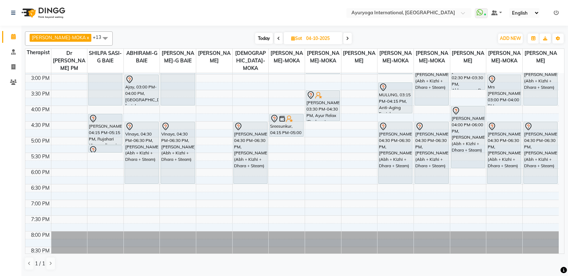
scroll to position [214, 0]
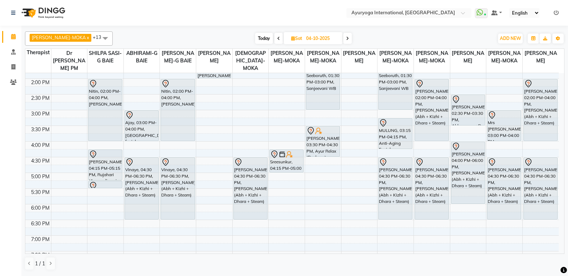
click at [255, 36] on span "Today" at bounding box center [264, 38] width 18 height 11
type input "03-10-2025"
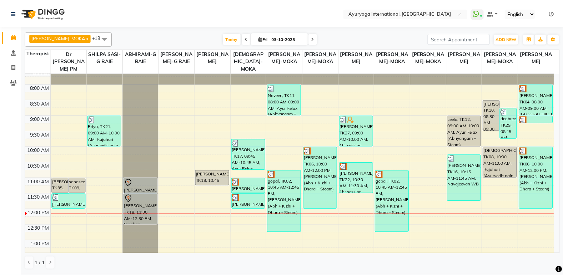
scroll to position [18, 0]
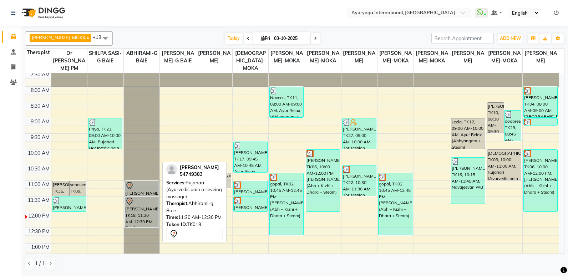
click at [134, 207] on div "Gayathri, TK18, 11:30 AM-12:30 PM, Rujahari (Ayurvedic pain relieveing massage)" at bounding box center [142, 212] width 34 height 30
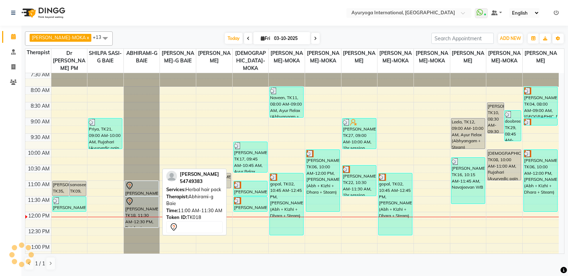
click at [135, 204] on div "Gayathri, TK18, 11:00 AM-11:30 AM, Herbal hair pack Gayathri, TK18, 11:30 AM-12…" at bounding box center [142, 274] width 36 height 439
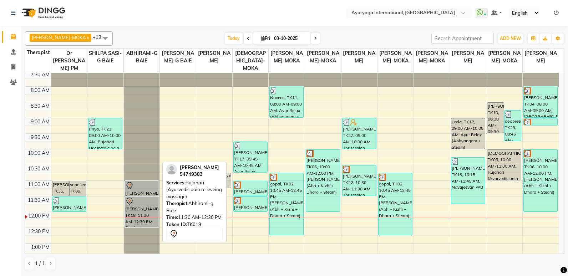
click at [147, 208] on div "Gayathri, TK18, 11:30 AM-12:30 PM, Rujahari (Ayurvedic pain relieveing massage)" at bounding box center [142, 212] width 34 height 30
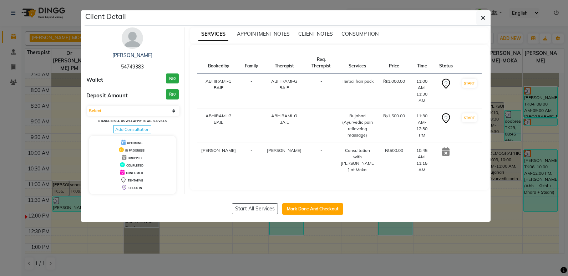
click at [137, 52] on div "[PERSON_NAME]" at bounding box center [132, 55] width 92 height 7
click at [137, 54] on link "[PERSON_NAME]" at bounding box center [132, 55] width 40 height 6
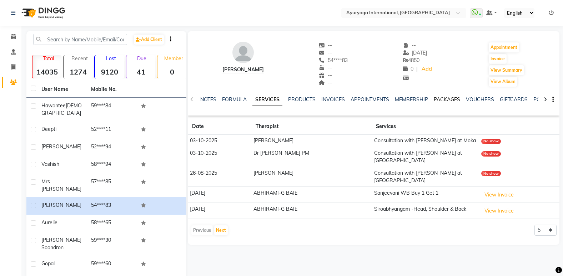
click at [446, 97] on link "PACKAGES" at bounding box center [446, 99] width 26 height 6
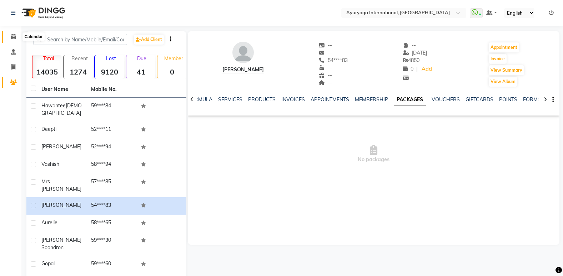
click at [15, 34] on span at bounding box center [13, 37] width 12 height 8
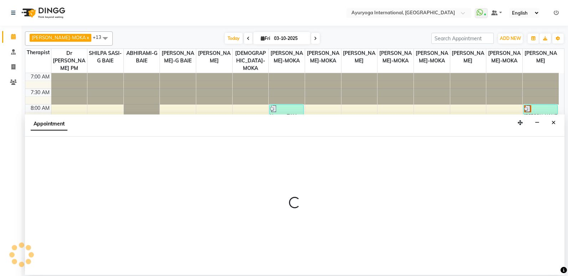
select select "50740"
select select "tentative"
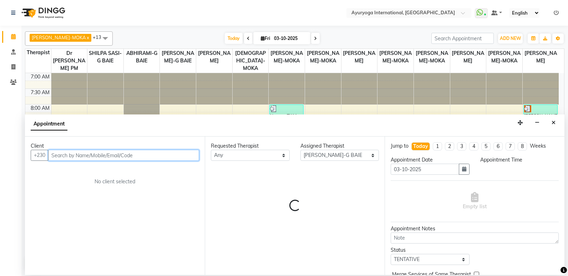
select select "570"
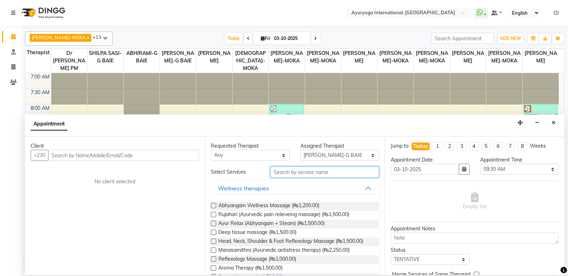
click at [300, 171] on input "text" at bounding box center [324, 172] width 108 height 11
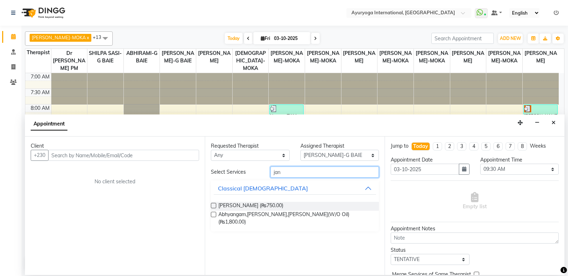
click at [326, 174] on input "jan" at bounding box center [324, 172] width 108 height 11
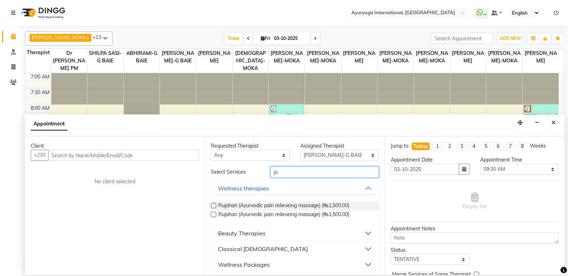
type input "j"
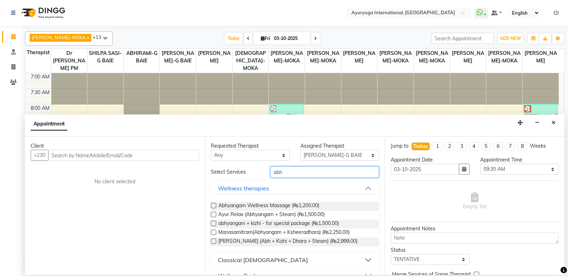
type input "abh"
click at [258, 258] on div "Classical [DEMOGRAPHIC_DATA]" at bounding box center [263, 260] width 90 height 9
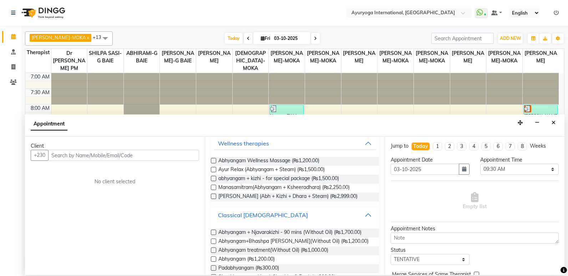
scroll to position [36, 0]
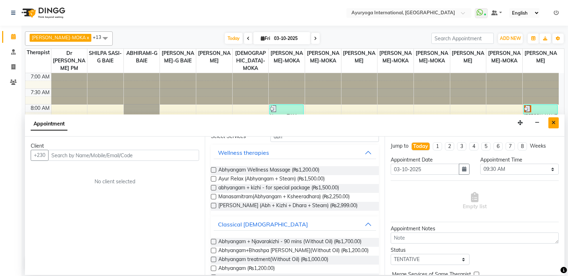
click at [552, 125] on icon "Close" at bounding box center [554, 122] width 4 height 5
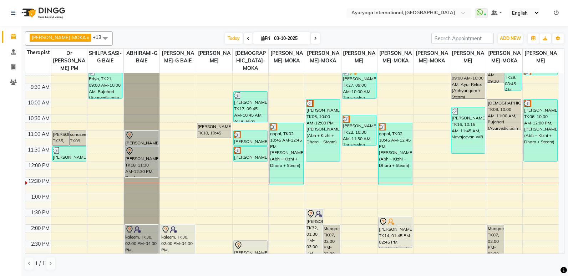
scroll to position [71, 0]
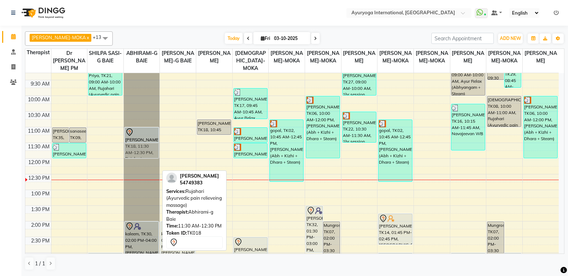
drag, startPoint x: 137, startPoint y: 157, endPoint x: 143, endPoint y: 142, distance: 16.2
click at [143, 142] on div "Gayathri, TK18, 11:00 AM-11:30 AM, Herbal hair pack Gayathri, TK18, 11:30 AM-12…" at bounding box center [142, 221] width 36 height 439
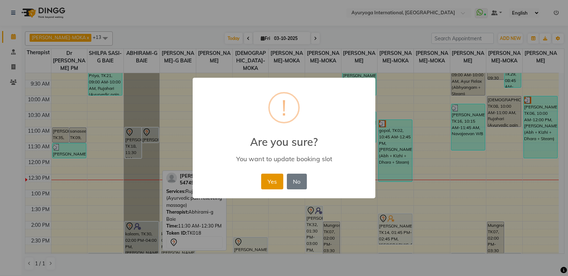
click at [269, 182] on button "Yes" at bounding box center [272, 182] width 22 height 16
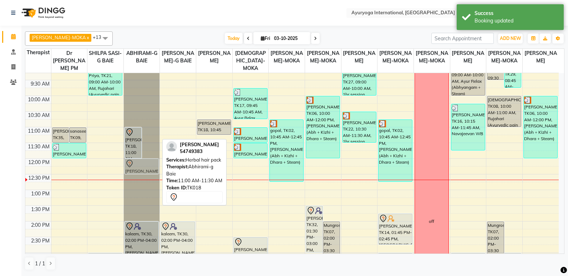
drag, startPoint x: 151, startPoint y: 135, endPoint x: 138, endPoint y: 163, distance: 31.0
click at [138, 163] on div "Gayathri, TK18, 11:00 AM-12:00 PM, Rujahari (Ayurvedic pain relieveing massage)…" at bounding box center [142, 221] width 36 height 439
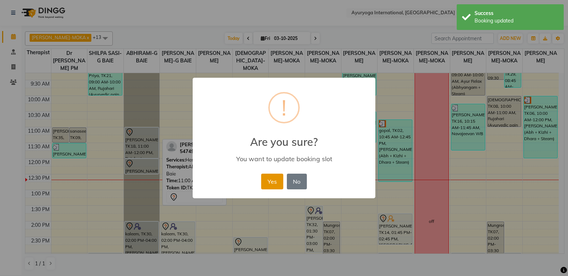
click at [280, 183] on button "Yes" at bounding box center [272, 182] width 22 height 16
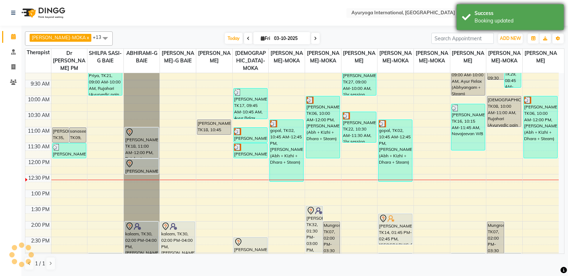
click at [508, 18] on div "Booking updated" at bounding box center [516, 20] width 84 height 7
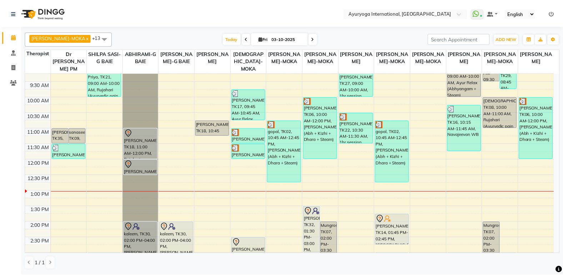
scroll to position [56, 0]
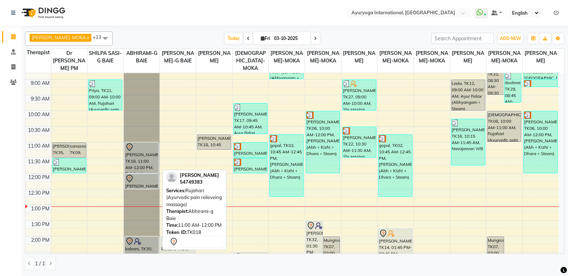
click at [138, 150] on div at bounding box center [141, 147] width 33 height 9
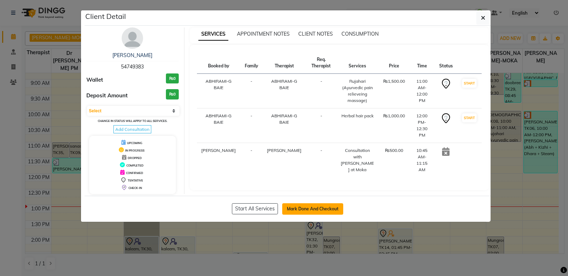
click at [308, 210] on button "Mark Done And Checkout" at bounding box center [312, 208] width 61 height 11
select select "service"
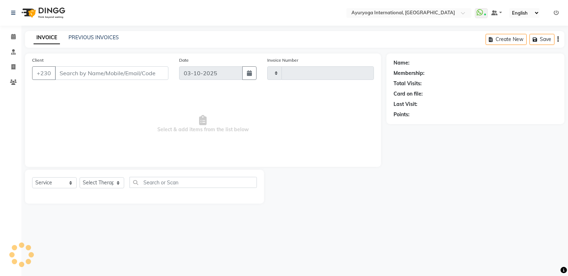
type input "6013"
select select "730"
type input "54****83"
select select "70418"
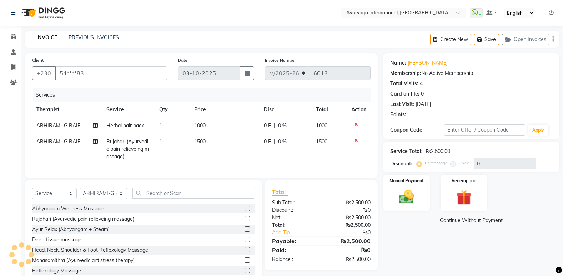
scroll to position [26, 0]
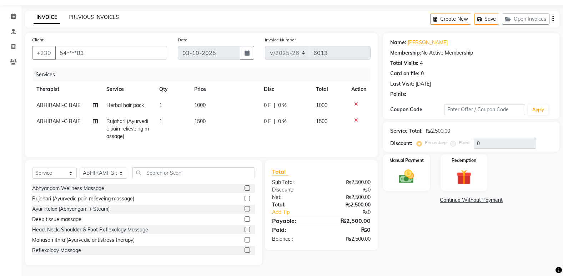
click at [105, 14] on link "PREVIOUS INVOICES" at bounding box center [93, 17] width 50 height 6
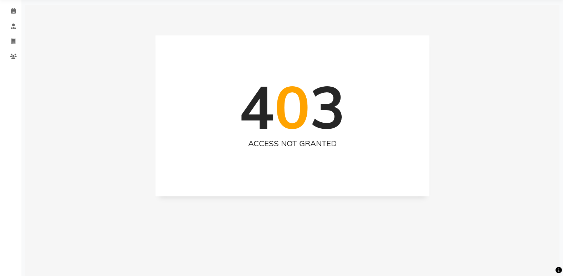
select select "service"
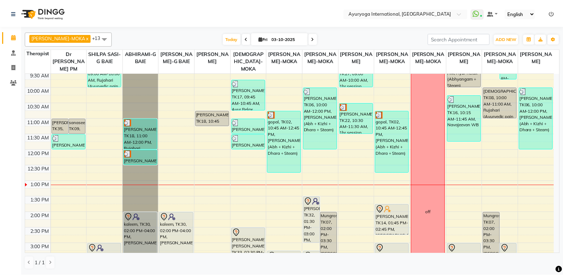
scroll to position [45, 0]
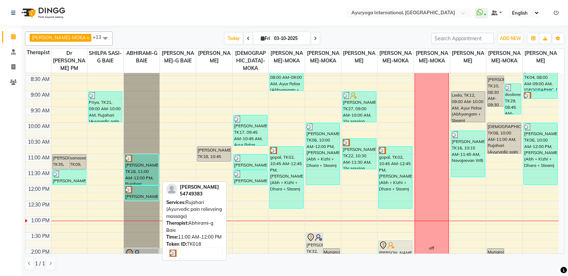
click at [152, 173] on div "[PERSON_NAME], TK18, 11:00 AM-12:00 PM, Rujahari (Ayurvedic pain relieveing mas…" at bounding box center [142, 169] width 34 height 30
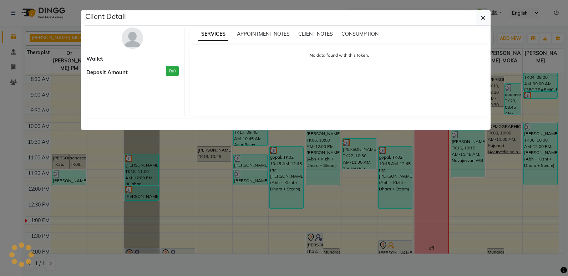
select select "3"
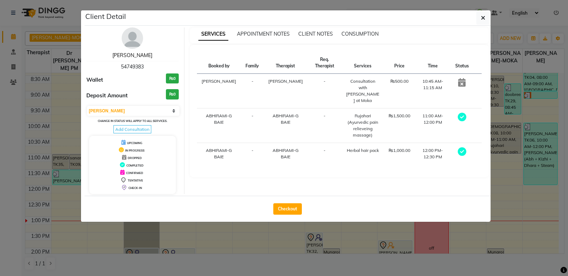
click at [127, 56] on link "[PERSON_NAME]" at bounding box center [132, 55] width 40 height 6
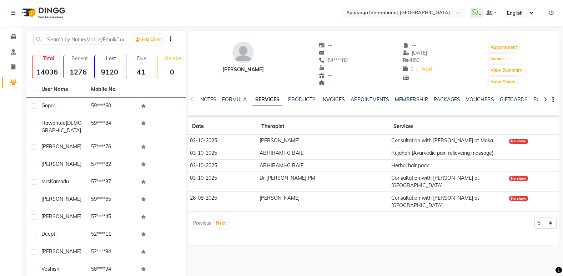
click at [335, 97] on link "INVOICES" at bounding box center [333, 99] width 24 height 6
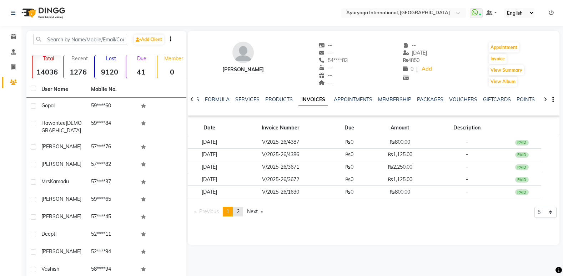
click at [239, 214] on span "2" at bounding box center [238, 211] width 3 height 6
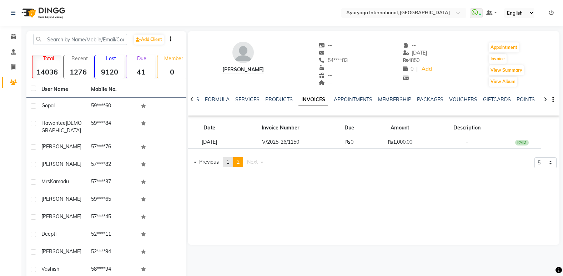
click at [227, 162] on link "page 1" at bounding box center [228, 162] width 10 height 10
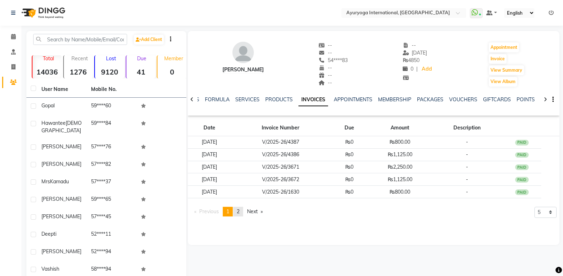
click at [239, 209] on span "2" at bounding box center [238, 211] width 3 height 6
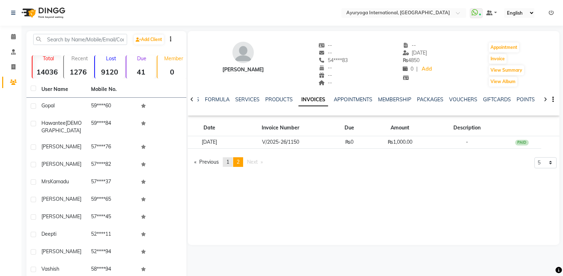
click at [226, 160] on link "page 1" at bounding box center [228, 162] width 10 height 10
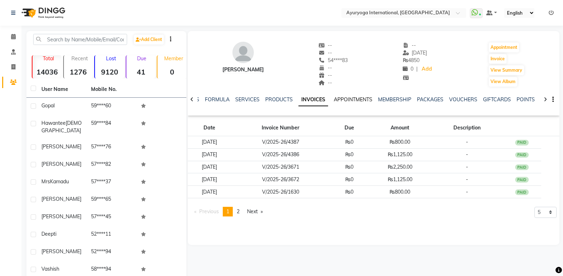
click at [349, 100] on link "APPOINTMENTS" at bounding box center [353, 99] width 39 height 6
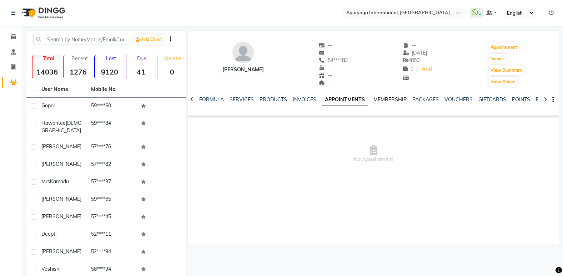
click at [381, 100] on link "MEMBERSHIP" at bounding box center [389, 99] width 33 height 6
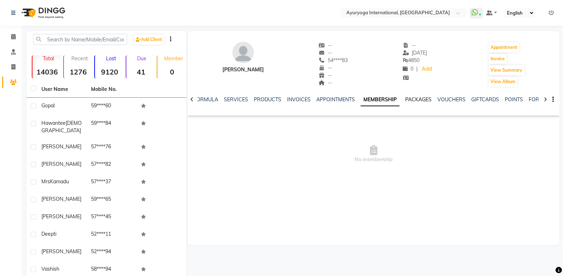
click at [408, 97] on link "PACKAGES" at bounding box center [418, 99] width 26 height 6
click at [440, 101] on link "VOUCHERS" at bounding box center [445, 99] width 28 height 6
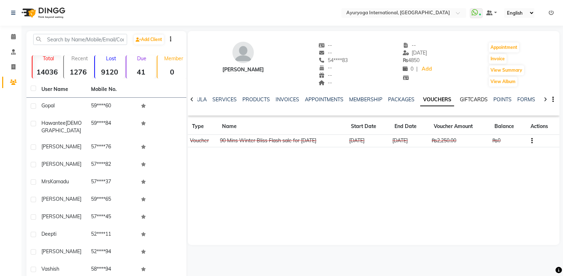
click at [461, 99] on link "GIFTCARDS" at bounding box center [473, 99] width 28 height 6
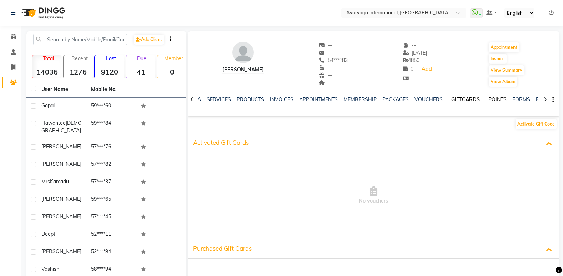
click at [488, 98] on link "POINTS" at bounding box center [497, 99] width 18 height 6
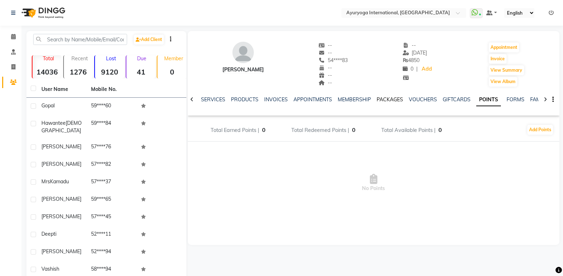
click at [385, 98] on link "PACKAGES" at bounding box center [389, 99] width 26 height 6
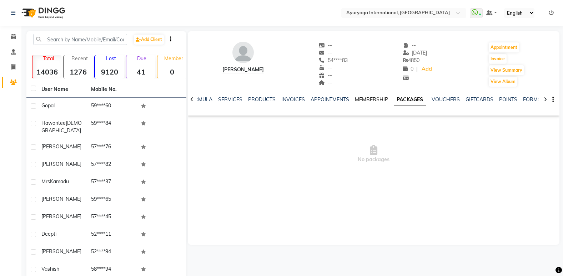
click at [357, 98] on link "MEMBERSHIP" at bounding box center [371, 99] width 33 height 6
click at [321, 97] on link "APPOINTMENTS" at bounding box center [335, 99] width 39 height 6
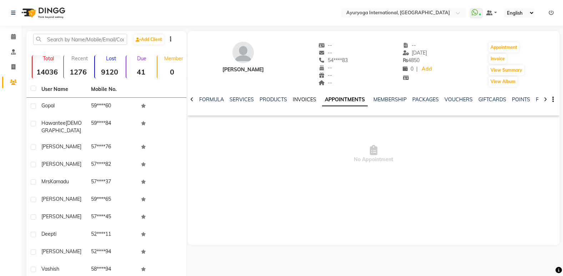
click at [298, 98] on link "INVOICES" at bounding box center [305, 99] width 24 height 6
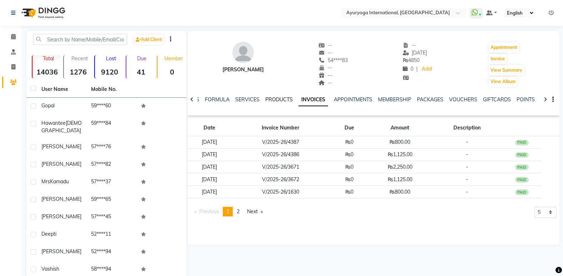
click at [278, 98] on link "PRODUCTS" at bounding box center [278, 99] width 27 height 6
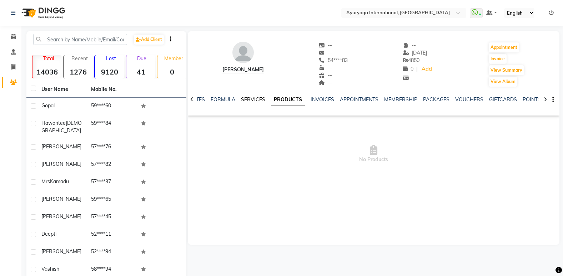
click at [255, 97] on link "SERVICES" at bounding box center [253, 99] width 24 height 6
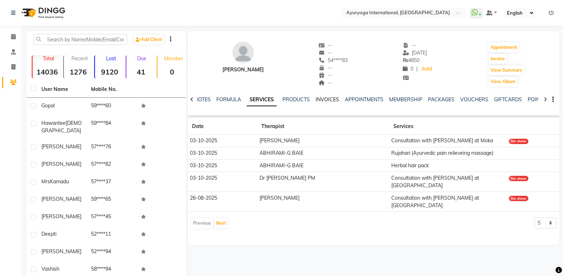
click at [328, 100] on link "INVOICES" at bounding box center [327, 99] width 24 height 6
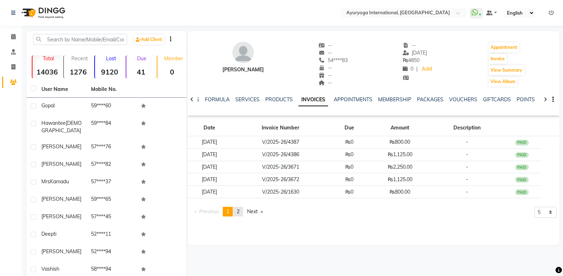
click at [237, 209] on link "page 2" at bounding box center [238, 212] width 10 height 10
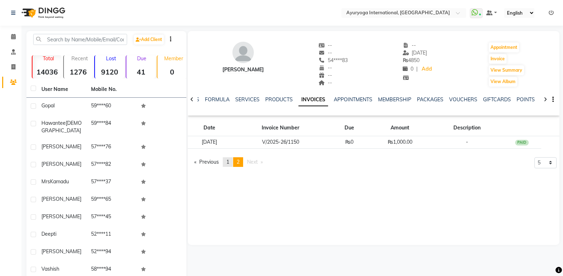
click at [227, 166] on link "page 1" at bounding box center [228, 162] width 10 height 10
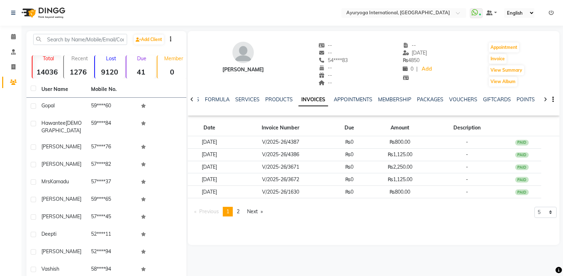
click at [31, 10] on img at bounding box center [42, 13] width 49 height 20
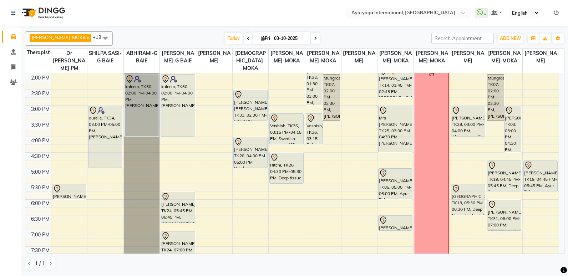
scroll to position [152, 0]
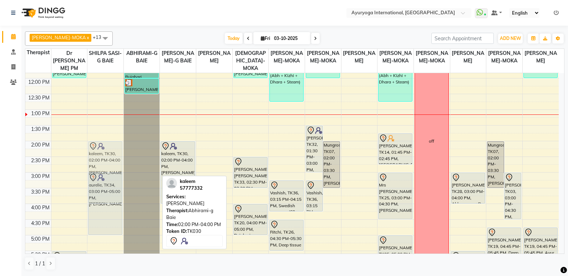
drag, startPoint x: 151, startPoint y: 191, endPoint x: 127, endPoint y: 191, distance: 24.3
click at [127, 191] on div "[PERSON_NAME], TK18, 11:00 AM-12:00 PM, Rujahari (Ayurvedic pain relieveing mas…" at bounding box center [142, 141] width 36 height 439
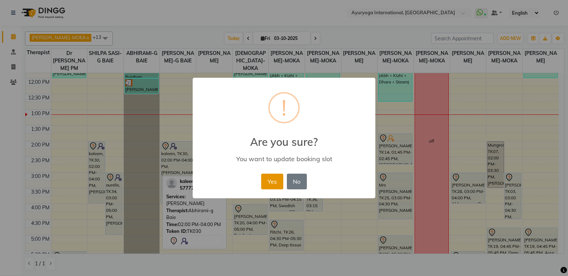
click at [276, 184] on button "Yes" at bounding box center [272, 182] width 22 height 16
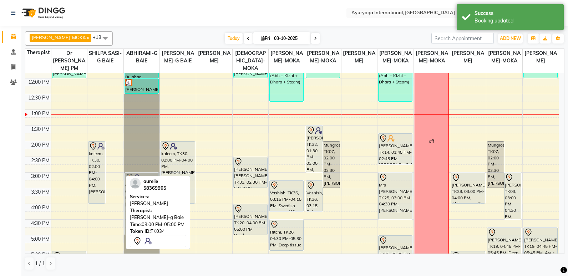
drag, startPoint x: 116, startPoint y: 190, endPoint x: 137, endPoint y: 191, distance: 21.1
click at [137, 191] on div "[PERSON_NAME]-MOKA x ABHIRAMI-G BAIE x [PERSON_NAME]-MOKA x ALEENA-MOKA x [PERS…" at bounding box center [294, 151] width 539 height 245
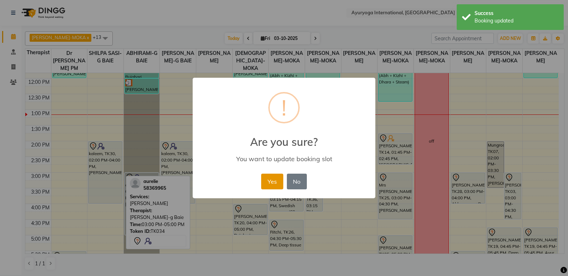
click at [272, 187] on button "Yes" at bounding box center [272, 182] width 22 height 16
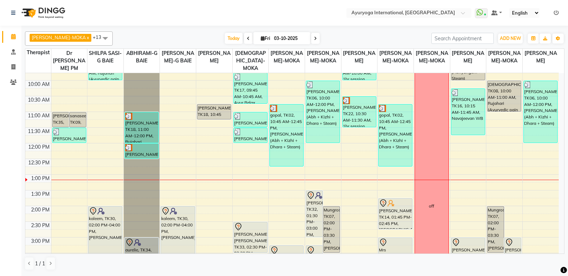
scroll to position [107, 0]
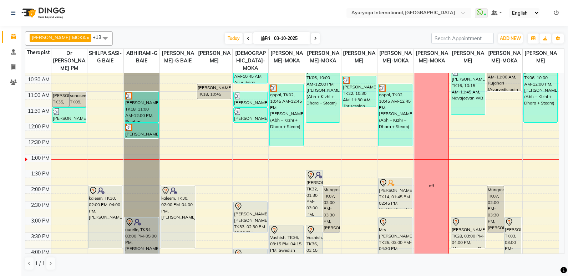
drag, startPoint x: 148, startPoint y: 133, endPoint x: 147, endPoint y: 153, distance: 20.7
click at [147, 153] on div "[PERSON_NAME], TK18, 11:00 AM-12:00 PM, Rujahari (Ayurvedic pain relieveing mas…" at bounding box center [142, 185] width 36 height 439
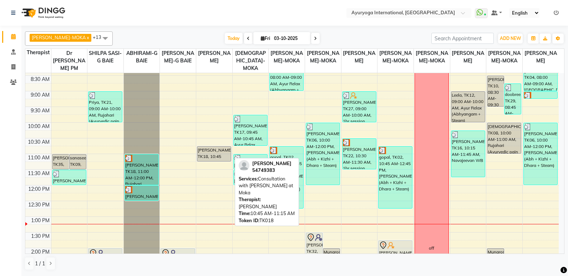
scroll to position [152, 0]
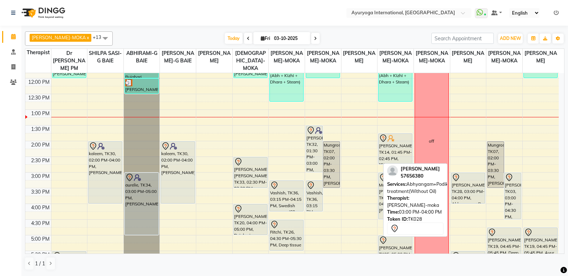
click at [478, 191] on div "[PERSON_NAME], TK28, 03:00 PM-04:00 PM, Abhyangam+Podikizhi treatment(Without O…" at bounding box center [468, 188] width 34 height 30
select select "7"
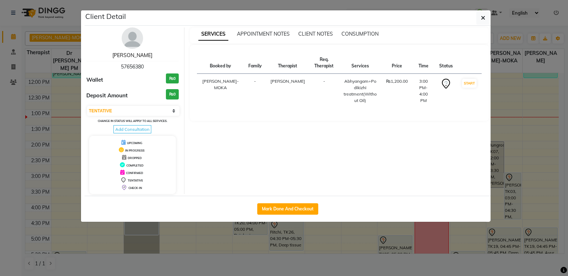
click at [139, 56] on link "[PERSON_NAME]" at bounding box center [132, 55] width 40 height 6
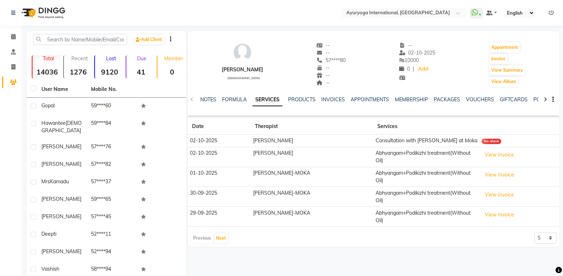
click at [49, 14] on img at bounding box center [42, 13] width 49 height 20
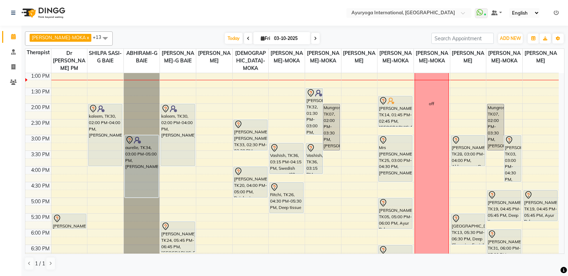
scroll to position [191, 0]
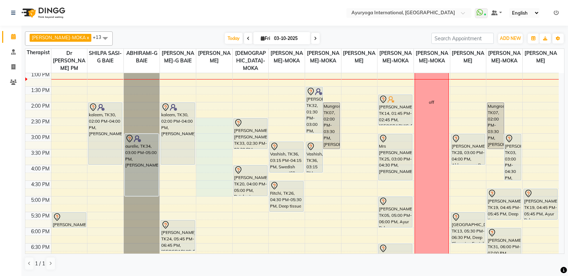
drag, startPoint x: 201, startPoint y: 121, endPoint x: 199, endPoint y: 195, distance: 74.2
click at [199, 195] on div "7:00 AM 7:30 AM 8:00 AM 8:30 AM 9:00 AM 9:30 AM 10:00 AM 10:30 AM 11:00 AM 11:3…" at bounding box center [291, 102] width 533 height 439
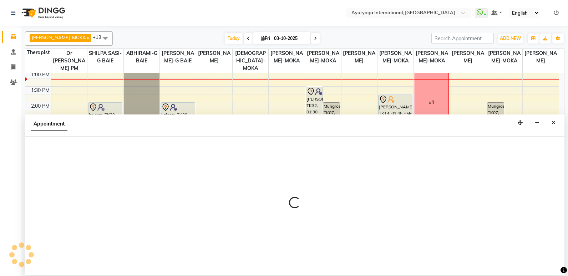
select select "19827"
select select "870"
select select "tentative"
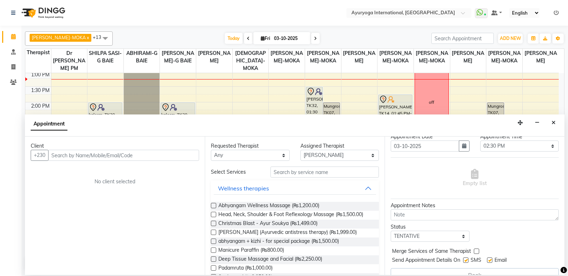
scroll to position [36, 0]
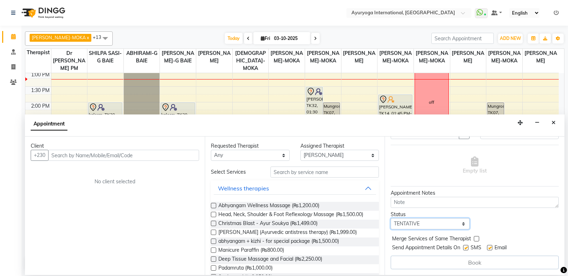
click at [429, 225] on select "Select TENTATIVE CONFIRM CHECK-IN UPCOMING" at bounding box center [430, 223] width 79 height 11
click at [554, 117] on button "Close" at bounding box center [553, 122] width 10 height 11
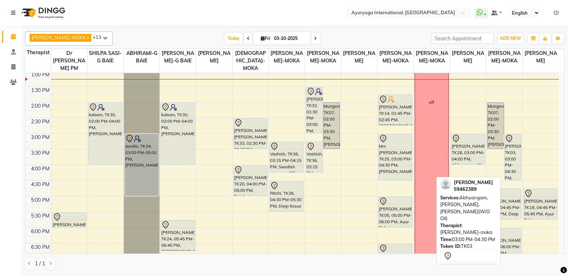
click at [507, 161] on div "[PERSON_NAME], TK03, 03:00 PM-04:30 PM, [GEOGRAPHIC_DATA],[GEOGRAPHIC_DATA],Kad…" at bounding box center [512, 157] width 16 height 46
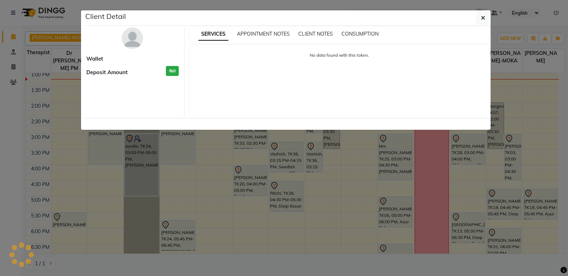
select select "7"
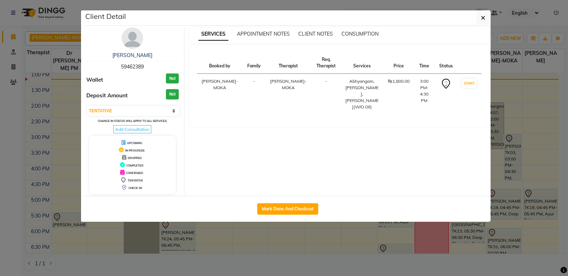
click at [511, 156] on ngb-modal-window "Client Detail [PERSON_NAME] 59462389 Wallet ₨0 Deposit Amount ₨0 Select IN SERV…" at bounding box center [284, 138] width 568 height 276
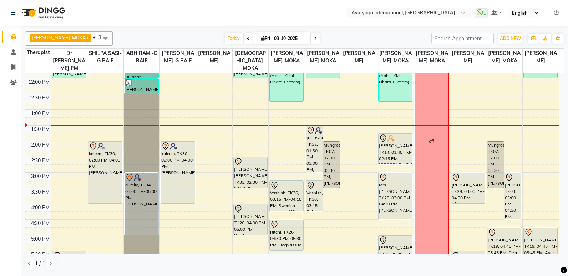
scroll to position [187, 0]
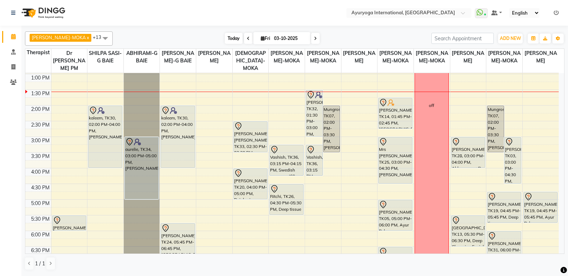
click at [225, 40] on span "Today" at bounding box center [234, 38] width 18 height 11
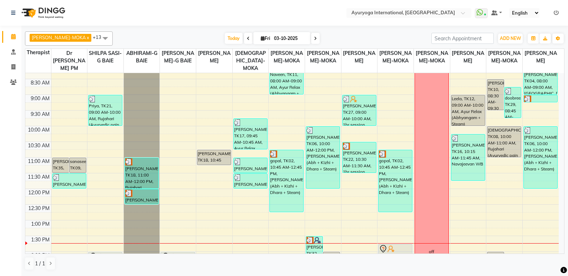
scroll to position [143, 0]
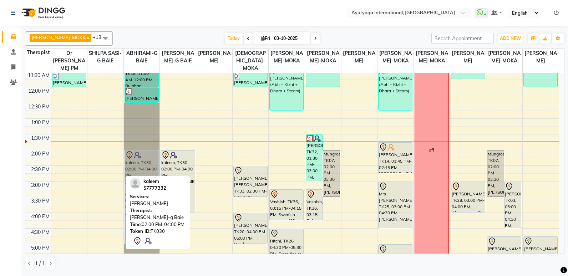
drag, startPoint x: 97, startPoint y: 188, endPoint x: 132, endPoint y: 188, distance: 35.0
click at [132, 188] on div "[PERSON_NAME]-MOKA x ABHIRAMI-G BAIE x [PERSON_NAME]-MOKA x ALEENA-MOKA x [PERS…" at bounding box center [294, 151] width 539 height 245
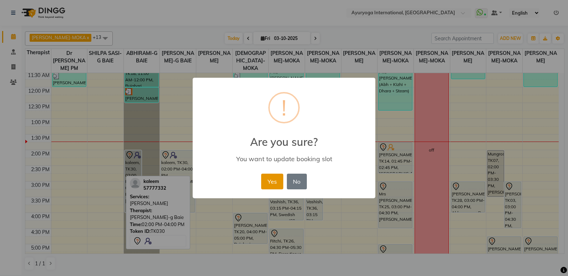
click at [268, 182] on button "Yes" at bounding box center [272, 182] width 22 height 16
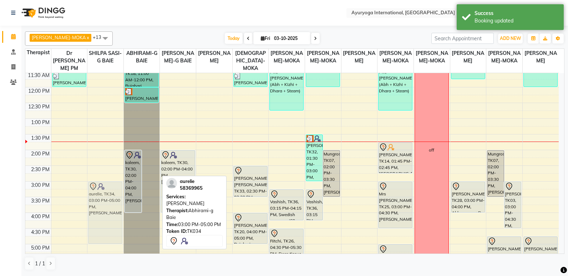
drag, startPoint x: 148, startPoint y: 198, endPoint x: 113, endPoint y: 195, distance: 35.4
click at [113, 195] on tr "[PERSON_NAME], TK35, 11:00 AM-11:30 AM, Consultation with [PERSON_NAME] at [GEO…" at bounding box center [291, 149] width 533 height 439
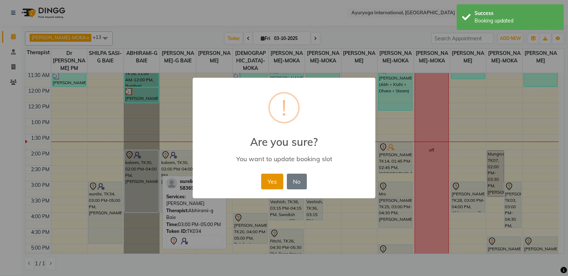
click at [269, 185] on button "Yes" at bounding box center [272, 182] width 22 height 16
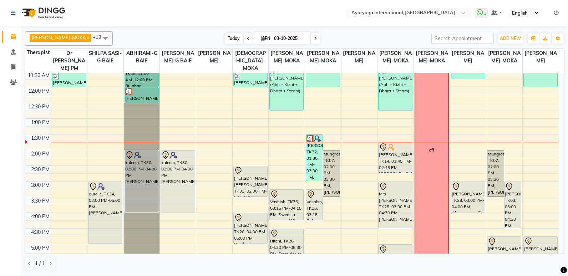
click at [225, 39] on span "Today" at bounding box center [234, 38] width 18 height 11
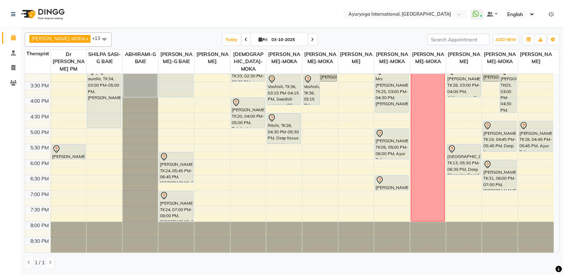
scroll to position [223, 0]
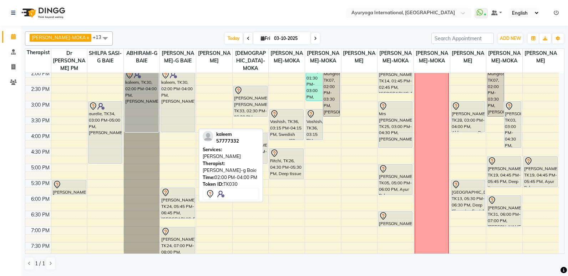
click at [188, 125] on div "kaleem, TK30, 02:00 PM-04:00 PM, [PERSON_NAME]" at bounding box center [178, 101] width 34 height 62
select select "7"
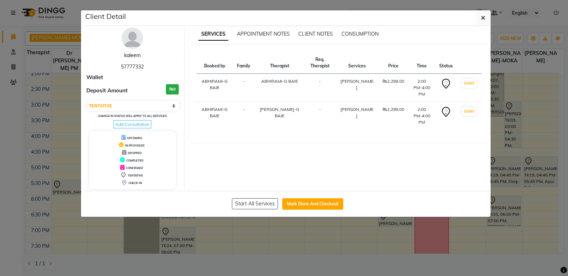
click at [139, 55] on link "kaleem" at bounding box center [132, 55] width 16 height 6
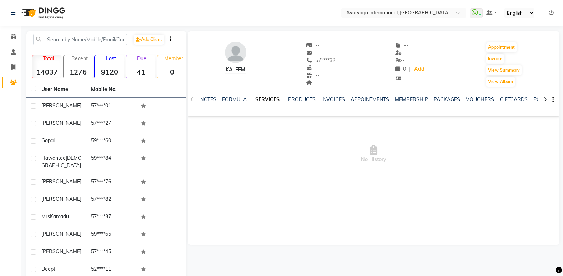
click at [32, 10] on img at bounding box center [42, 13] width 49 height 20
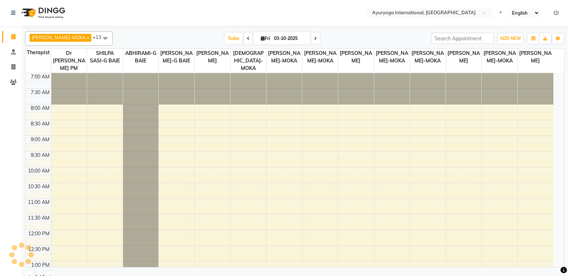
select select "en"
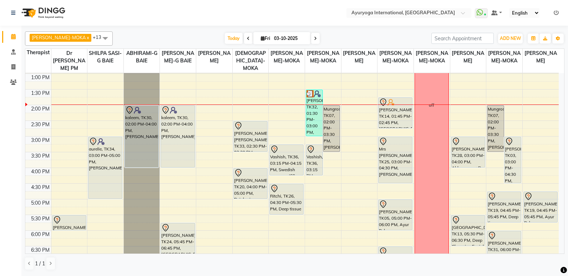
scroll to position [187, 0]
click at [259, 39] on span "Fri" at bounding box center [265, 38] width 13 height 5
select select "10"
select select "2025"
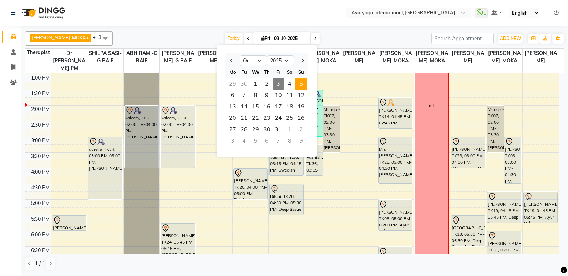
click at [299, 87] on span "5" at bounding box center [300, 83] width 11 height 11
type input "05-10-2025"
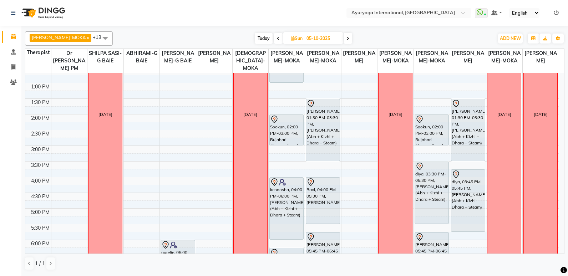
scroll to position [259, 0]
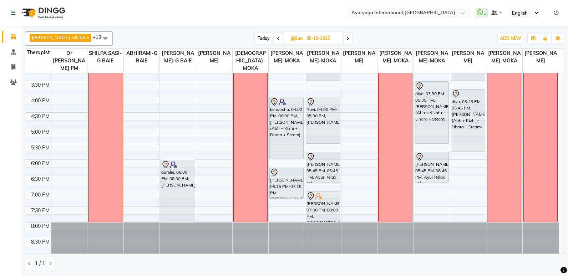
click at [286, 41] on span "Sun 05-10-2025" at bounding box center [313, 38] width 60 height 12
click at [289, 41] on span "Sun" at bounding box center [296, 38] width 15 height 5
select select "10"
select select "2025"
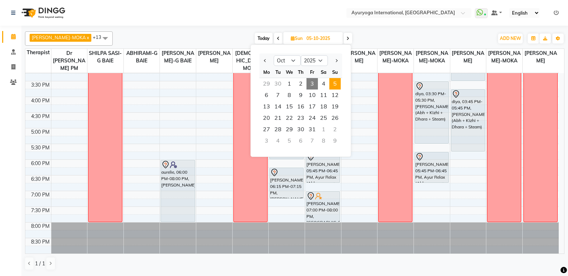
click at [350, 40] on div "Today Sun 05-10-2025 Jan Feb Mar Apr May Jun Jul Aug Sep Oct Nov Dec 2015 2016 …" at bounding box center [303, 38] width 374 height 11
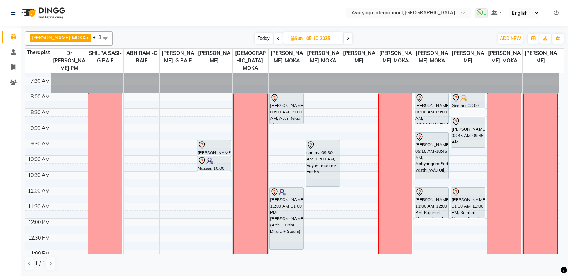
scroll to position [0, 0]
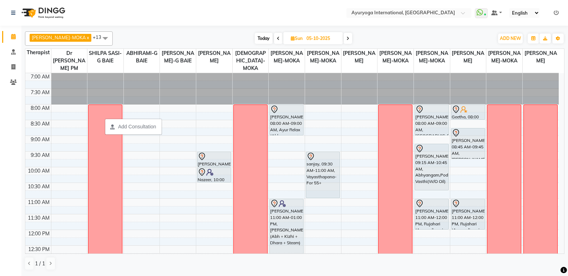
click at [255, 43] on span "Today" at bounding box center [264, 38] width 18 height 11
type input "03-10-2025"
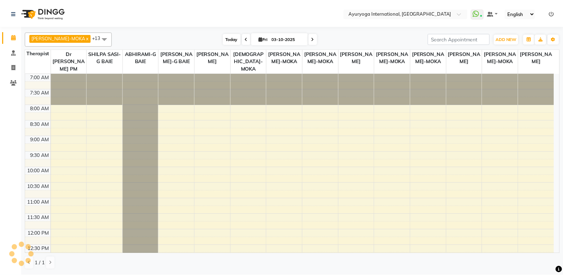
scroll to position [220, 0]
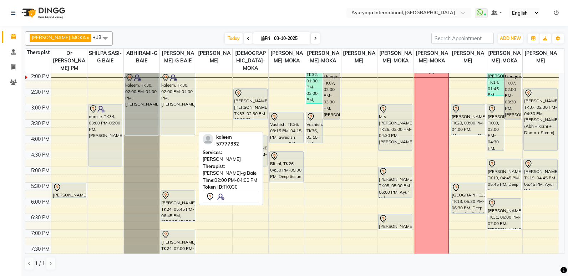
click at [161, 108] on link "kaleem, TK30, 02:00 PM-04:00 PM, [PERSON_NAME]" at bounding box center [178, 104] width 34 height 62
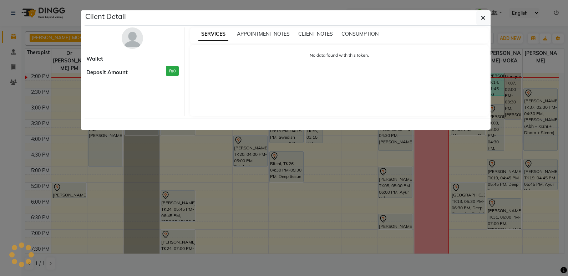
select select "7"
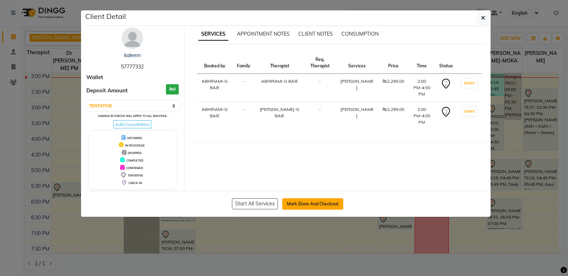
click at [307, 199] on button "Mark Done And Checkout" at bounding box center [312, 203] width 61 height 11
select select "service"
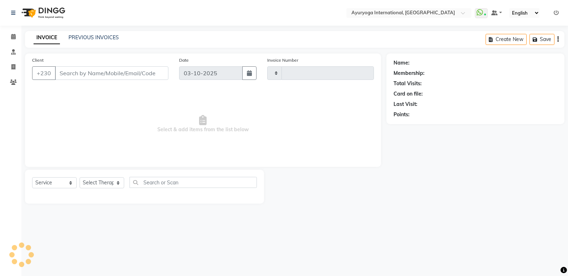
type input "6014"
select select "730"
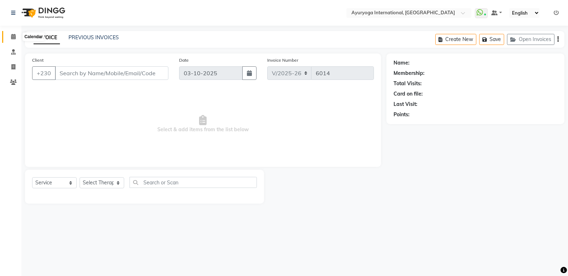
click at [9, 35] on span at bounding box center [13, 37] width 12 height 8
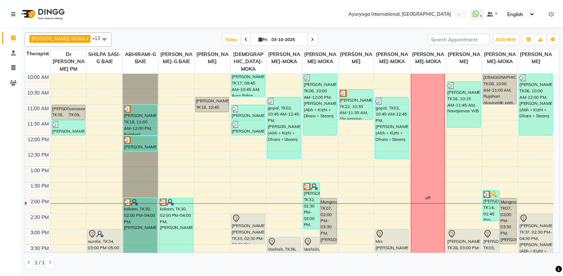
scroll to position [107, 0]
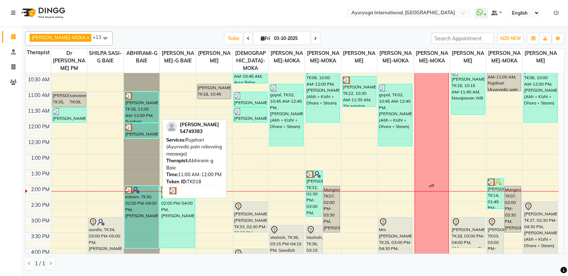
click at [147, 116] on div "[PERSON_NAME], TK18, 11:00 AM-12:00 PM, Rujahari (Ayurvedic pain relieveing mas…" at bounding box center [142, 107] width 34 height 30
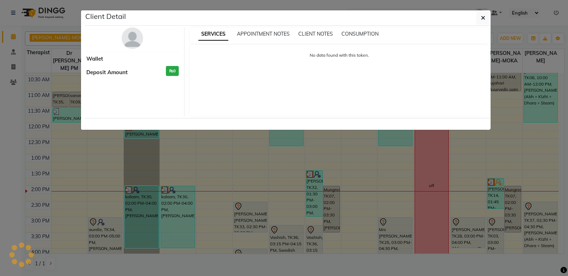
select select "3"
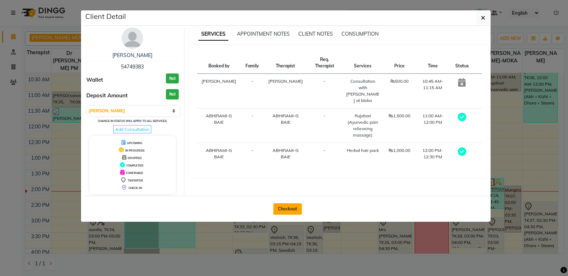
click at [284, 206] on button "Checkout" at bounding box center [287, 208] width 29 height 11
select select "service"
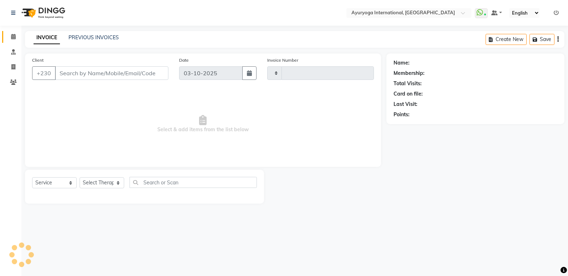
type input "6014"
select select "730"
type input "54****83"
select select "70418"
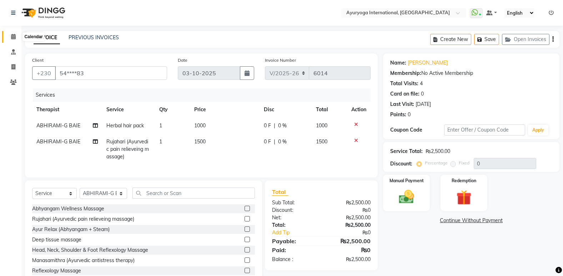
click at [11, 34] on icon at bounding box center [13, 36] width 5 height 5
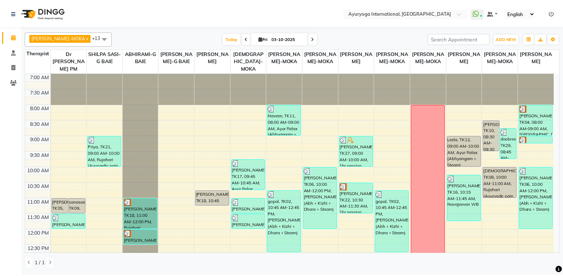
scroll to position [36, 0]
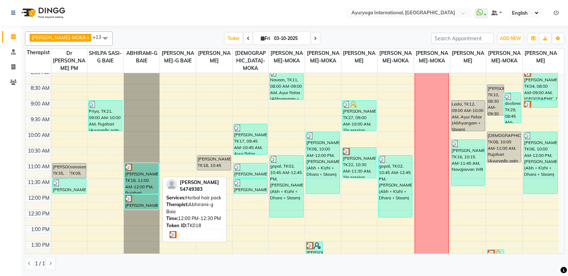
click at [148, 205] on div "[PERSON_NAME], TK18, 12:00 PM-12:30 PM, Herbal hair pack" at bounding box center [142, 202] width 34 height 15
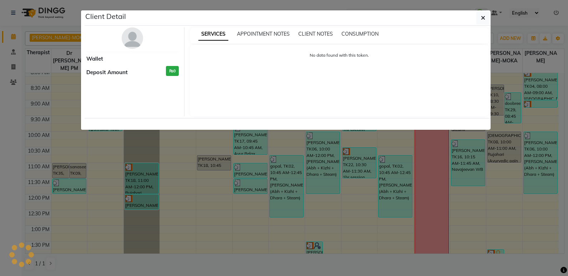
select select "3"
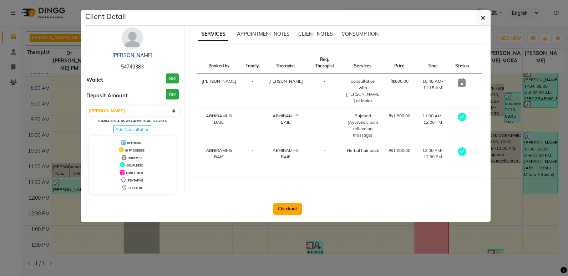
click at [280, 209] on button "Checkout" at bounding box center [287, 208] width 29 height 11
select select "service"
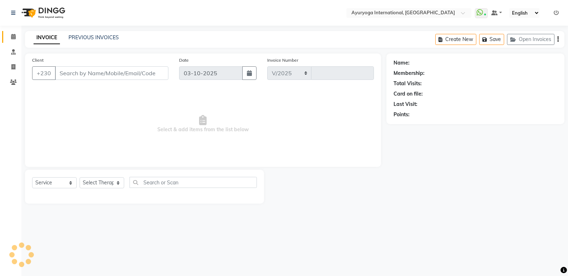
select select "730"
type input "6014"
type input "54****83"
select select "70418"
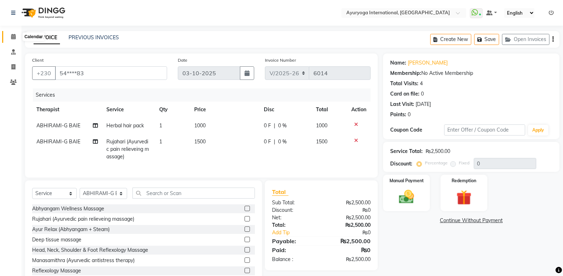
click at [12, 37] on icon at bounding box center [13, 36] width 5 height 5
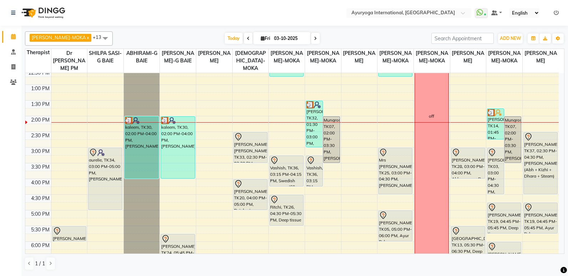
scroll to position [178, 0]
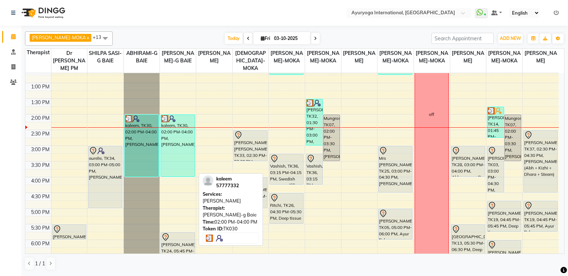
click at [183, 157] on div "kaleem, TK30, 02:00 PM-04:00 PM, [PERSON_NAME]" at bounding box center [178, 146] width 34 height 62
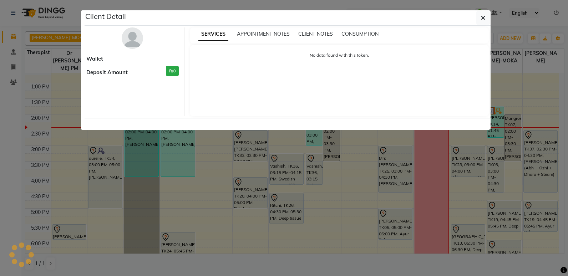
select select "3"
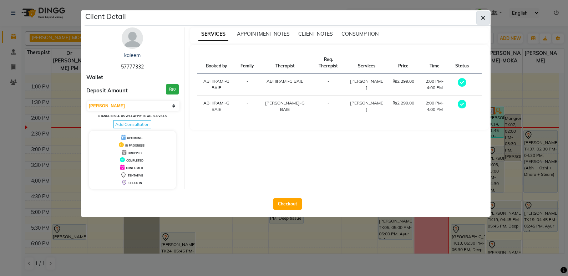
click at [483, 13] on button "button" at bounding box center [483, 18] width 14 height 14
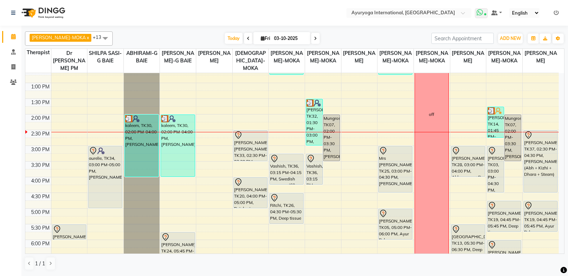
click at [483, 15] on icon at bounding box center [480, 12] width 6 height 7
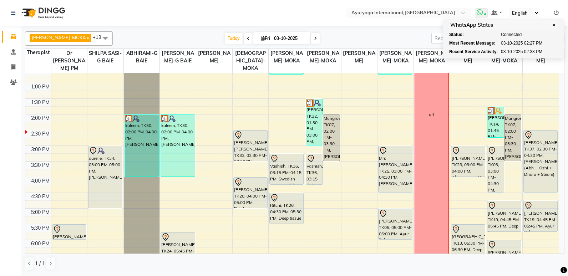
click at [483, 15] on icon at bounding box center [480, 12] width 6 height 7
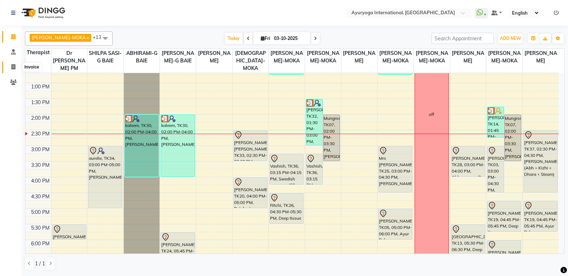
click at [11, 68] on icon at bounding box center [13, 66] width 4 height 5
select select "service"
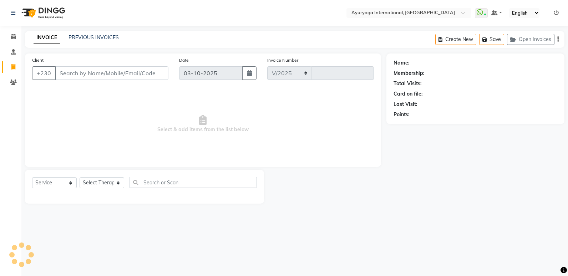
select select "730"
type input "6015"
click at [15, 37] on icon at bounding box center [13, 36] width 5 height 5
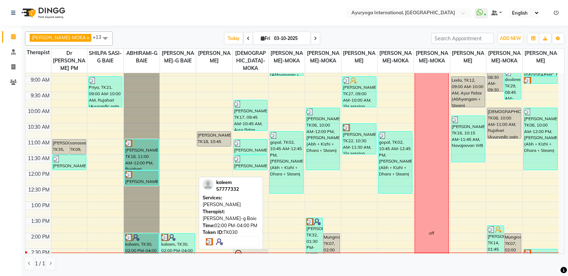
scroll to position [42, 0]
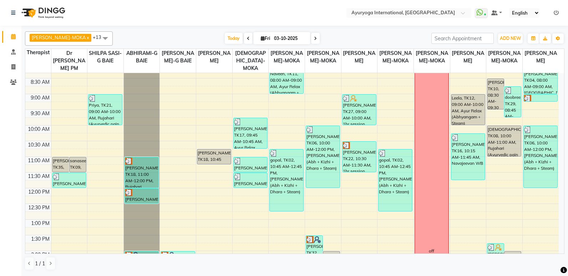
click at [247, 38] on icon at bounding box center [248, 38] width 3 height 4
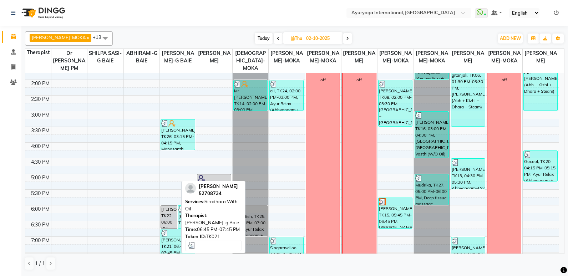
scroll to position [259, 0]
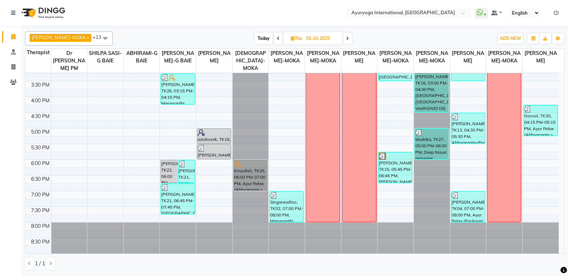
click at [277, 36] on icon at bounding box center [278, 38] width 3 height 4
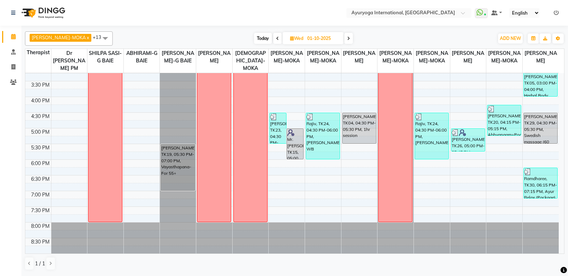
click at [273, 39] on span at bounding box center [277, 38] width 9 height 11
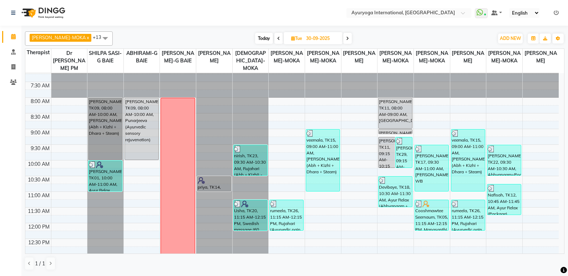
scroll to position [6, 0]
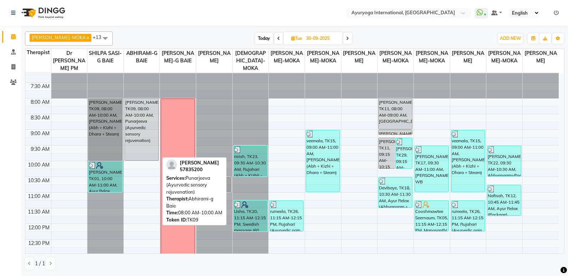
click at [133, 131] on div "Shikha, TK09, 08:00 AM-10:00 AM, Punarjeeva (Ayurvedic sensory rejuvenation)" at bounding box center [142, 130] width 34 height 62
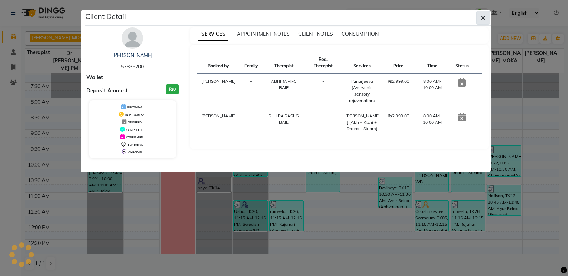
click at [485, 15] on icon "button" at bounding box center [483, 18] width 4 height 6
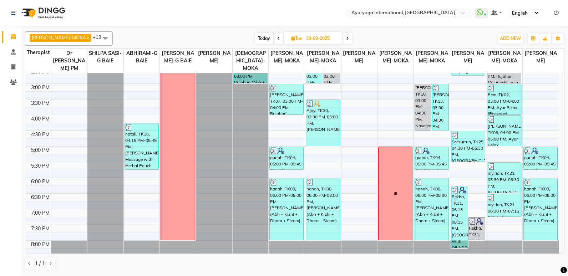
scroll to position [259, 0]
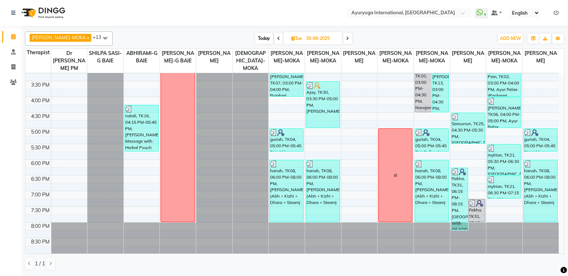
click at [274, 40] on span at bounding box center [278, 38] width 9 height 11
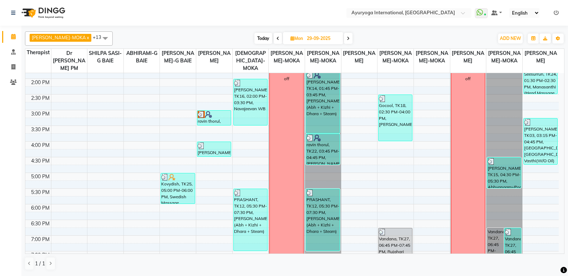
scroll to position [250, 0]
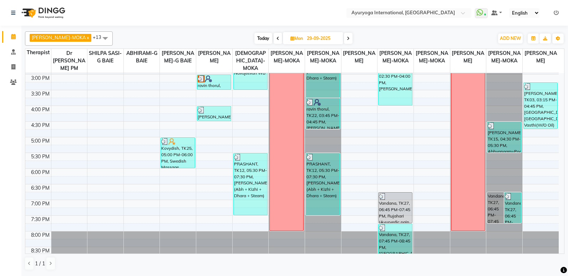
click at [274, 36] on span at bounding box center [278, 38] width 9 height 11
type input "28-09-2025"
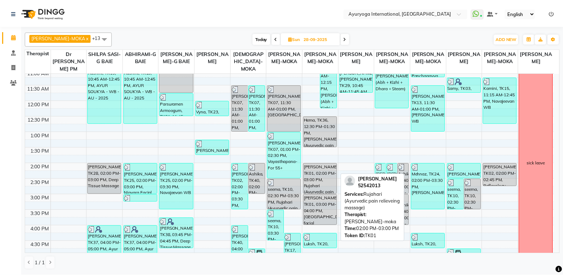
scroll to position [113, 0]
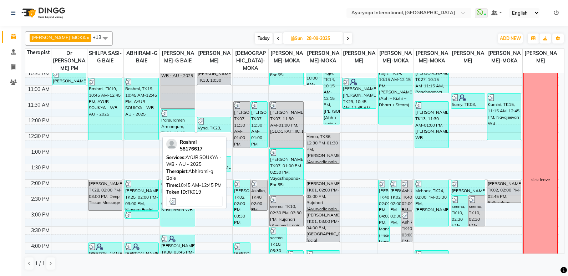
click at [129, 103] on div "Rashmi, TK19, 10:45 AM-12:45 PM, AYUR SOUKYA - WB - AU - 2025" at bounding box center [142, 109] width 34 height 62
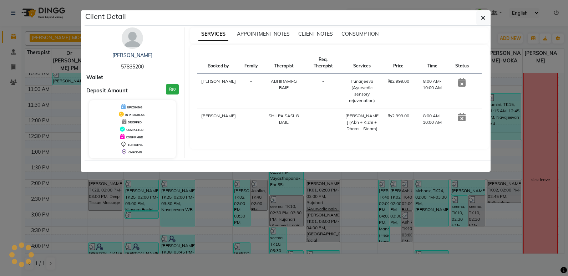
select select "3"
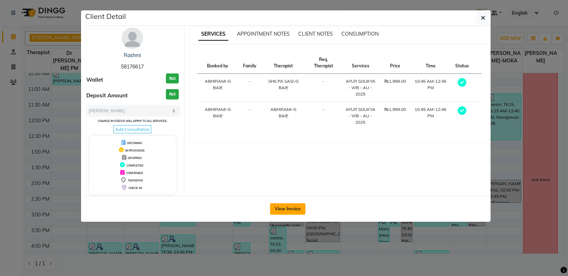
click at [290, 208] on button "View Invoice" at bounding box center [287, 208] width 35 height 11
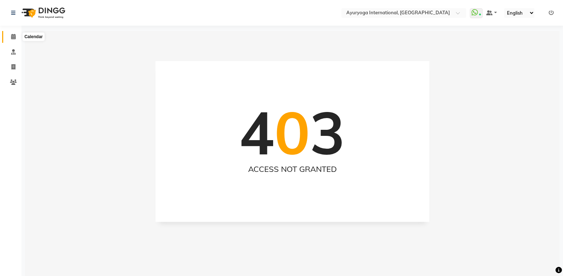
click at [11, 37] on icon at bounding box center [13, 36] width 5 height 5
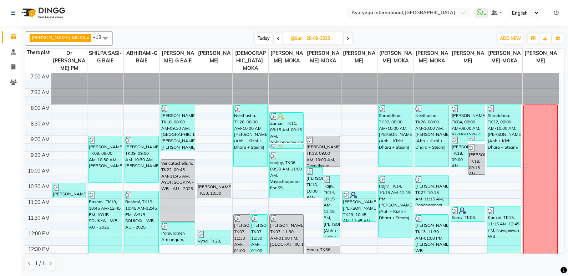
click at [256, 41] on span "Today" at bounding box center [264, 38] width 18 height 11
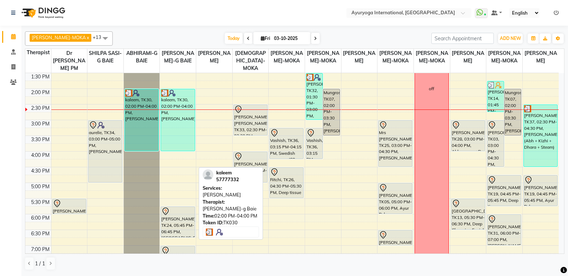
scroll to position [220, 0]
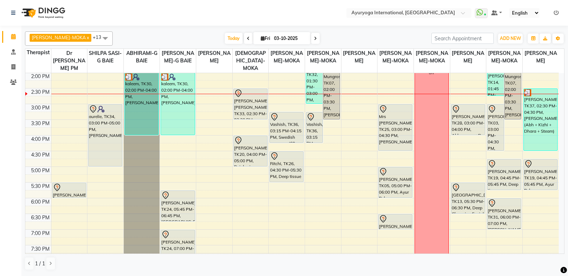
click at [314, 37] on icon at bounding box center [315, 38] width 3 height 4
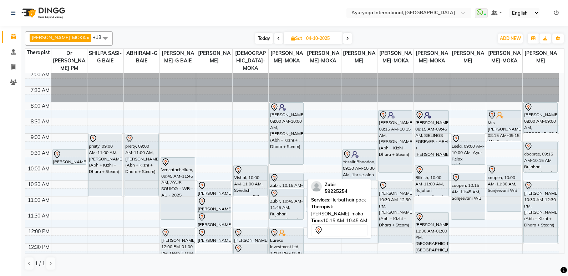
scroll to position [0, 0]
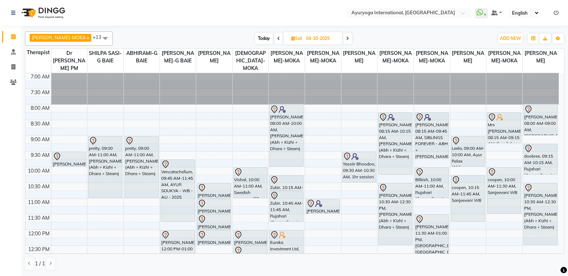
click at [255, 42] on span "Today" at bounding box center [264, 38] width 18 height 11
type input "03-10-2025"
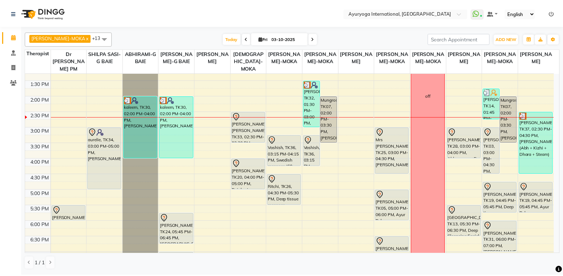
scroll to position [184, 0]
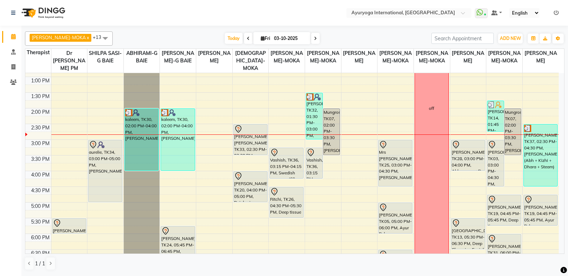
click at [223, 151] on div "7:00 AM 7:30 AM 8:00 AM 8:30 AM 9:00 AM 9:30 AM 10:00 AM 10:30 AM 11:00 AM 11:3…" at bounding box center [291, 108] width 533 height 439
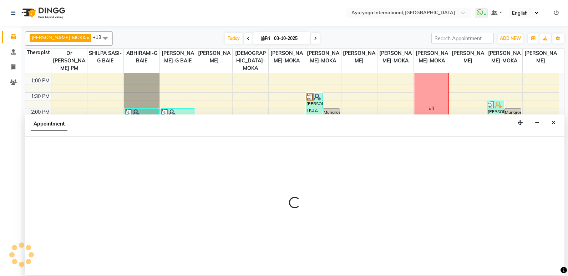
select select "19827"
select select "tentative"
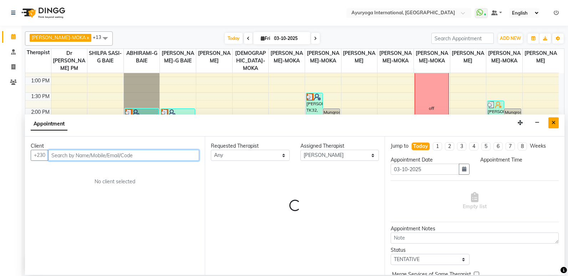
select select "915"
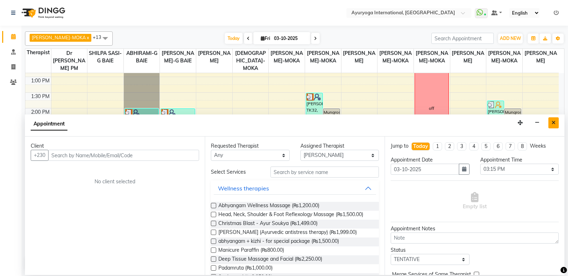
click at [554, 121] on icon "Close" at bounding box center [554, 122] width 4 height 5
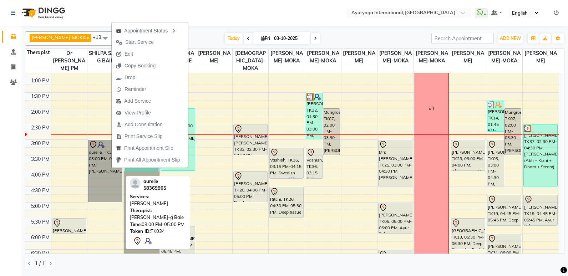
click at [102, 161] on link "aurelie, TK34, 03:00 PM-05:00 PM, [PERSON_NAME]" at bounding box center [105, 171] width 34 height 62
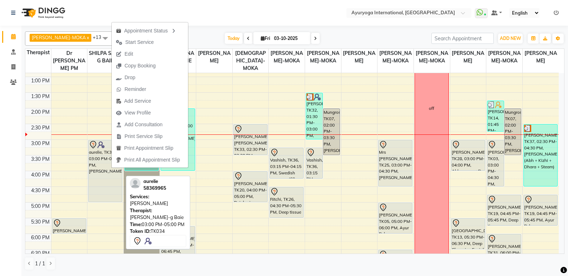
select select "7"
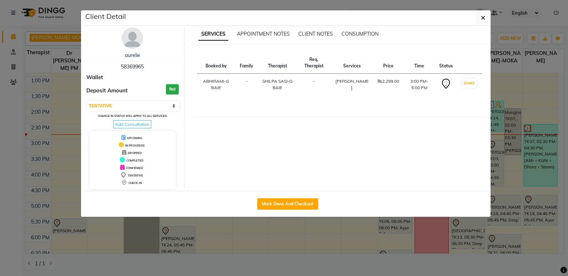
drag, startPoint x: 119, startPoint y: 68, endPoint x: 151, endPoint y: 68, distance: 32.1
click at [151, 68] on div "aurelie 58369965" at bounding box center [132, 61] width 92 height 19
copy span "58369965"
click at [485, 16] on button "button" at bounding box center [483, 18] width 14 height 14
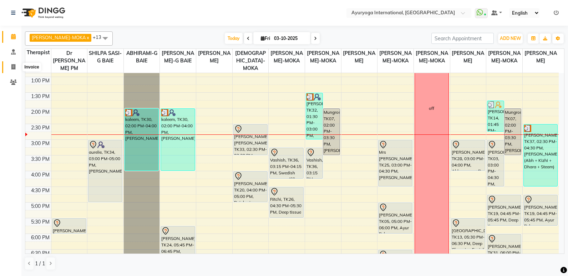
click at [18, 68] on span at bounding box center [13, 67] width 12 height 8
select select "service"
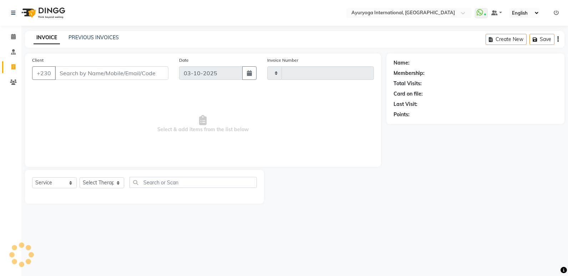
type input "6016"
select select "730"
click at [128, 76] on input "Client" at bounding box center [111, 73] width 113 height 14
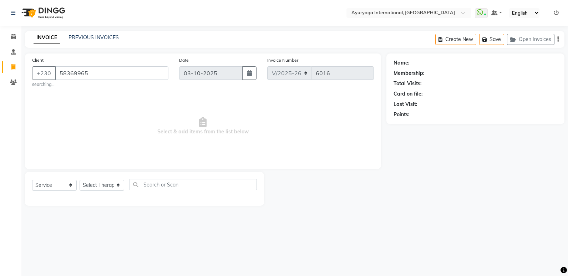
type input "58369965"
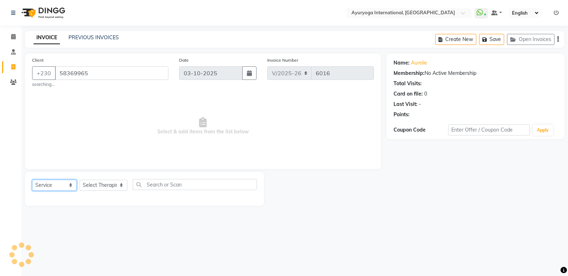
click at [66, 188] on select "Select Service Product Membership Package Voucher Prepaid Gift Card" at bounding box center [54, 185] width 45 height 11
select select "V"
click at [32, 180] on select "Select Service Product Membership Package Voucher Prepaid Gift Card" at bounding box center [54, 185] width 45 height 11
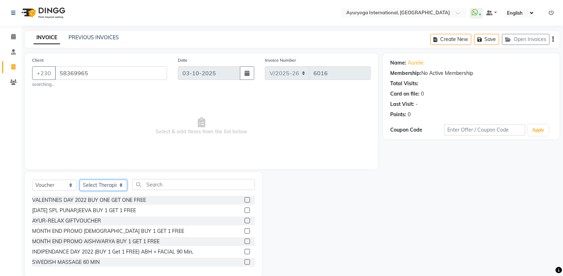
click at [96, 185] on select "Select Therapist ABHIRAMI-G BAIE ABHIRAM-MOKA ADHITHYA-MOKA ALEENA-MOKA ANAGHA-…" at bounding box center [103, 185] width 47 height 11
select select "92659"
click at [80, 180] on select "Select Therapist ABHIRAMI-G BAIE ABHIRAM-MOKA ADHITHYA-MOKA ALEENA-MOKA ANAGHA-…" at bounding box center [103, 185] width 47 height 11
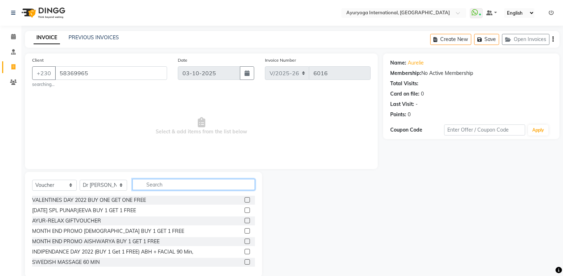
click at [163, 184] on input "text" at bounding box center [193, 184] width 122 height 11
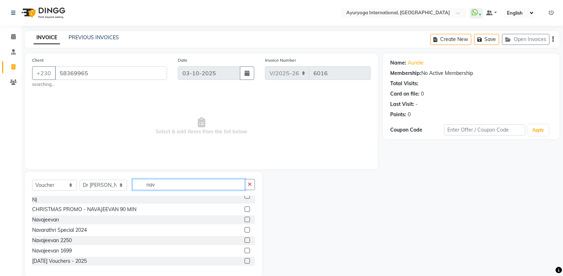
scroll to position [12, 0]
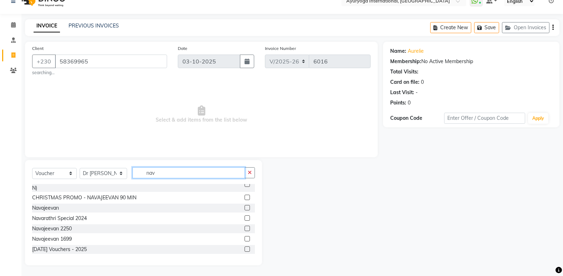
type input "nav"
click at [244, 248] on label at bounding box center [246, 249] width 5 height 5
click at [244, 248] on input "checkbox" at bounding box center [246, 249] width 5 height 5
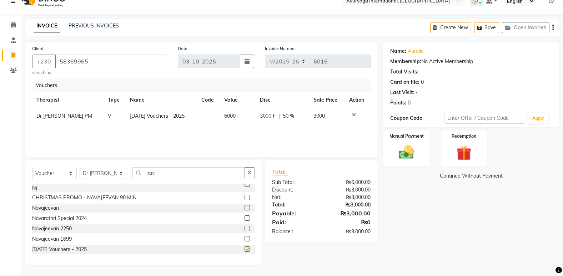
checkbox input "false"
click at [422, 162] on div "Manual Payment" at bounding box center [406, 148] width 49 height 38
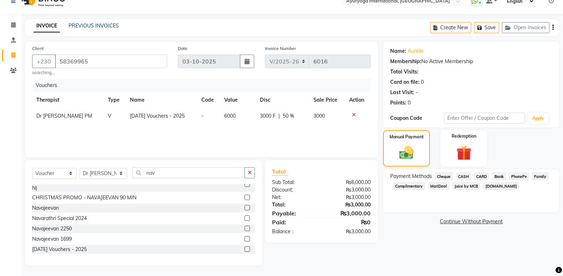
click at [466, 175] on span "CASH" at bounding box center [463, 176] width 15 height 8
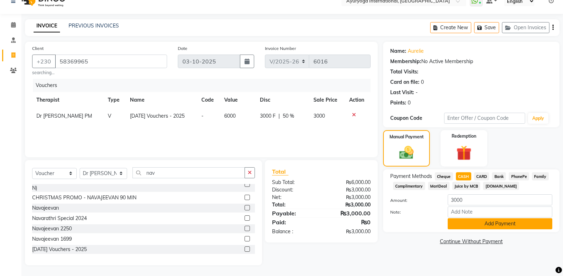
click at [485, 227] on button "Add Payment" at bounding box center [499, 223] width 105 height 11
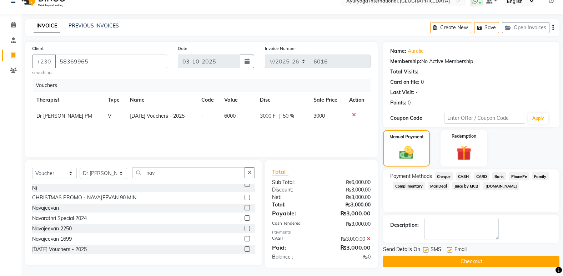
drag, startPoint x: 468, startPoint y: 171, endPoint x: 466, endPoint y: 176, distance: 5.6
click at [467, 171] on div "Payment Methods Cheque CASH CARD Bank PhonePe Family Complimentary MariDeal Jui…" at bounding box center [471, 190] width 176 height 43
click at [466, 177] on span "CASH" at bounding box center [463, 176] width 15 height 8
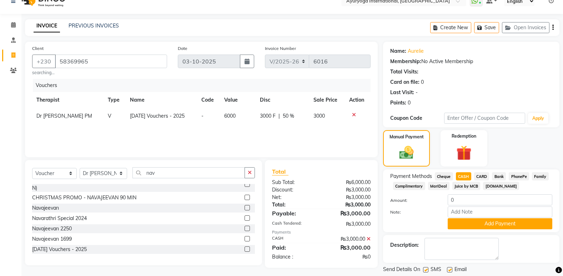
scroll to position [34, 0]
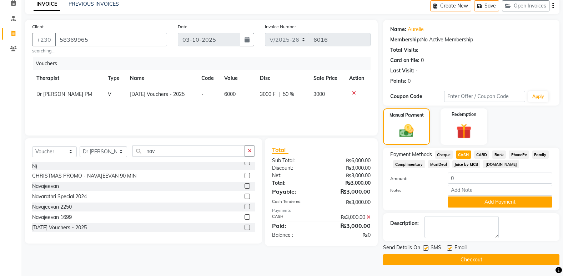
click at [449, 259] on button "Checkout" at bounding box center [471, 259] width 176 height 11
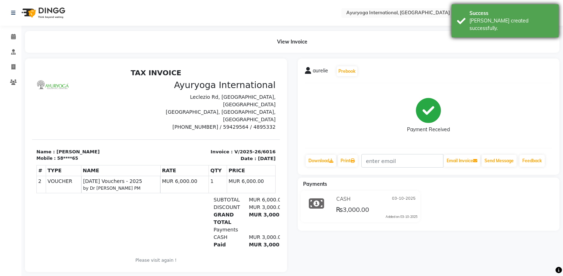
click at [508, 12] on div "Success" at bounding box center [511, 13] width 84 height 7
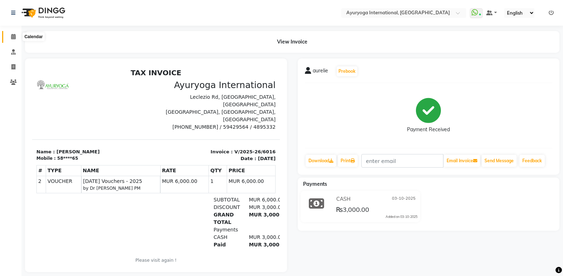
click at [15, 37] on icon at bounding box center [13, 36] width 5 height 5
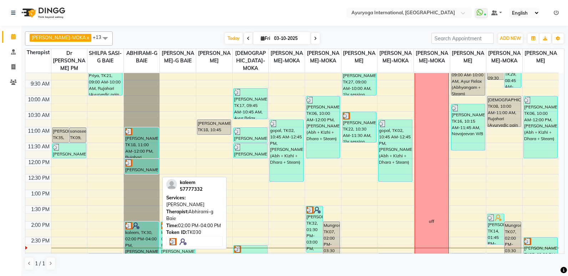
scroll to position [143, 0]
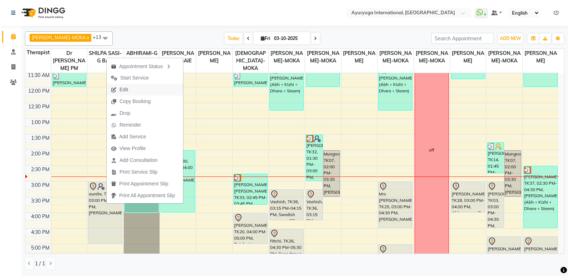
click at [116, 87] on icon "button" at bounding box center [114, 89] width 6 height 5
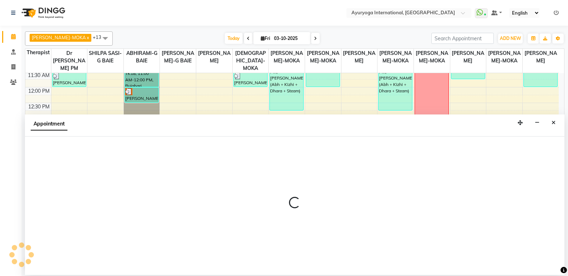
select select "tentative"
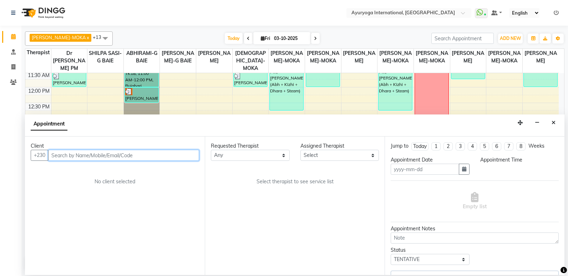
type input "03-10-2025"
select select "900"
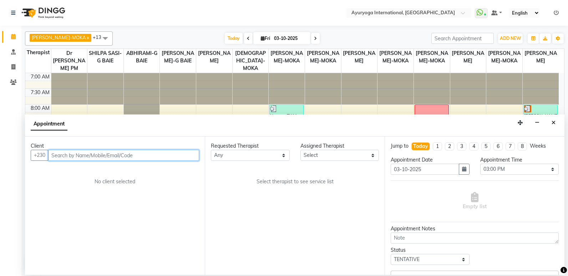
select select "11400"
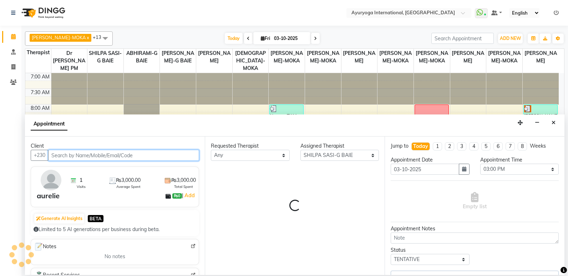
scroll to position [220, 0]
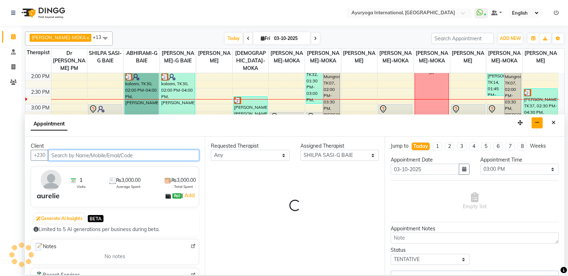
select select "1138"
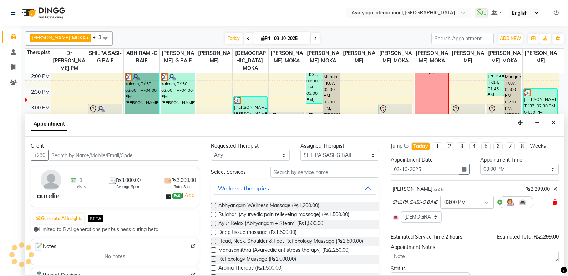
click at [553, 203] on icon at bounding box center [555, 202] width 4 height 5
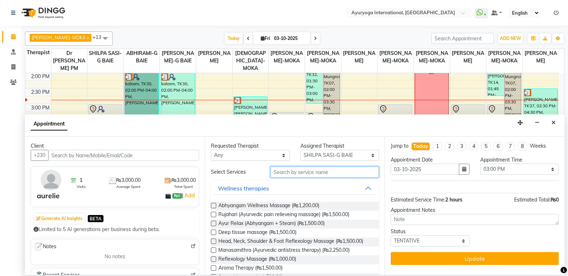
click at [337, 173] on input "text" at bounding box center [324, 172] width 108 height 11
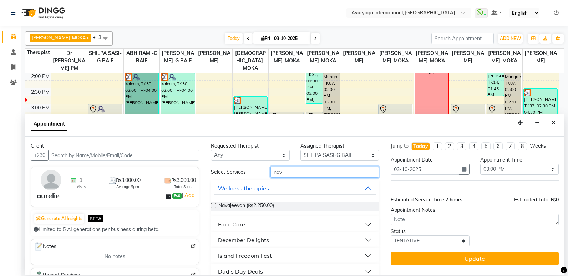
scroll to position [26, 0]
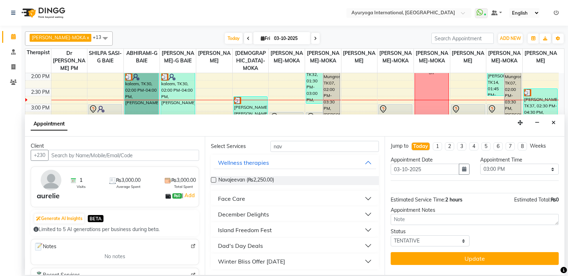
click at [286, 266] on button "Winter Bliss Offer [DATE]" at bounding box center [295, 261] width 162 height 13
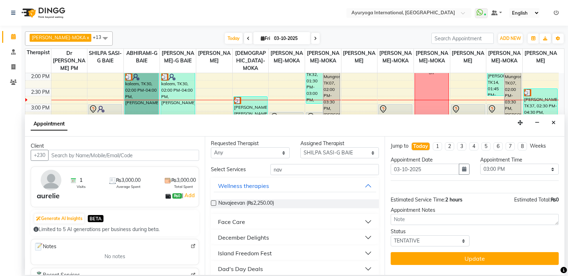
scroll to position [0, 0]
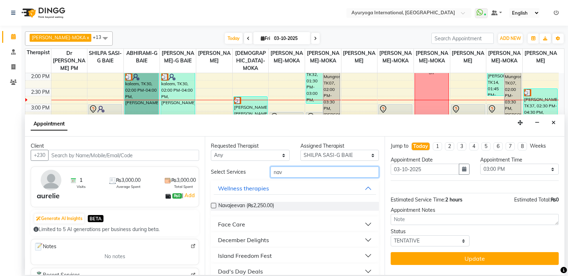
click at [350, 171] on input "nav" at bounding box center [324, 172] width 108 height 11
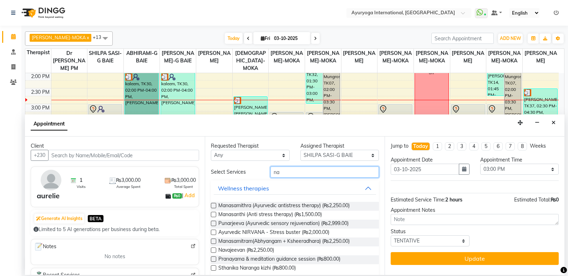
type input "n"
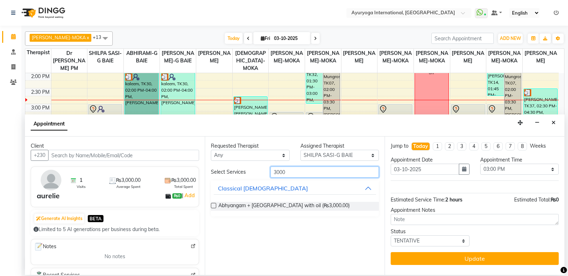
click at [307, 173] on input "3000" at bounding box center [324, 172] width 108 height 11
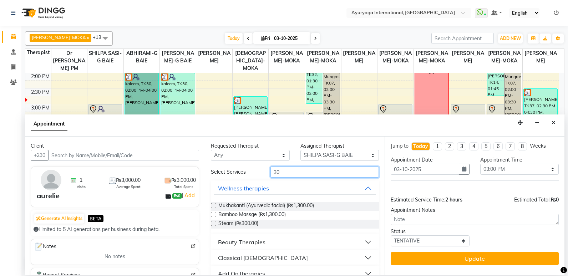
type input "3"
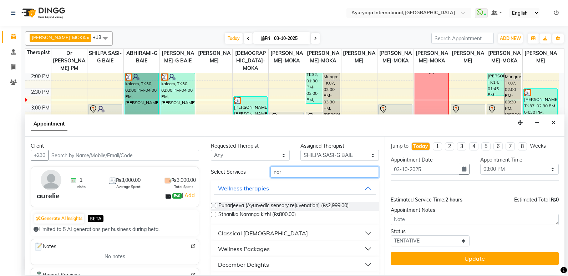
click at [330, 171] on input "nar" at bounding box center [324, 172] width 108 height 11
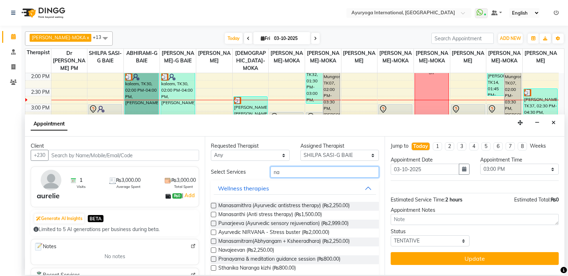
type input "nav"
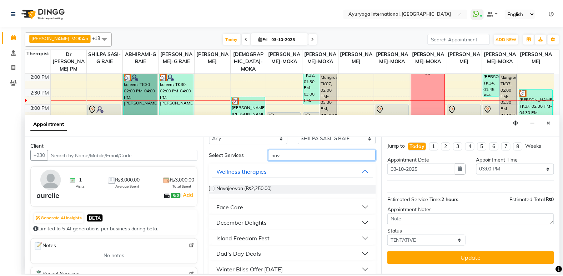
scroll to position [26, 0]
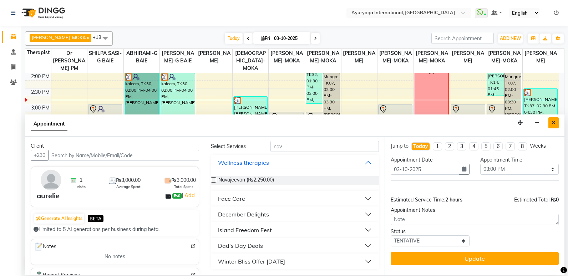
click at [552, 121] on icon "Close" at bounding box center [554, 122] width 4 height 5
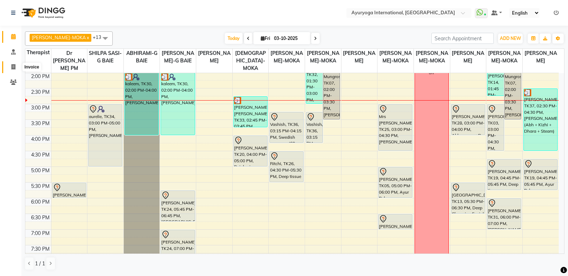
click at [13, 65] on icon at bounding box center [13, 66] width 4 height 5
select select "service"
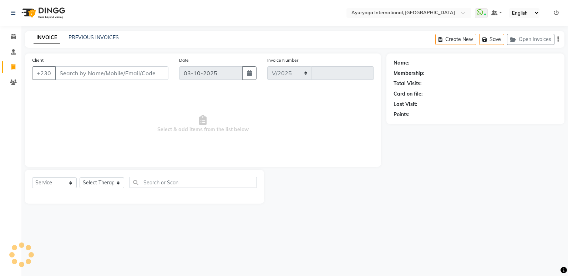
select select "730"
type input "6017"
click at [12, 35] on icon at bounding box center [13, 36] width 5 height 5
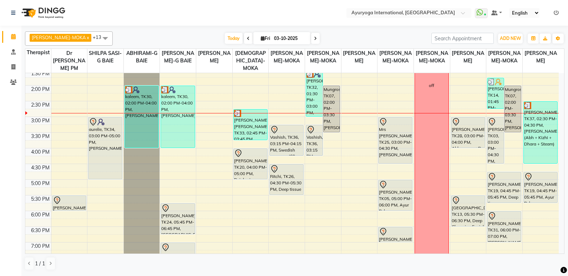
scroll to position [214, 0]
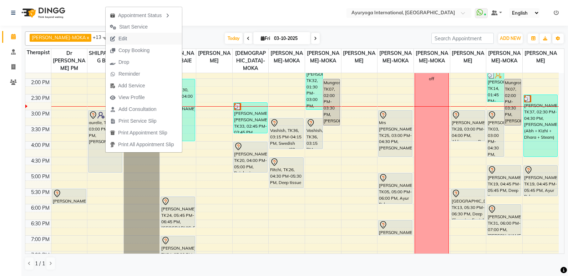
click at [147, 36] on button "Edit" at bounding box center [144, 39] width 76 height 12
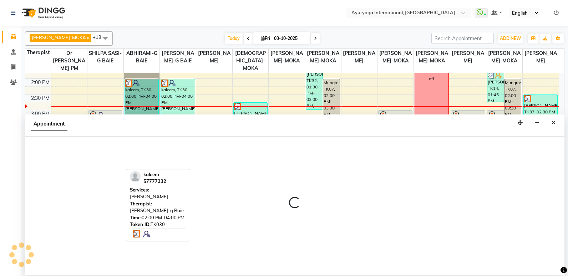
select select "tentative"
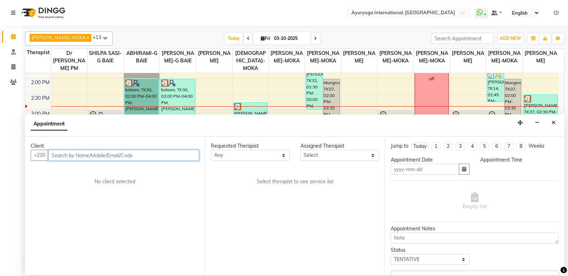
type input "03-10-2025"
select select "900"
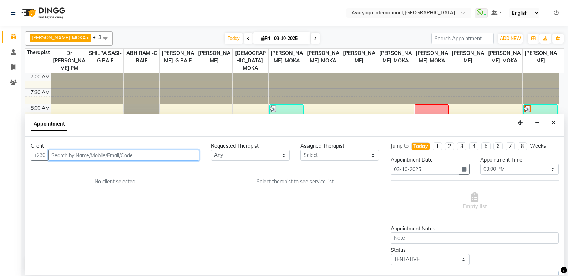
select select "11400"
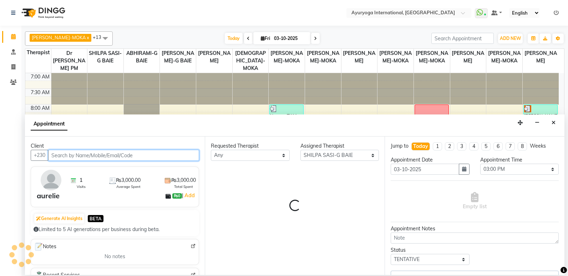
scroll to position [220, 0]
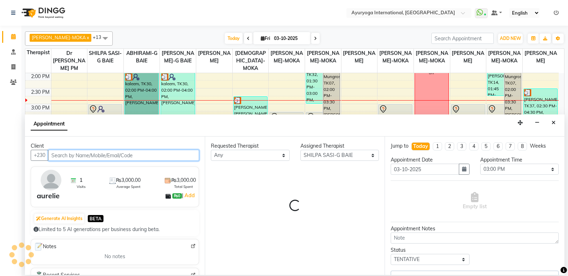
select select "1138"
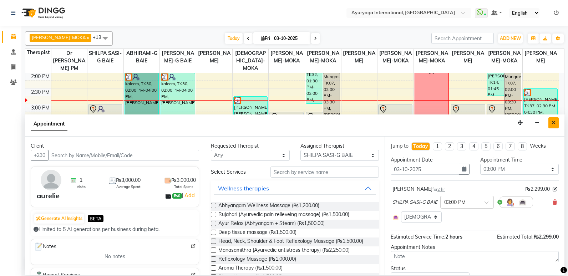
click at [555, 122] on button "Close" at bounding box center [553, 122] width 10 height 11
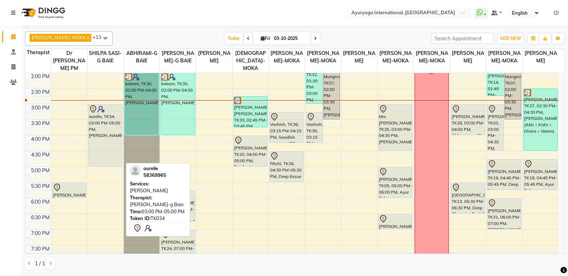
click at [93, 137] on div "aurelie, TK34, 03:00 PM-05:00 PM, [PERSON_NAME]" at bounding box center [105, 136] width 34 height 62
select select "7"
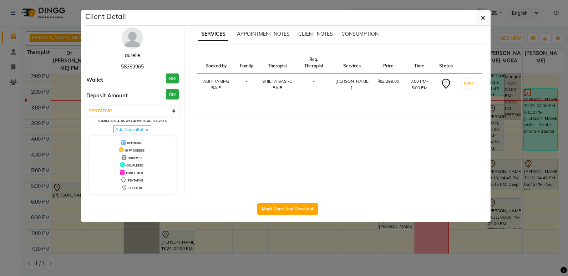
click at [131, 53] on link "aurelie" at bounding box center [132, 55] width 15 height 6
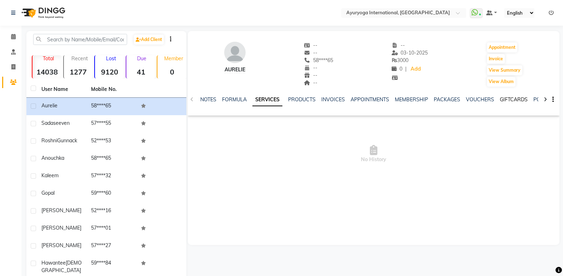
click at [506, 100] on link "GIFTCARDS" at bounding box center [513, 99] width 28 height 6
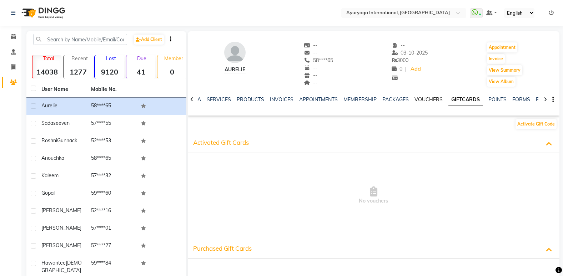
click at [420, 96] on link "VOUCHERS" at bounding box center [428, 99] width 28 height 6
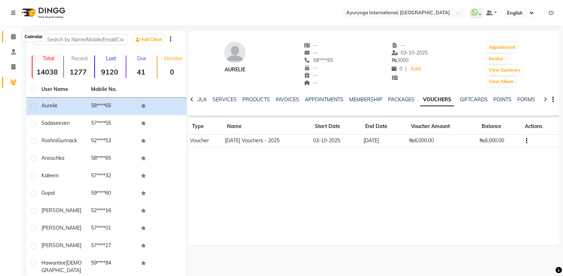
drag, startPoint x: 11, startPoint y: 35, endPoint x: 18, endPoint y: 41, distance: 9.6
click at [11, 35] on icon at bounding box center [13, 36] width 5 height 5
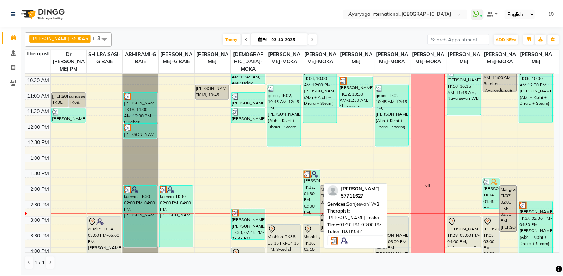
scroll to position [143, 0]
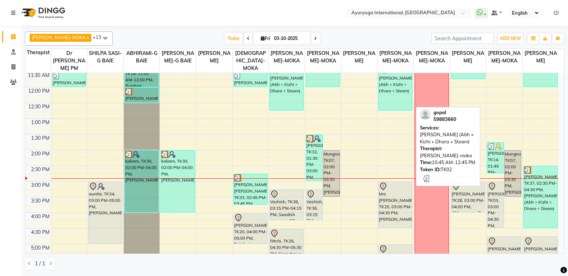
click at [382, 96] on div "gopal, TK02, 10:45 AM-12:45 PM, [PERSON_NAME] (Abh + Kizhi + Dhara + Steam)" at bounding box center [396, 80] width 34 height 62
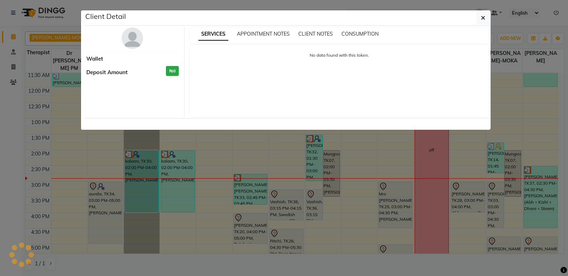
select select "3"
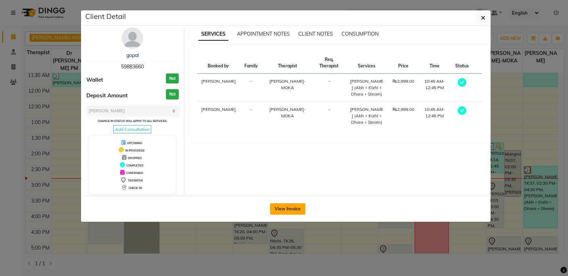
click at [281, 213] on button "View Invoice" at bounding box center [287, 208] width 35 height 11
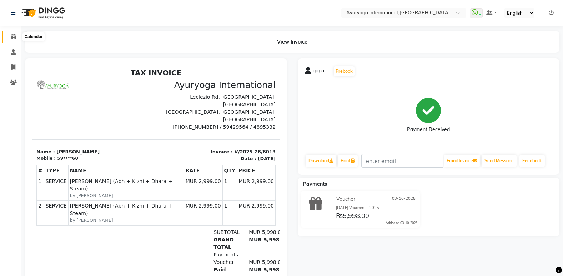
click at [14, 35] on icon at bounding box center [13, 36] width 5 height 5
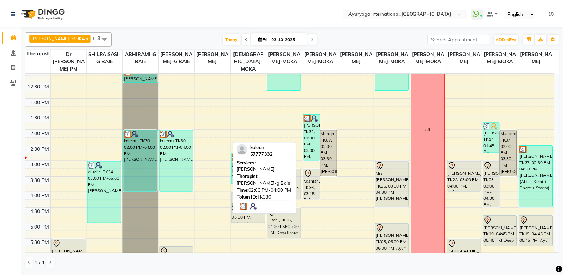
scroll to position [168, 0]
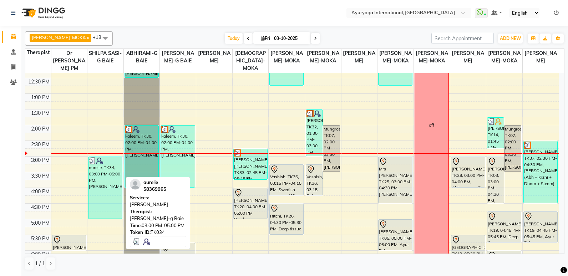
click at [111, 197] on div "aurelie, TK34, 03:00 PM-05:00 PM, [PERSON_NAME]" at bounding box center [105, 188] width 34 height 62
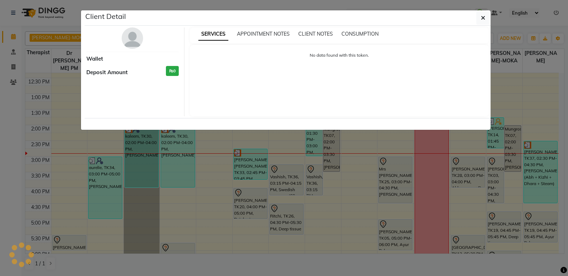
select select "3"
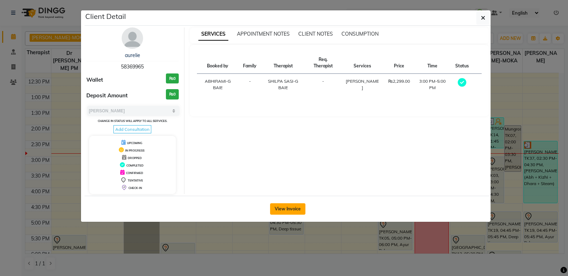
click at [285, 209] on button "View Invoice" at bounding box center [287, 208] width 35 height 11
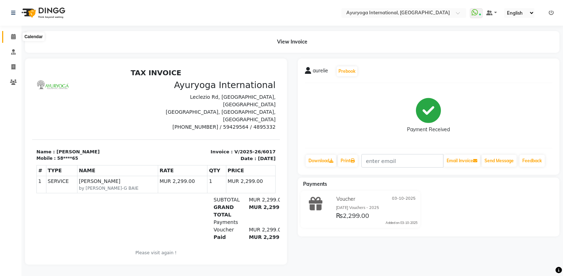
click at [15, 35] on icon at bounding box center [13, 36] width 5 height 5
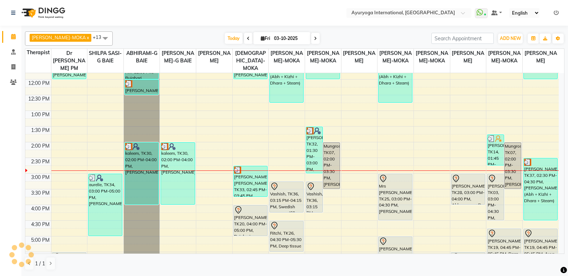
scroll to position [158, 0]
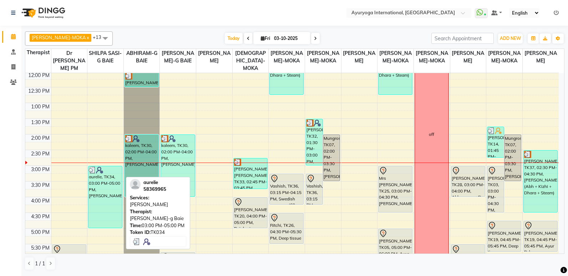
click at [112, 201] on div "aurelie, TK34, 03:00 PM-05:00 PM, [PERSON_NAME]" at bounding box center [105, 197] width 34 height 62
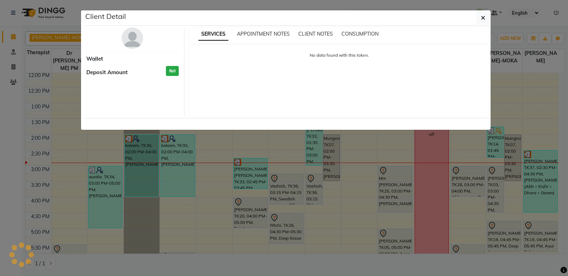
select select "3"
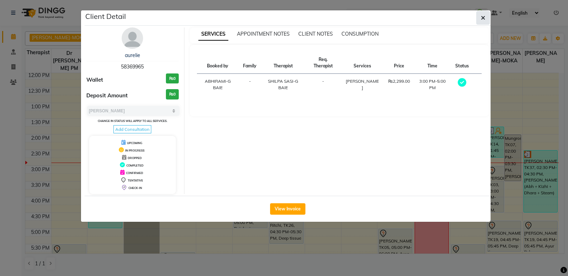
click at [485, 12] on button "button" at bounding box center [483, 18] width 14 height 14
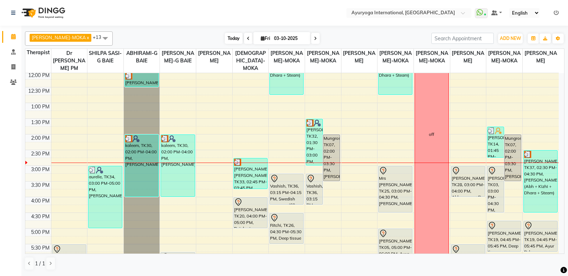
click at [225, 37] on span "Today" at bounding box center [234, 38] width 18 height 11
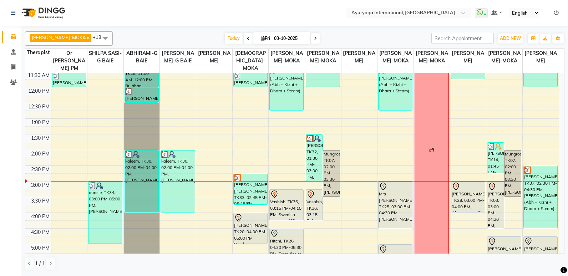
scroll to position [178, 0]
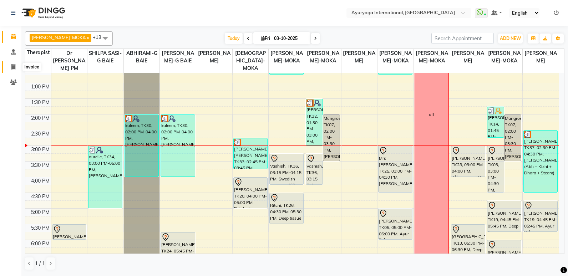
click at [11, 67] on span at bounding box center [13, 67] width 12 height 8
select select "service"
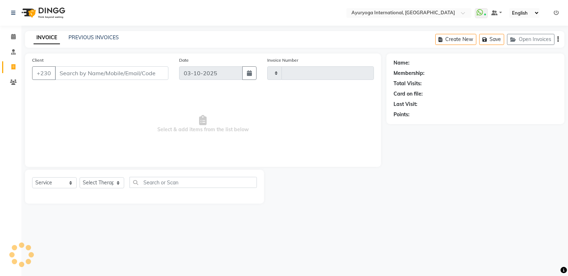
type input "6021"
select select "730"
click at [16, 85] on span at bounding box center [13, 82] width 12 height 8
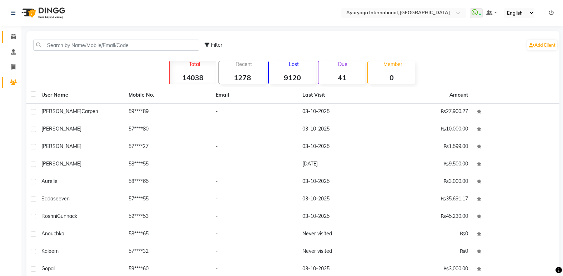
click at [19, 32] on link "Calendar" at bounding box center [10, 37] width 17 height 12
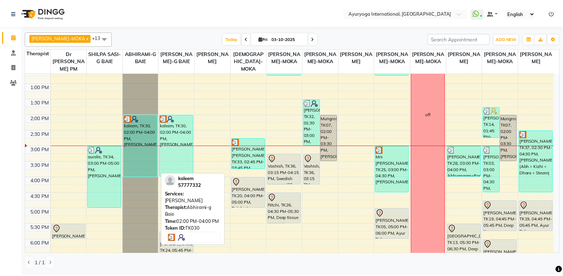
scroll to position [36, 0]
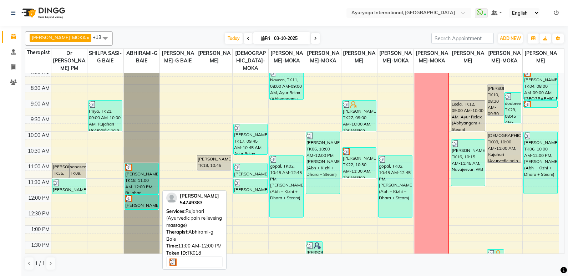
click at [144, 179] on div "[PERSON_NAME], TK18, 11:00 AM-12:00 PM, Rujahari (Ayurvedic pain relieveing mas…" at bounding box center [142, 178] width 34 height 30
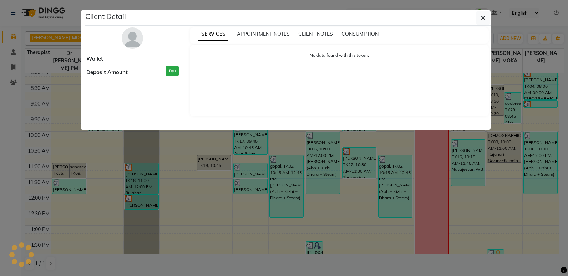
select select "3"
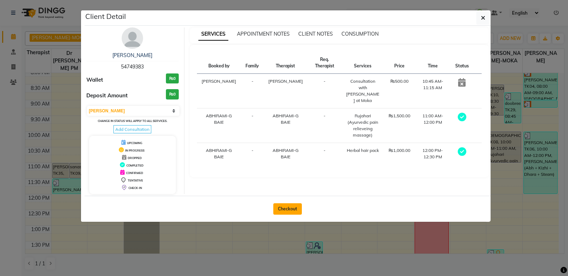
click at [296, 206] on button "Checkout" at bounding box center [287, 208] width 29 height 11
select select "service"
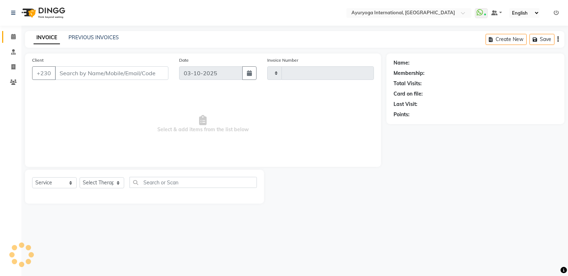
type input "6021"
select select "730"
type input "54****83"
select select "70418"
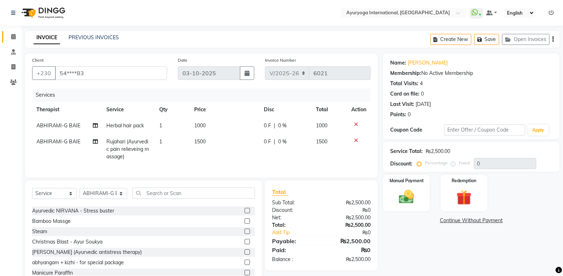
scroll to position [26, 0]
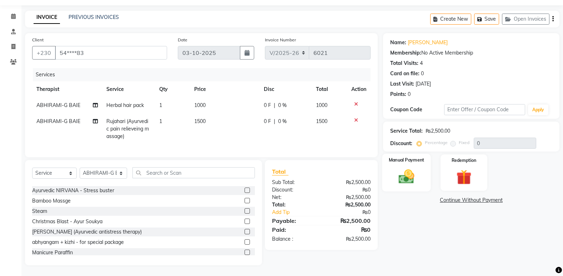
click at [405, 168] on img at bounding box center [405, 177] width 25 height 18
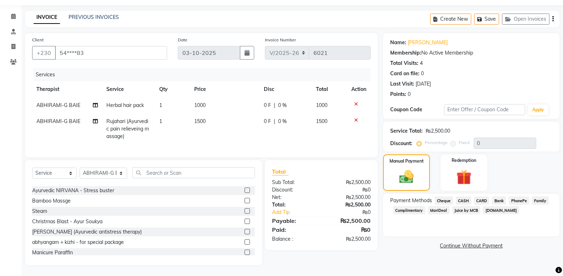
click at [484, 197] on span "CARD" at bounding box center [481, 201] width 15 height 8
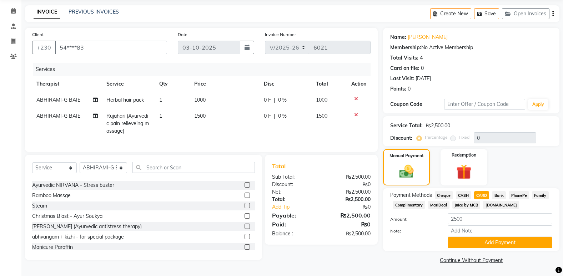
click at [470, 202] on span "Juice by MCB" at bounding box center [466, 205] width 28 height 8
click at [487, 244] on button "Add Payment" at bounding box center [499, 242] width 105 height 11
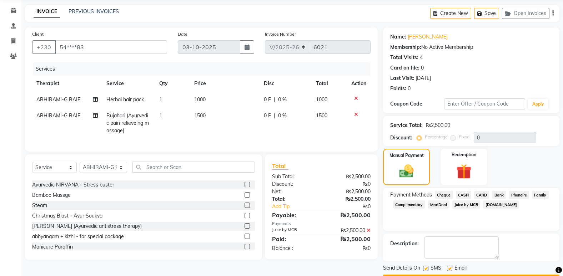
scroll to position [46, 0]
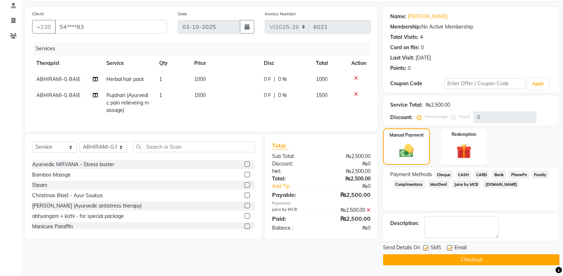
click at [470, 255] on button "Checkout" at bounding box center [471, 259] width 176 height 11
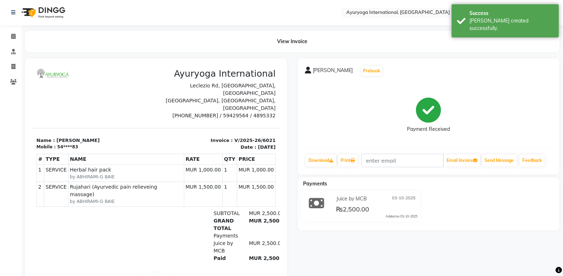
scroll to position [22, 0]
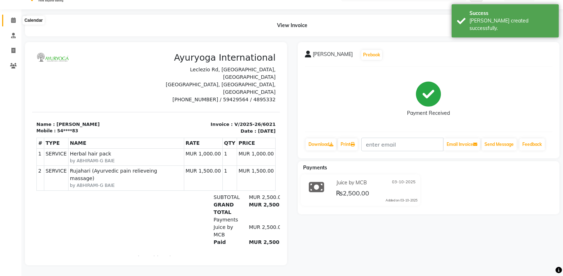
click at [16, 19] on span at bounding box center [13, 20] width 12 height 8
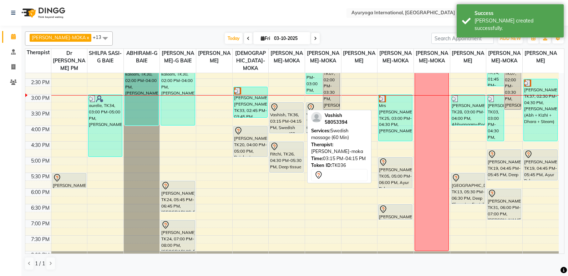
scroll to position [214, 0]
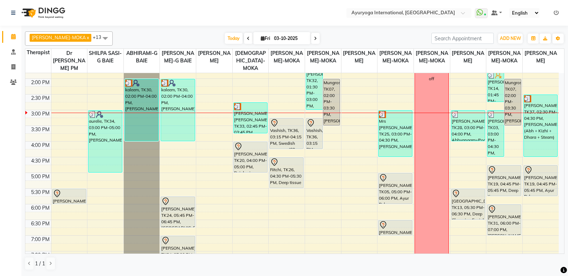
click at [281, 1] on nav "Select Location × Ayuryoga International, Mount Ory Rd WhatsApp Status ✕ Status…" at bounding box center [284, 13] width 568 height 26
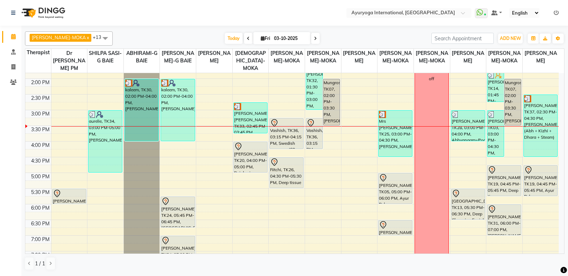
click at [274, 36] on input "03-10-2025" at bounding box center [290, 38] width 36 height 11
select select "10"
select select "2025"
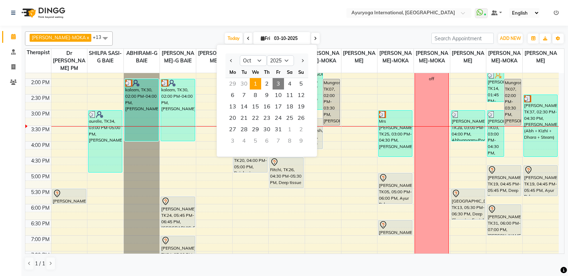
click at [256, 80] on span "1" at bounding box center [255, 83] width 11 height 11
type input "01-10-2025"
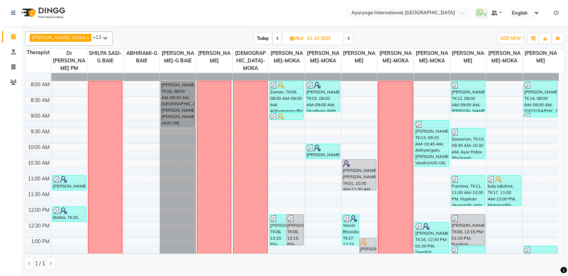
scroll to position [0, 0]
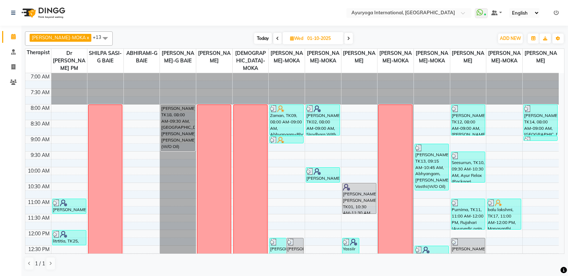
click at [305, 37] on input "01-10-2025" at bounding box center [323, 38] width 36 height 11
select select "10"
select select "2025"
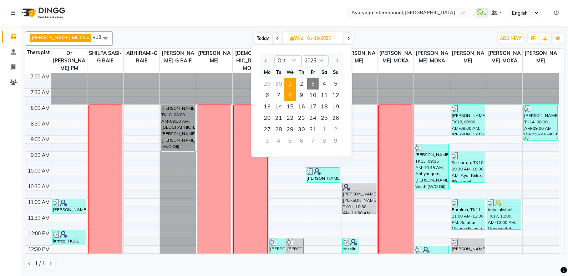
click at [291, 92] on span "8" at bounding box center [289, 95] width 11 height 11
type input "08-10-2025"
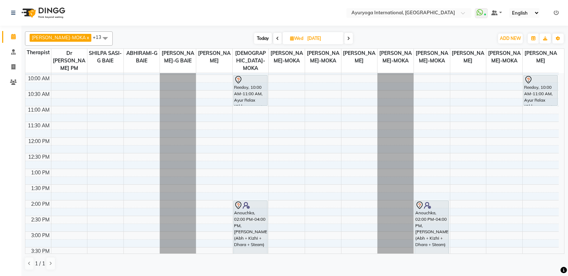
scroll to position [109, 0]
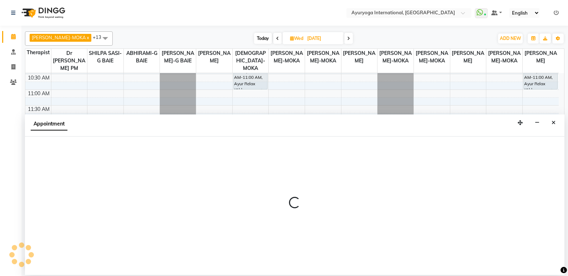
select select "50740"
select select "tentative"
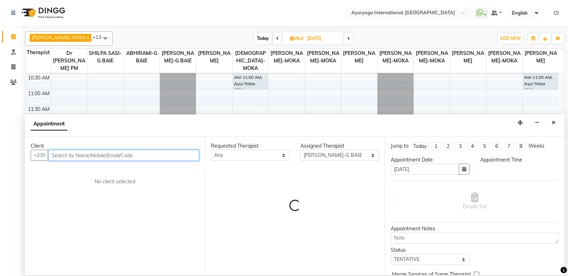
select select "840"
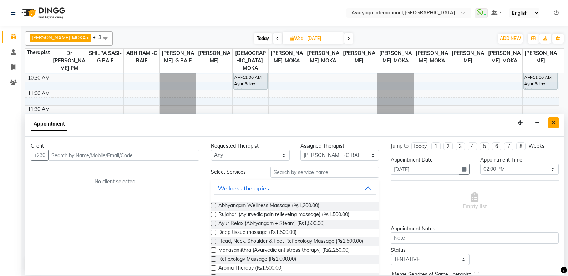
click at [555, 124] on button "Close" at bounding box center [553, 122] width 10 height 11
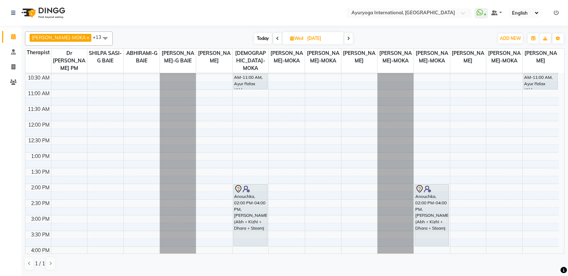
click at [342, 27] on div at bounding box center [294, 27] width 539 height 3
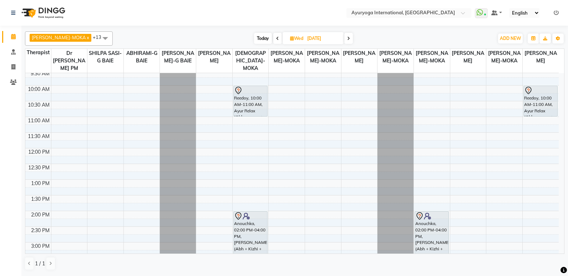
scroll to position [0, 0]
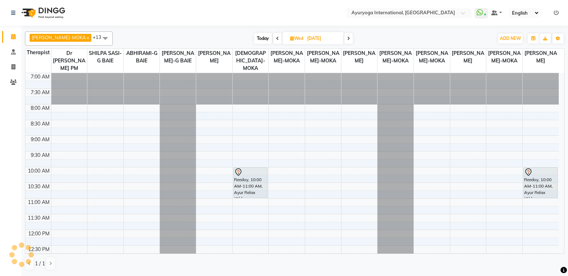
click at [254, 45] on div "ABHIRAM-MOKA x ABHIRAMI-G BAIE x ADHITHYA-MOKA x ALEENA-MOKA x ANAGHA-MOKA x Dr…" at bounding box center [294, 38] width 539 height 14
click at [257, 37] on span "Today" at bounding box center [263, 38] width 18 height 11
type input "03-10-2025"
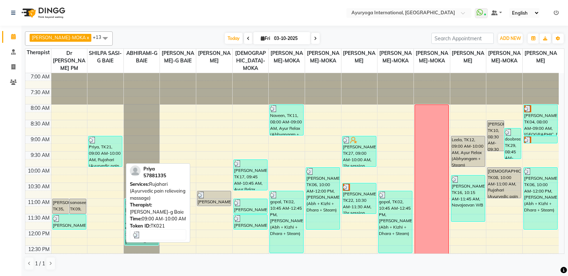
click at [95, 151] on div "Priya, TK21, 09:00 AM-10:00 AM, Rujahari (Ayurvedic pain relieveing massage)" at bounding box center [105, 151] width 34 height 30
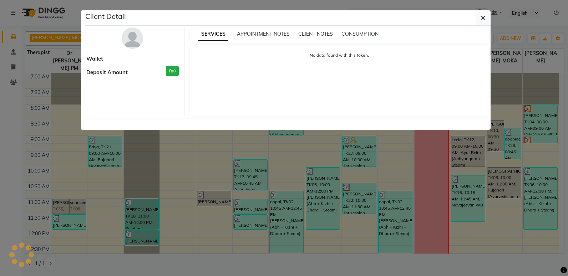
select select "3"
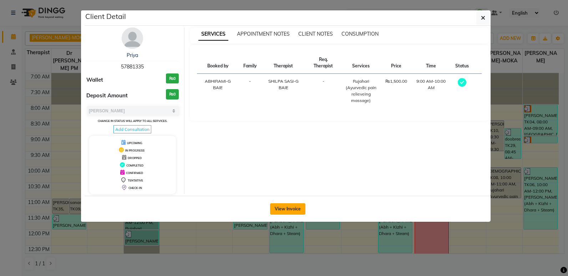
click at [285, 207] on button "View Invoice" at bounding box center [287, 208] width 35 height 11
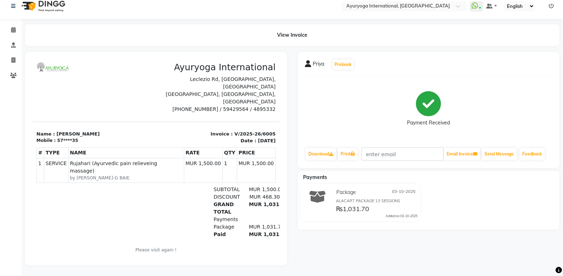
scroll to position [11, 4]
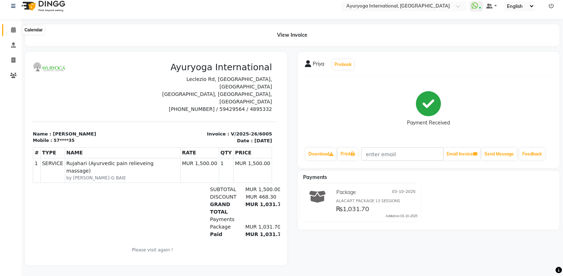
click at [17, 26] on span at bounding box center [13, 30] width 12 height 8
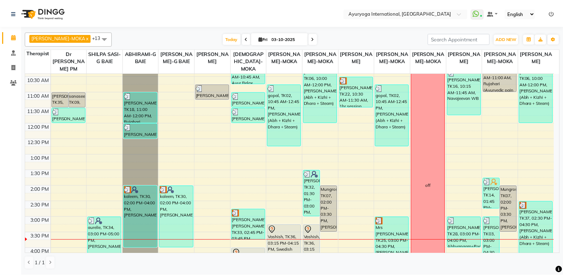
scroll to position [71, 0]
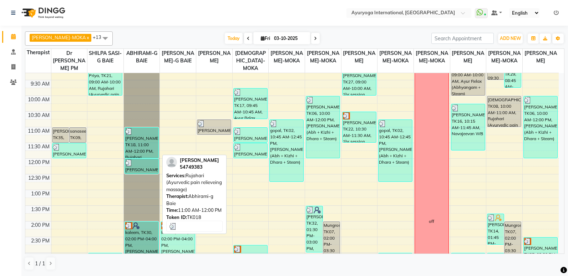
click at [136, 143] on div "[PERSON_NAME], TK18, 11:00 AM-12:00 PM, Rujahari (Ayurvedic pain relieveing mas…" at bounding box center [142, 143] width 34 height 30
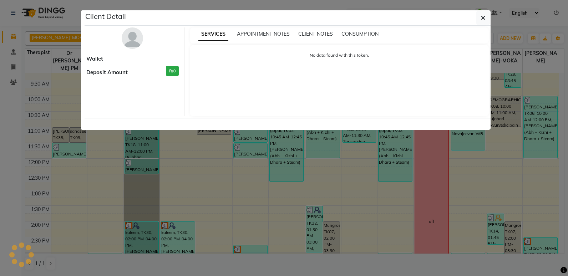
select select "3"
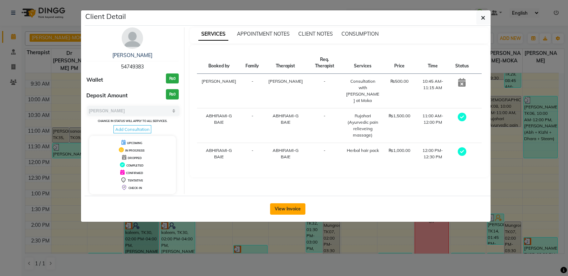
click at [298, 209] on button "View Invoice" at bounding box center [287, 208] width 35 height 11
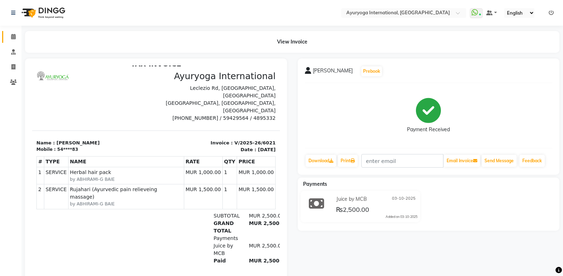
scroll to position [11, 0]
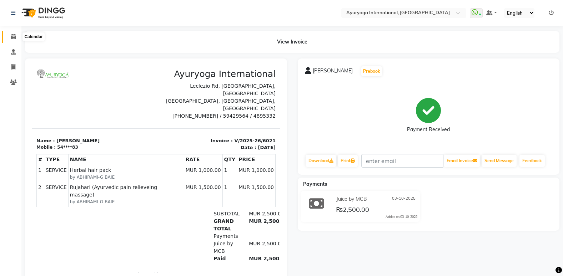
click at [11, 36] on icon at bounding box center [13, 36] width 5 height 5
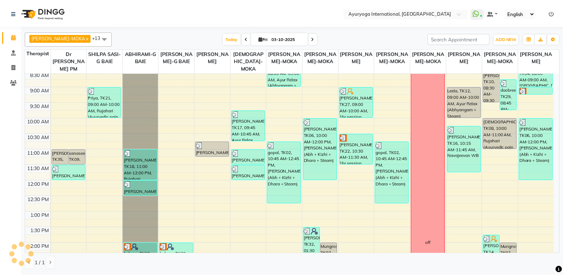
scroll to position [71, 0]
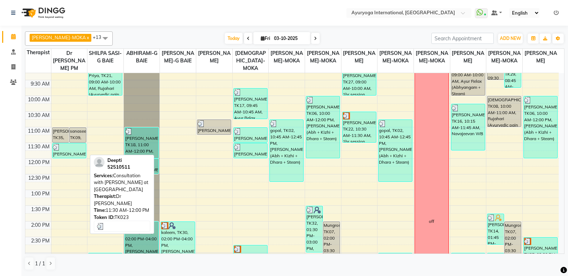
click at [63, 149] on div at bounding box center [69, 147] width 33 height 7
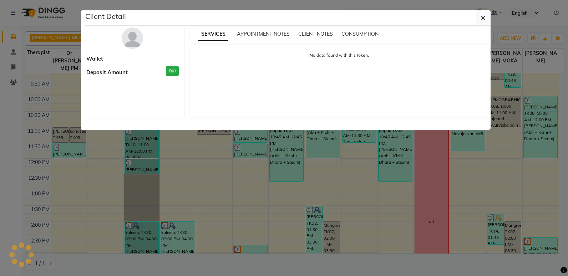
select select "3"
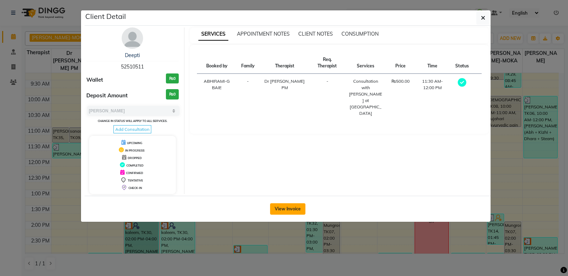
click at [295, 206] on button "View Invoice" at bounding box center [287, 208] width 35 height 11
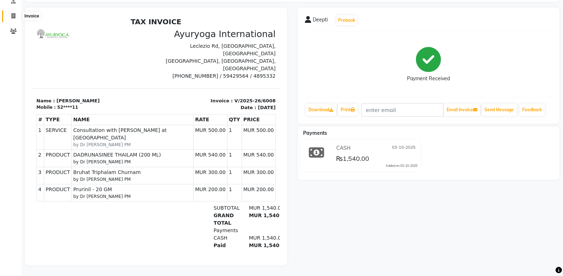
click at [16, 12] on span at bounding box center [13, 16] width 12 height 8
select select "service"
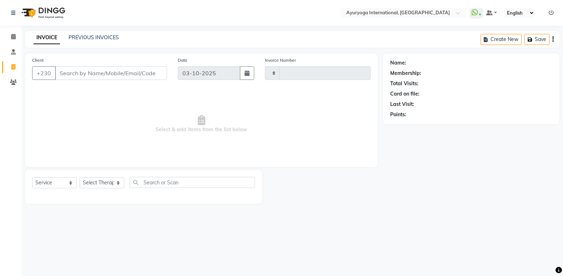
type input "6022"
select select "730"
click at [6, 39] on link "Calendar" at bounding box center [10, 37] width 17 height 12
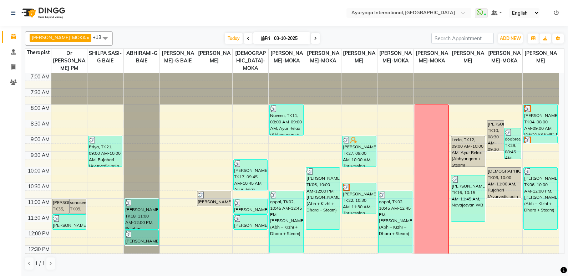
click at [247, 39] on icon at bounding box center [248, 38] width 3 height 4
type input "02-10-2025"
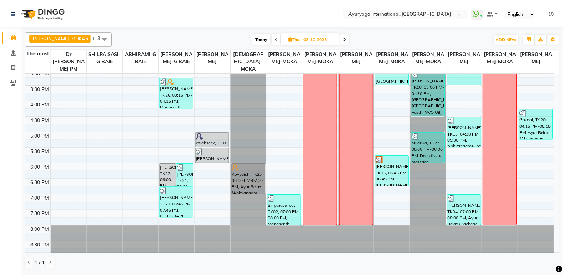
scroll to position [259, 0]
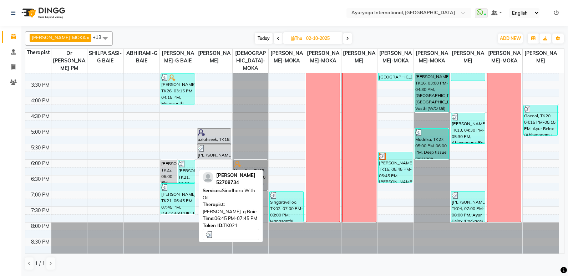
click at [179, 198] on div "navitha, TK21, 06:45 PM-07:45 PM, Sirodhara With Oil" at bounding box center [178, 199] width 34 height 30
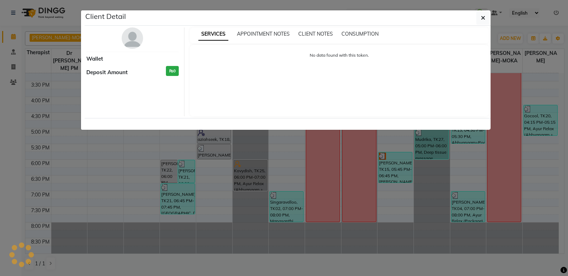
select select "3"
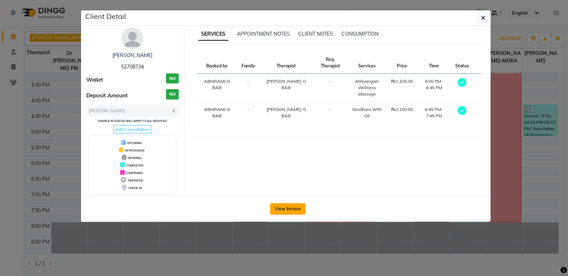
click at [291, 213] on button "View Invoice" at bounding box center [287, 208] width 35 height 11
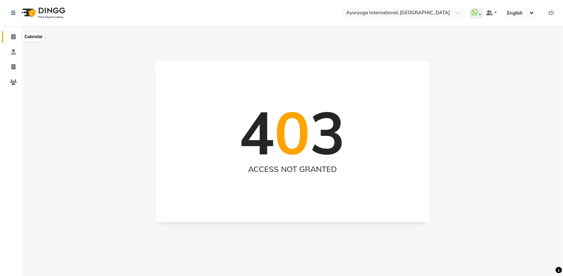
click at [19, 39] on span at bounding box center [13, 37] width 12 height 8
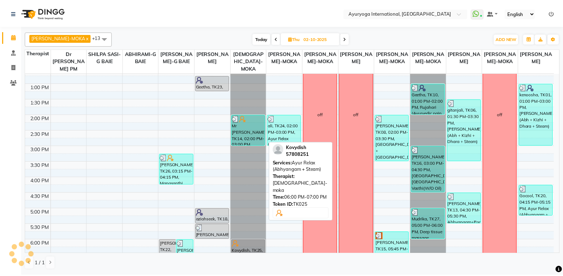
scroll to position [259, 0]
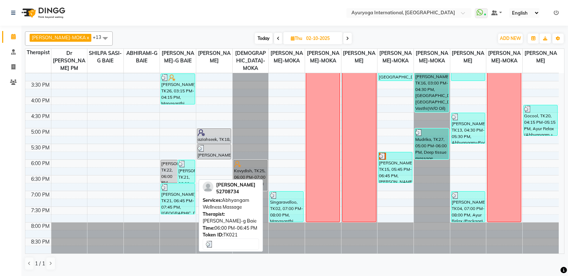
click at [187, 171] on div "navitha, TK21, 06:00 PM-06:45 PM, Abhyangam Wellness Massage" at bounding box center [186, 171] width 16 height 22
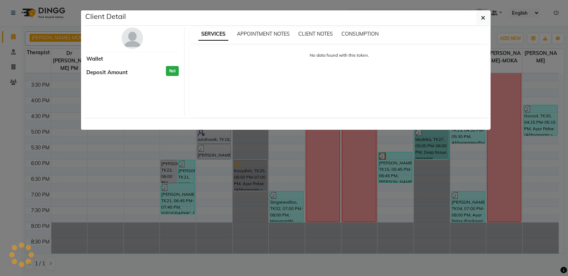
select select "3"
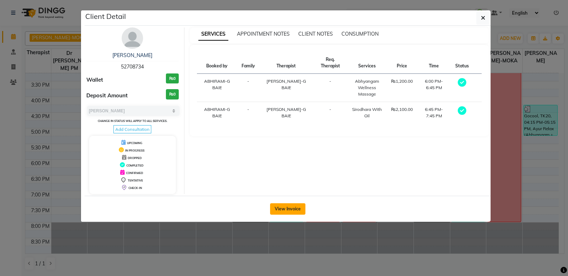
click at [288, 203] on button "View Invoice" at bounding box center [287, 208] width 35 height 11
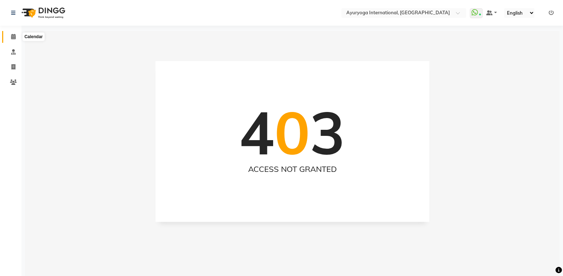
click at [17, 39] on span at bounding box center [13, 37] width 12 height 8
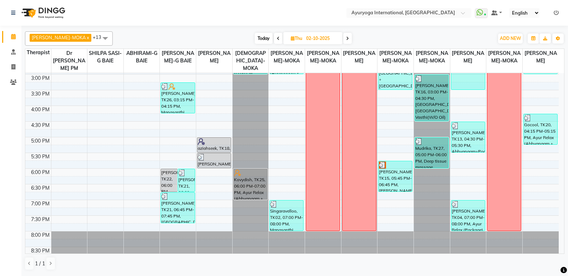
scroll to position [259, 0]
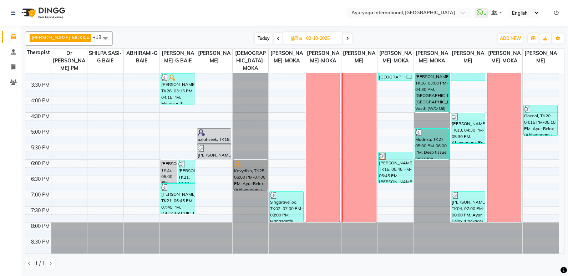
click at [554, 11] on icon at bounding box center [556, 12] width 5 height 5
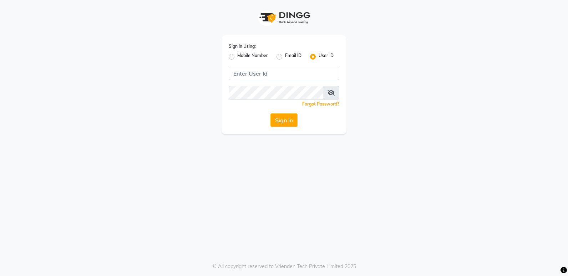
click at [279, 52] on div "Email ID" at bounding box center [288, 56] width 25 height 9
drag, startPoint x: 275, startPoint y: 53, endPoint x: 284, endPoint y: 57, distance: 9.4
click at [283, 57] on div "Mobile Number Email ID User ID" at bounding box center [284, 56] width 111 height 9
click at [285, 55] on label "Email ID" at bounding box center [293, 56] width 16 height 9
click at [285, 55] on input "Email ID" at bounding box center [287, 54] width 5 height 5
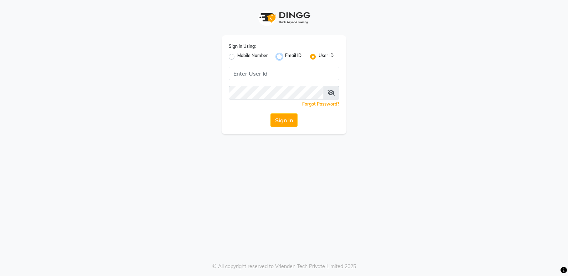
radio input "true"
radio input "false"
click at [289, 81] on div "Sign In Using: Mobile Number Email ID User ID Remember me Forgot Password? Sign…" at bounding box center [284, 84] width 125 height 99
click at [288, 72] on input "Username" at bounding box center [284, 74] width 111 height 14
type input "naveenpmohan123@gmail.com"
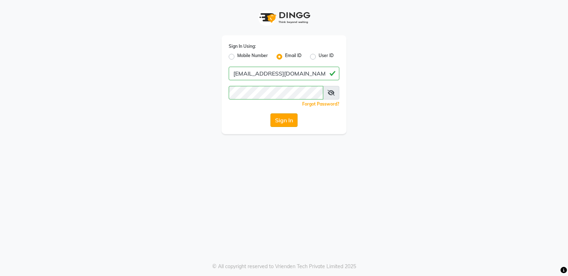
click at [295, 120] on button "Sign In" at bounding box center [283, 120] width 27 height 14
